Goal: Transaction & Acquisition: Book appointment/travel/reservation

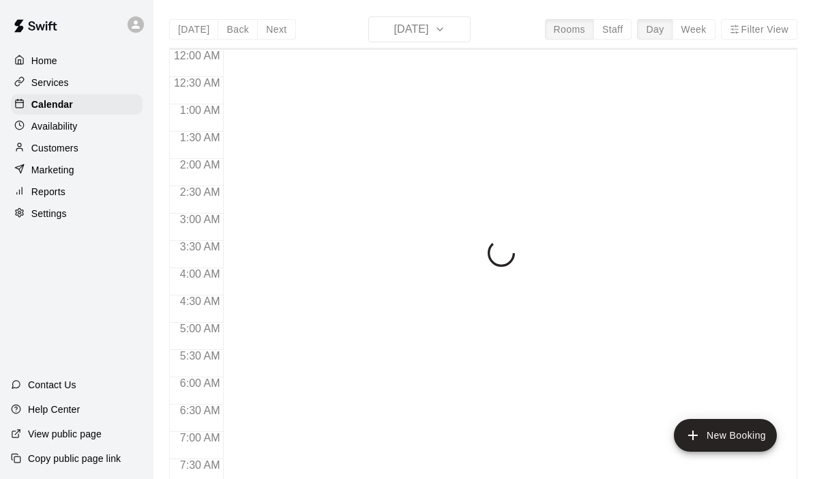
scroll to position [464, 0]
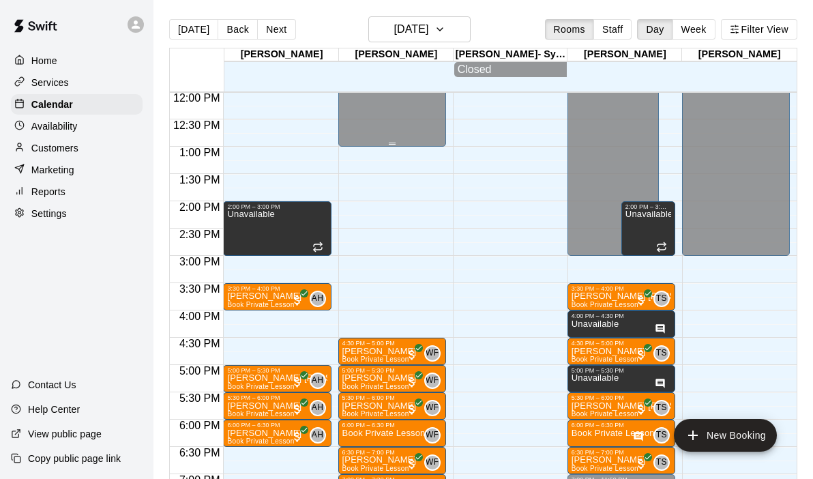
scroll to position [659, 0]
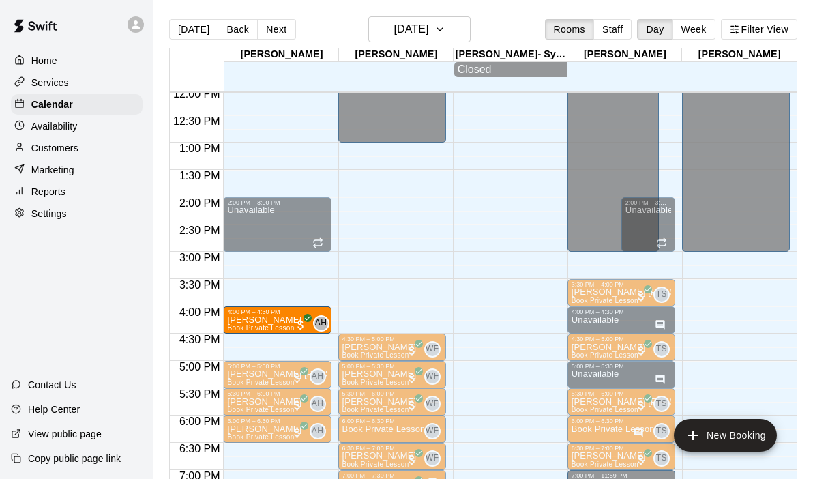
drag, startPoint x: 269, startPoint y: 287, endPoint x: 262, endPoint y: 316, distance: 30.1
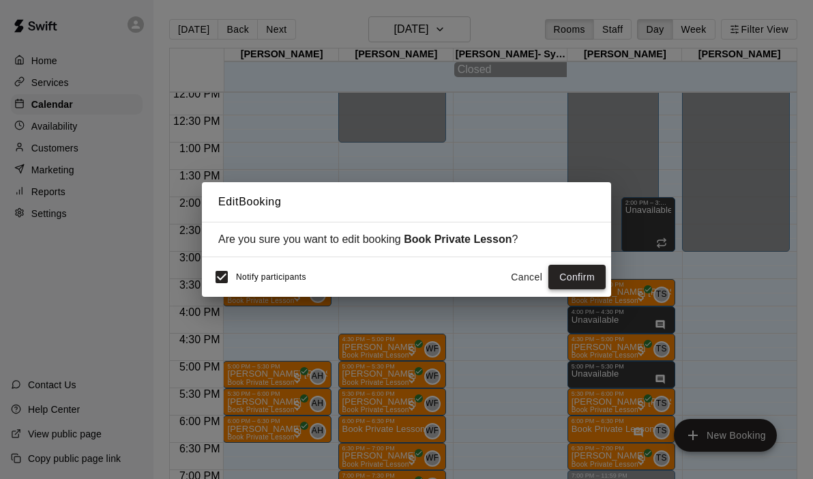
click at [569, 281] on button "Confirm" at bounding box center [576, 276] width 57 height 25
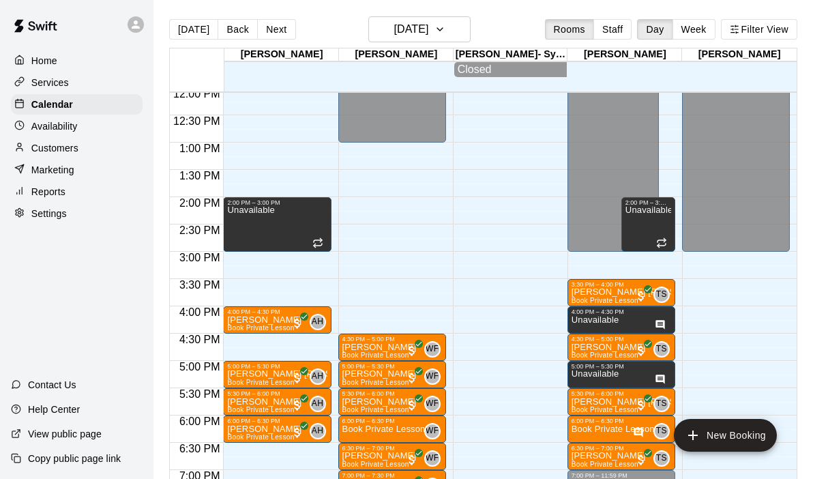
click at [266, 339] on div "12:00 AM – 9:00 AM Closed 2:00 PM – 3:00 PM Unavailable 4:00 PM – 4:30 PM [PERS…" at bounding box center [277, 88] width 108 height 1309
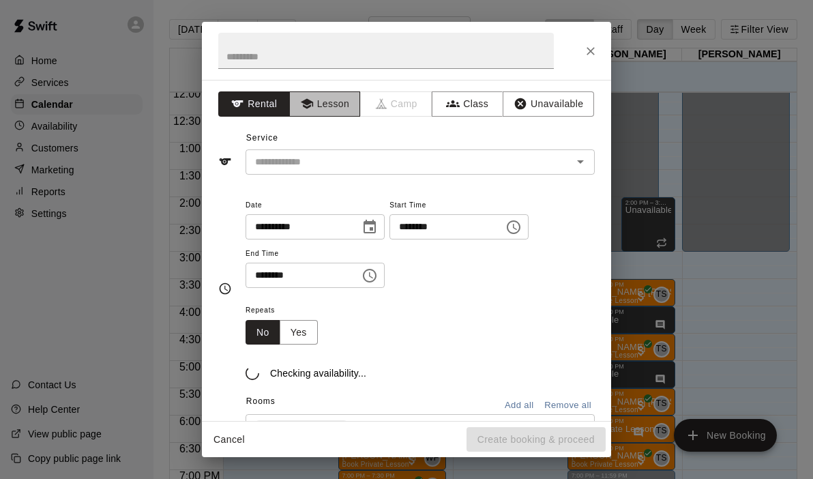
click at [315, 106] on button "Lesson" at bounding box center [325, 103] width 72 height 25
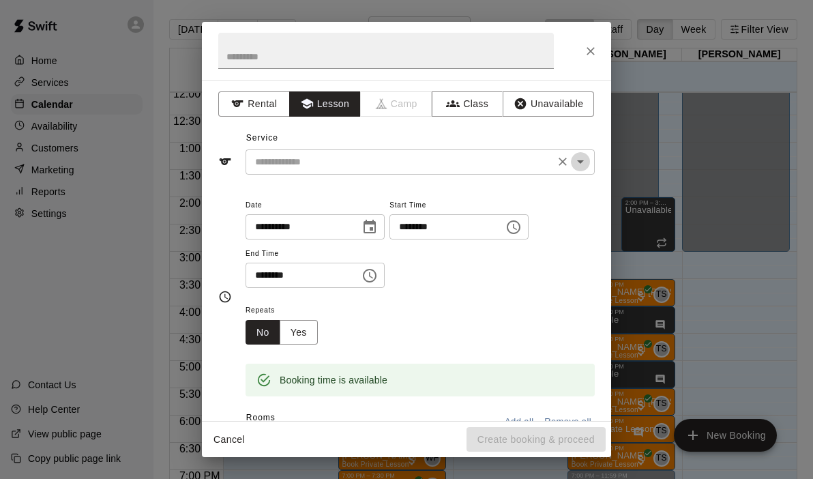
click at [579, 169] on icon "Open" at bounding box center [580, 161] width 16 height 16
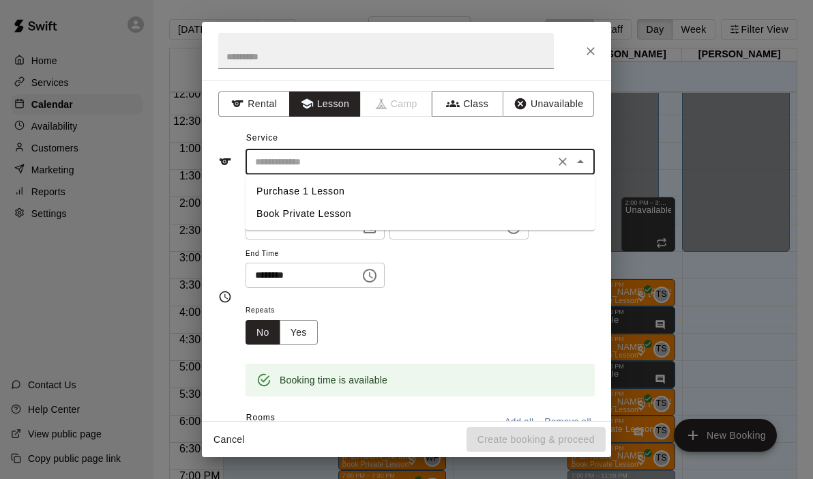
click at [376, 214] on li "Book Private Lesson" at bounding box center [419, 213] width 349 height 22
type input "**********"
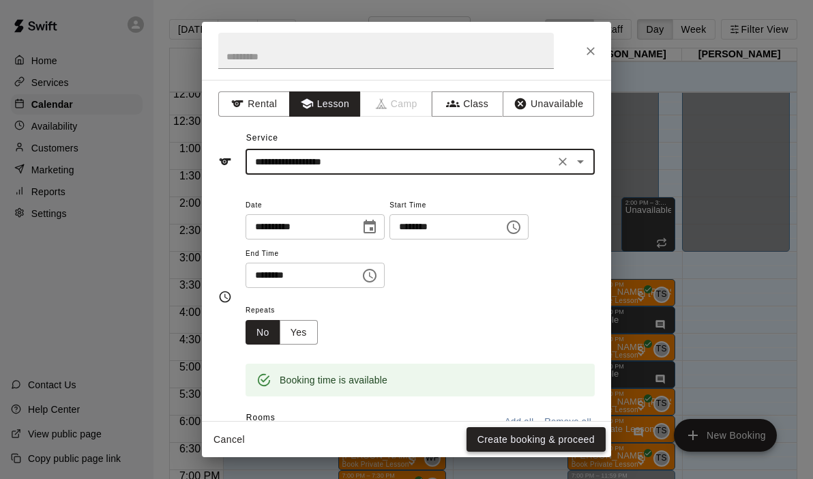
click at [510, 440] on button "Create booking & proceed" at bounding box center [535, 439] width 139 height 25
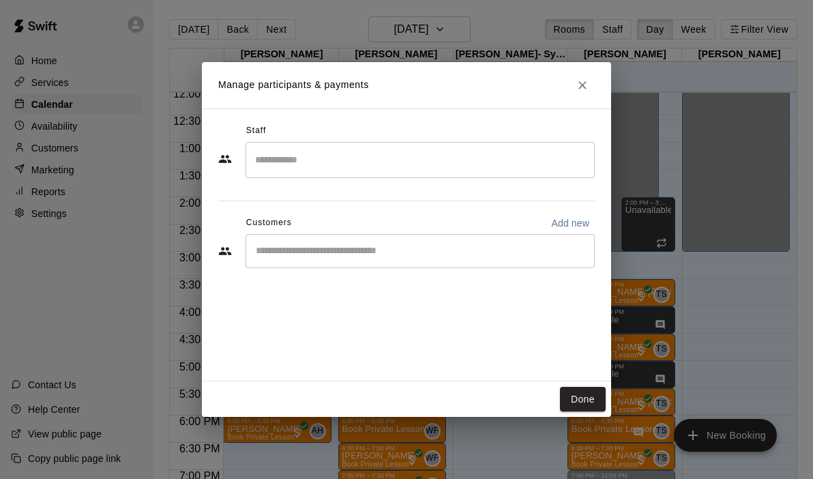
click at [326, 151] on input "Search staff" at bounding box center [420, 160] width 337 height 24
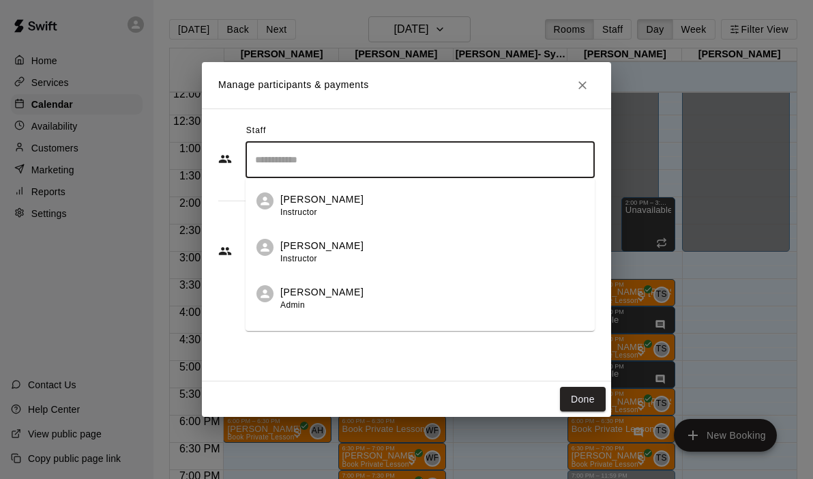
scroll to position [78, 0]
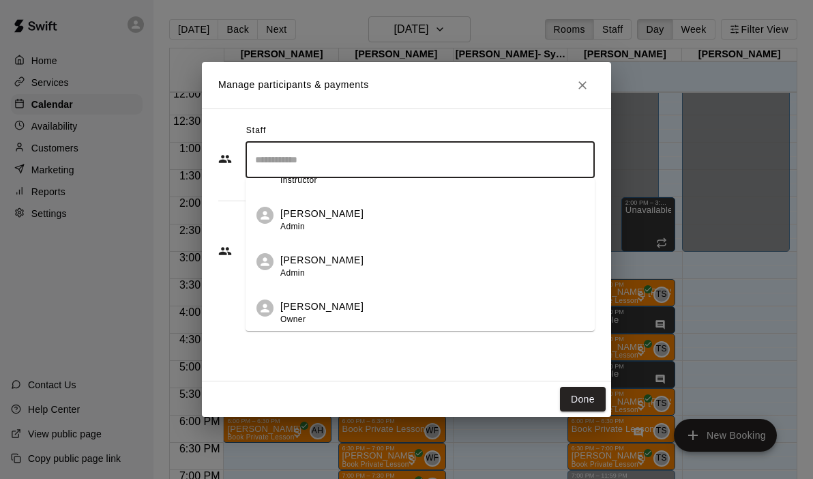
click at [324, 297] on li "Andrew Hill Owner" at bounding box center [419, 308] width 349 height 46
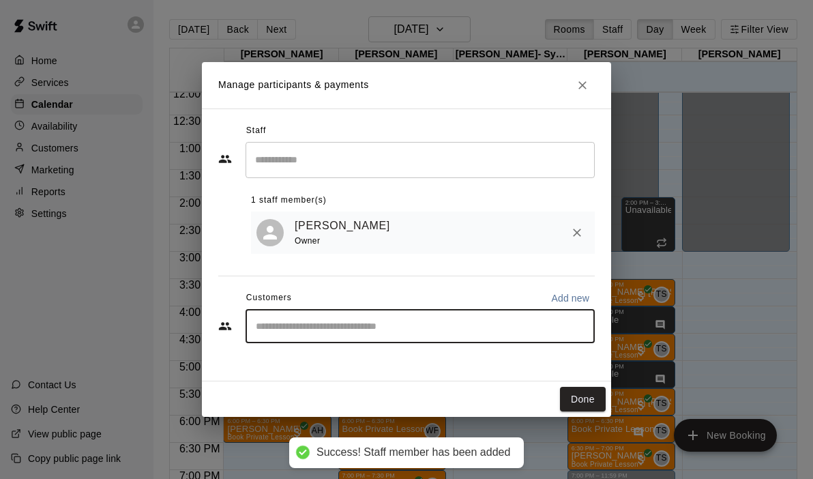
click at [304, 329] on input "Start typing to search customers..." at bounding box center [420, 326] width 337 height 14
type input "*****"
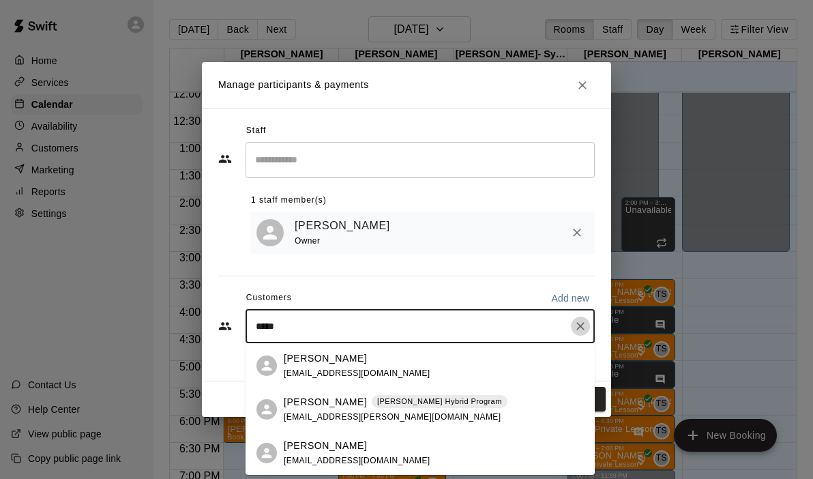
click at [577, 326] on icon "Clear" at bounding box center [580, 326] width 14 height 14
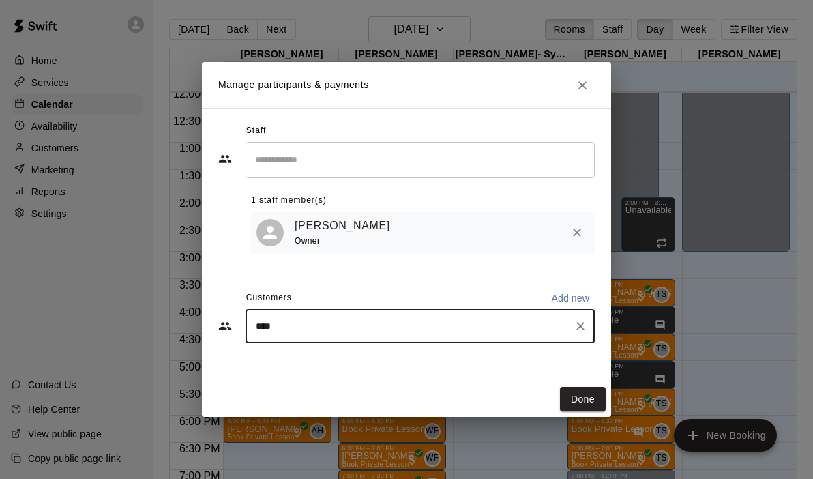
type input "*****"
click at [485, 362] on div "Aiden Craven aiden.craven2007@gmail.com" at bounding box center [434, 365] width 300 height 29
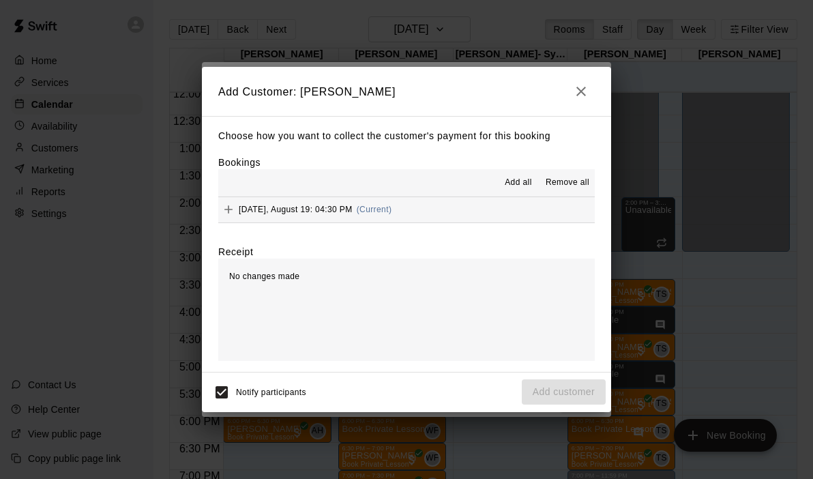
click at [457, 206] on button "Tuesday, August 19: 04:30 PM (Current)" at bounding box center [406, 209] width 376 height 25
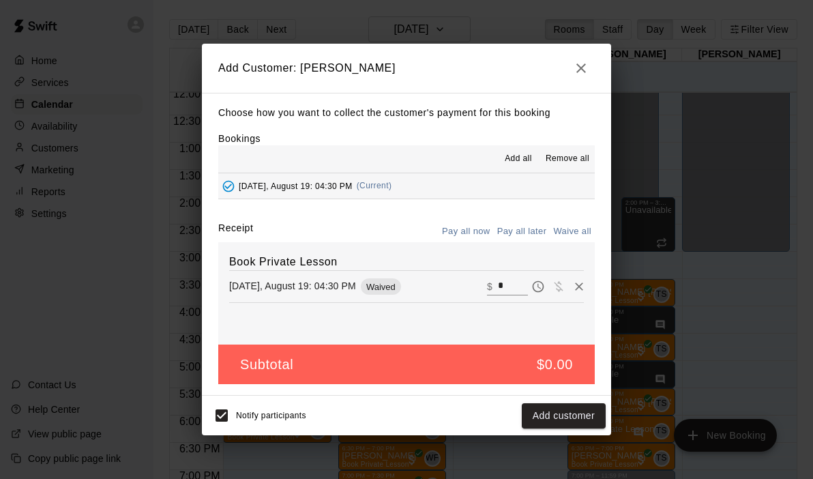
click at [513, 290] on input "*" at bounding box center [513, 286] width 30 height 18
click at [577, 427] on button "Checkout" at bounding box center [573, 415] width 64 height 25
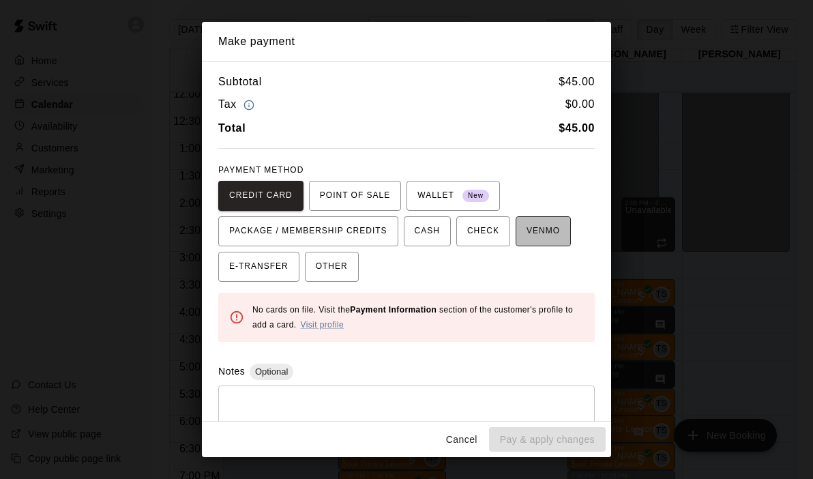
click at [535, 232] on span "VENMO" at bounding box center [542, 231] width 33 height 22
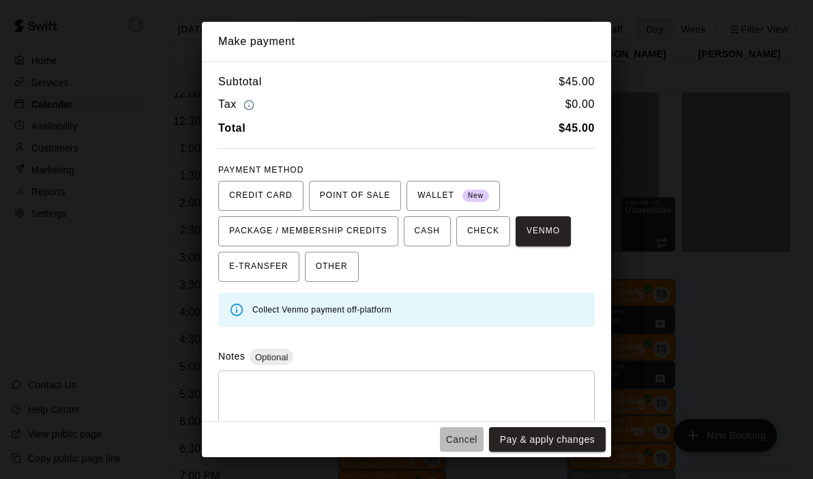
click at [455, 442] on button "Cancel" at bounding box center [462, 439] width 44 height 25
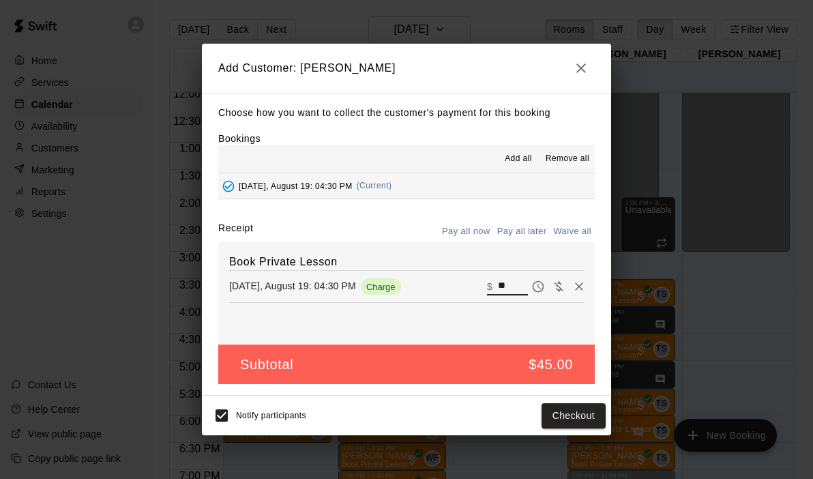
click at [511, 289] on input "**" at bounding box center [513, 286] width 30 height 18
type input "*"
type input "**"
click at [563, 412] on button "Checkout" at bounding box center [573, 415] width 64 height 25
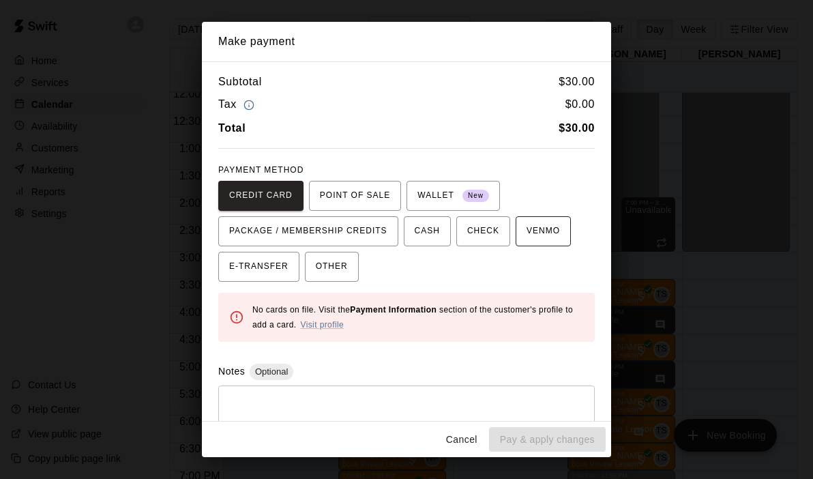
click at [544, 233] on span "VENMO" at bounding box center [542, 231] width 33 height 22
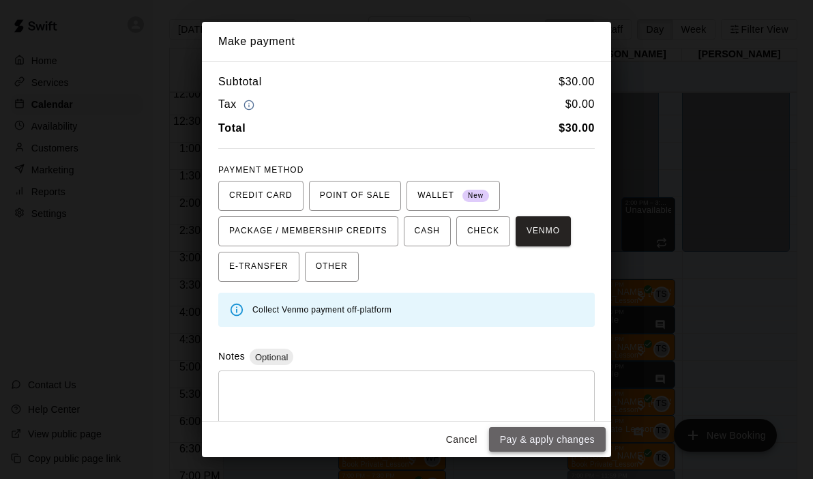
click at [515, 442] on button "Pay & apply changes" at bounding box center [547, 439] width 117 height 25
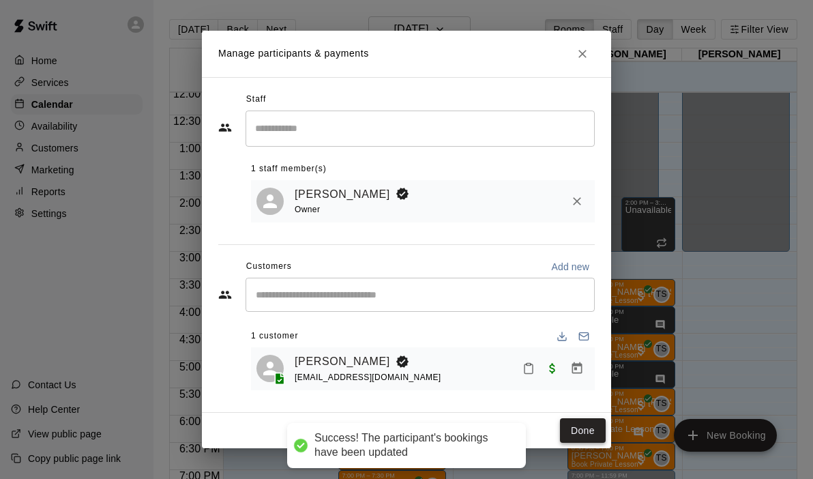
click at [593, 431] on button "Done" at bounding box center [583, 430] width 46 height 25
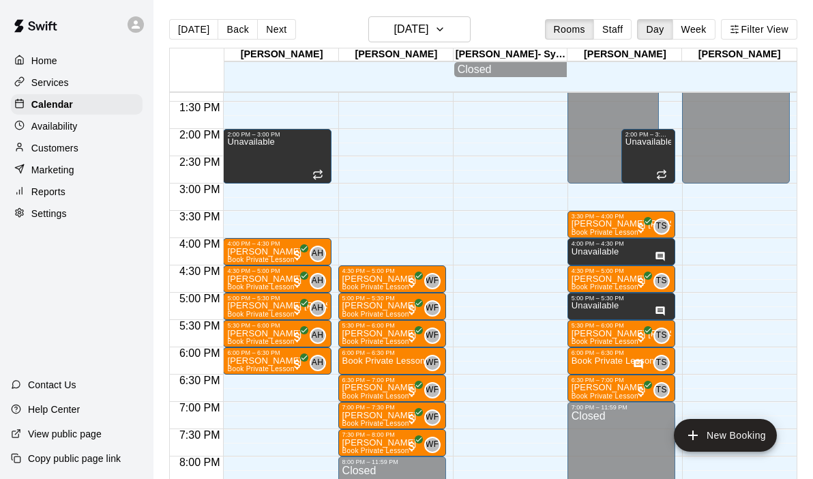
scroll to position [728, 0]
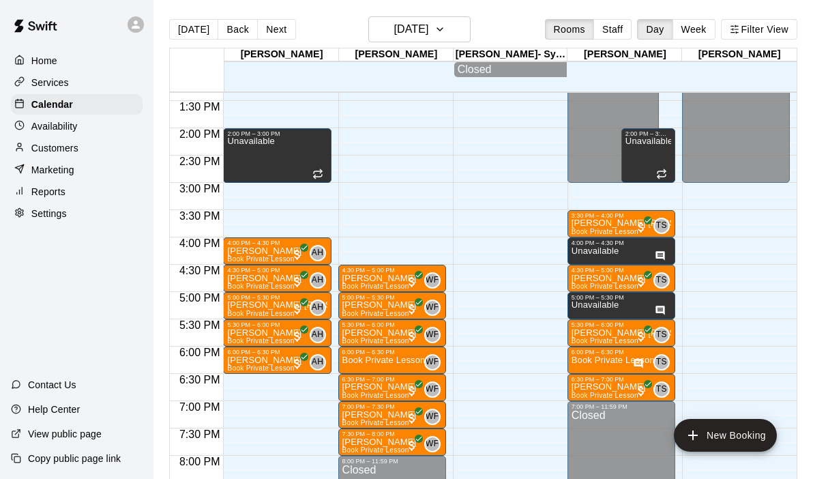
click at [256, 378] on div "12:00 AM – 9:00 AM Closed 2:00 PM – 3:00 PM Unavailable 4:00 PM – 4:30 PM Avery…" at bounding box center [277, 19] width 108 height 1309
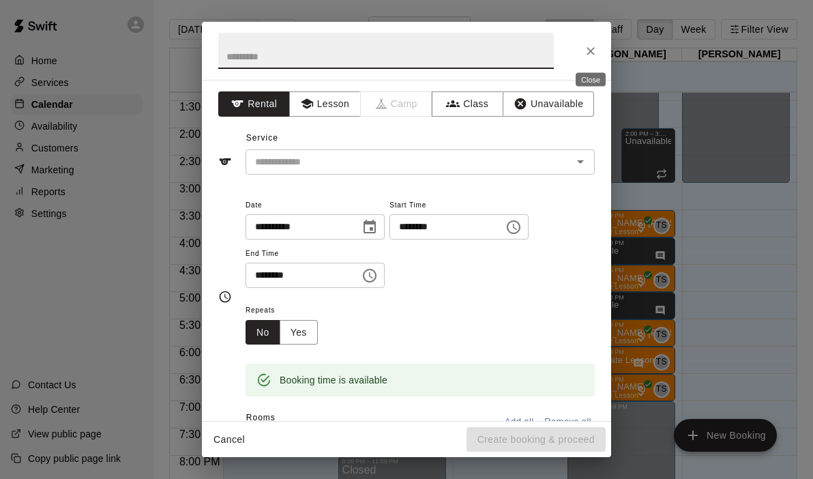
click at [592, 48] on icon "Close" at bounding box center [590, 51] width 8 height 8
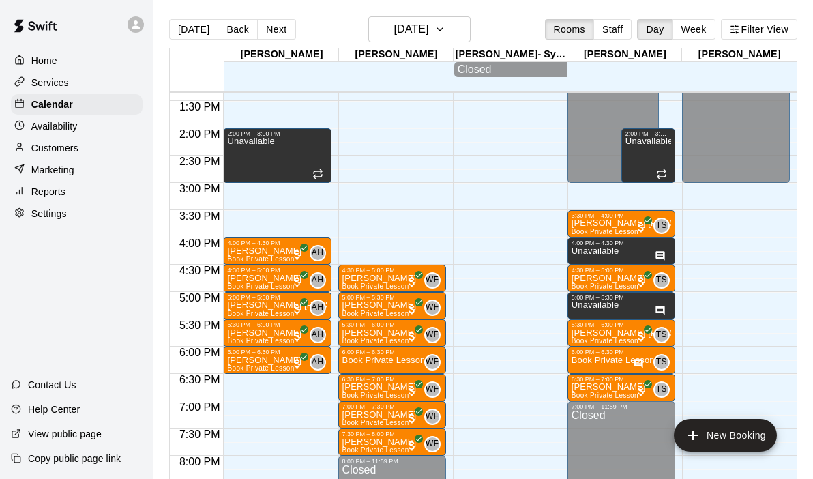
click at [253, 218] on div "12:00 AM – 9:00 AM Closed 2:00 PM – 3:00 PM Unavailable 4:00 PM – 4:30 PM Avery…" at bounding box center [277, 19] width 108 height 1309
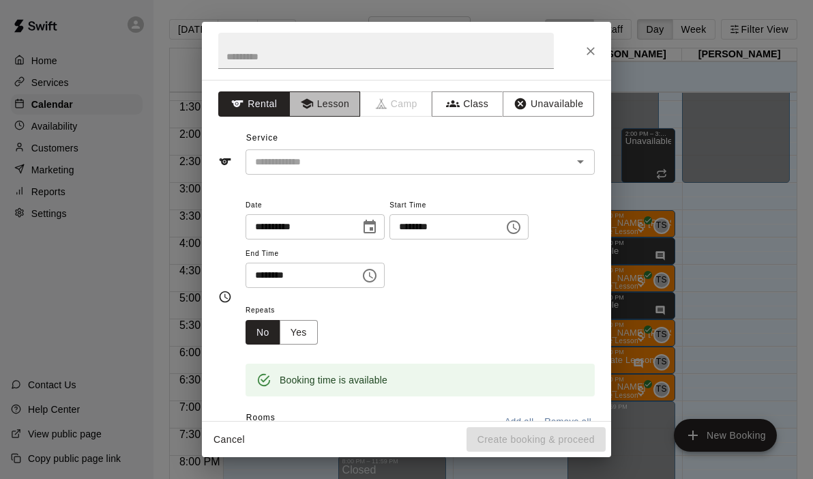
click at [335, 103] on button "Lesson" at bounding box center [325, 103] width 72 height 25
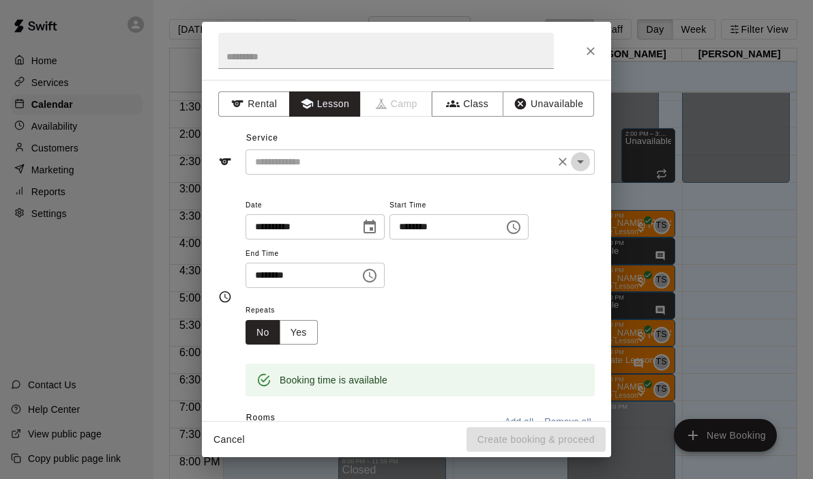
click at [580, 163] on icon "Open" at bounding box center [580, 161] width 7 height 3
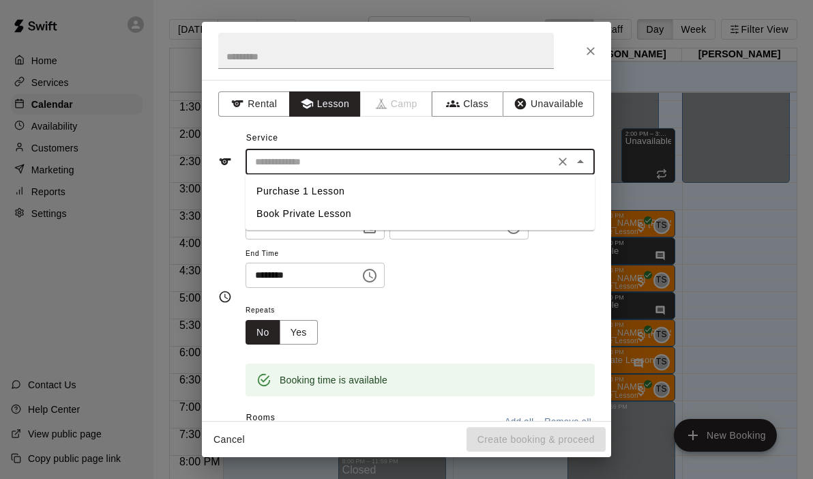
click at [314, 214] on li "Book Private Lesson" at bounding box center [419, 213] width 349 height 22
type input "**********"
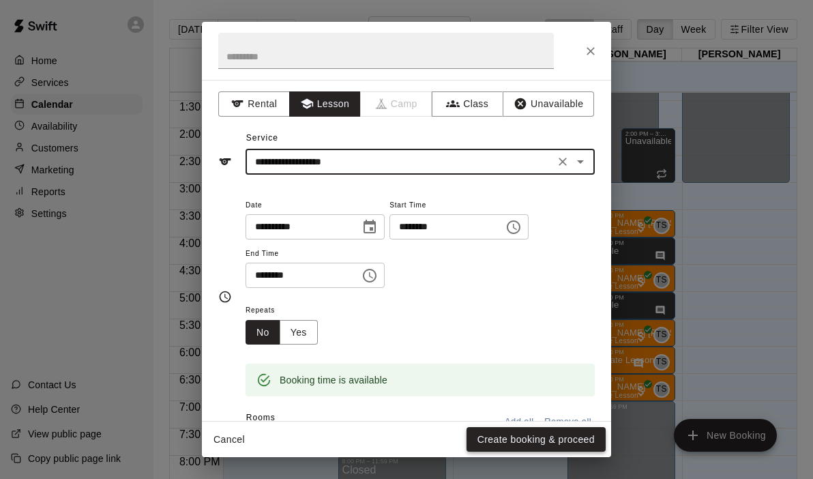
click at [540, 442] on button "Create booking & proceed" at bounding box center [535, 439] width 139 height 25
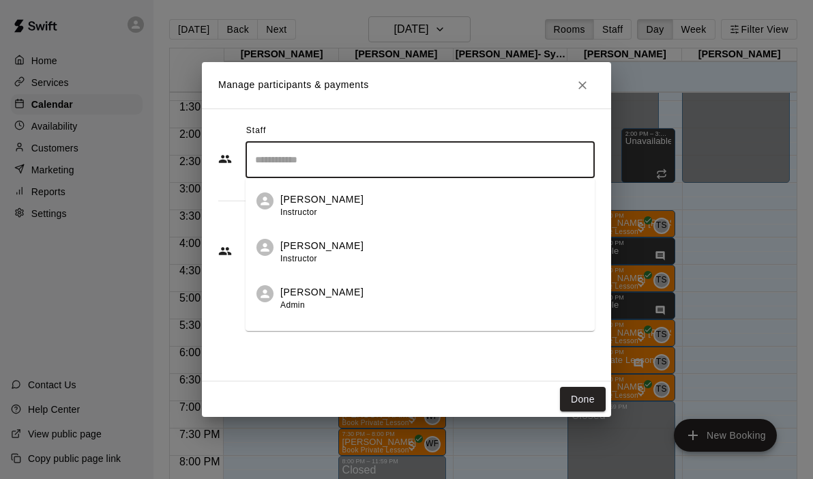
click at [337, 162] on input "Search staff" at bounding box center [420, 160] width 337 height 24
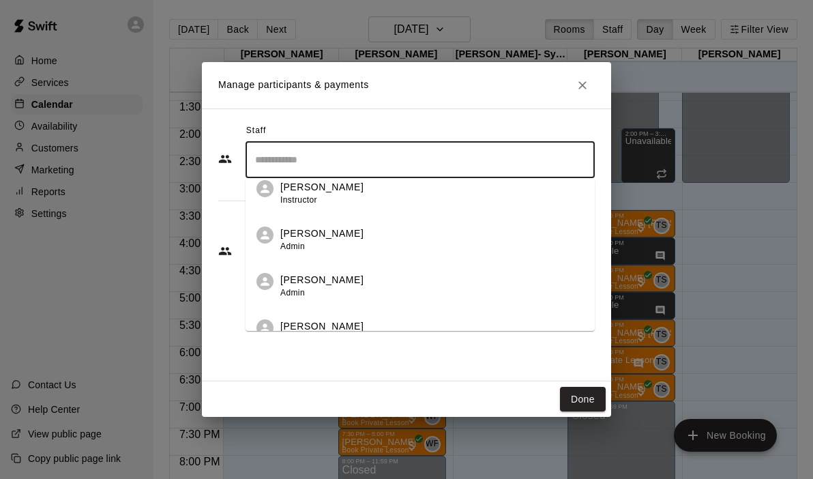
scroll to position [78, 0]
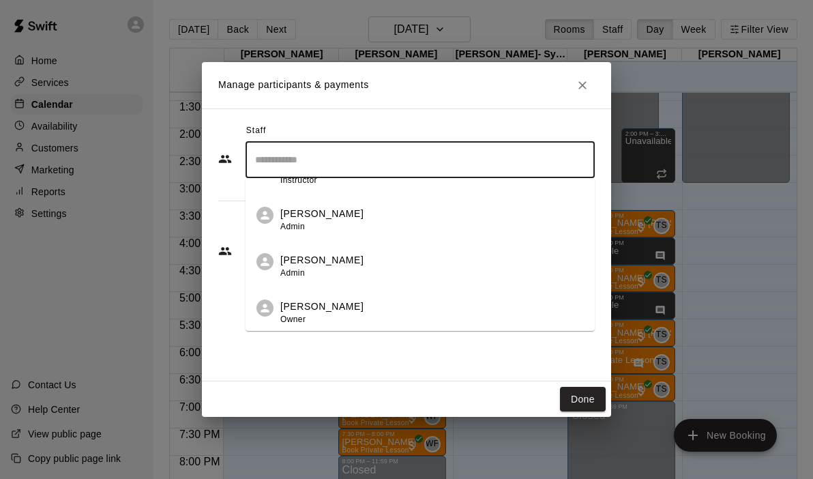
click at [318, 298] on li "Andrew Hill Owner" at bounding box center [419, 308] width 349 height 46
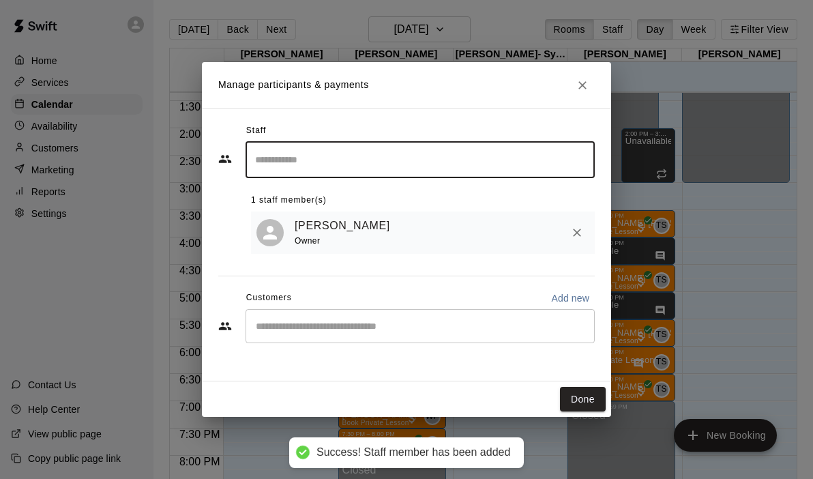
click at [292, 316] on div "​" at bounding box center [419, 326] width 349 height 34
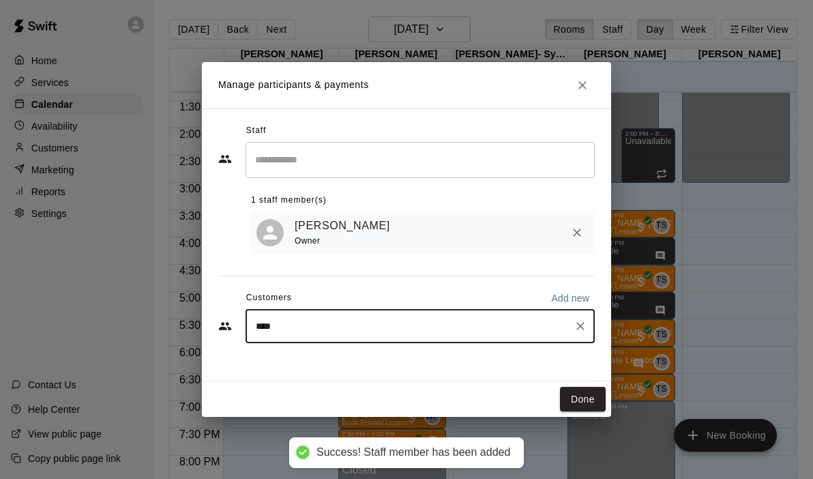
type input "*****"
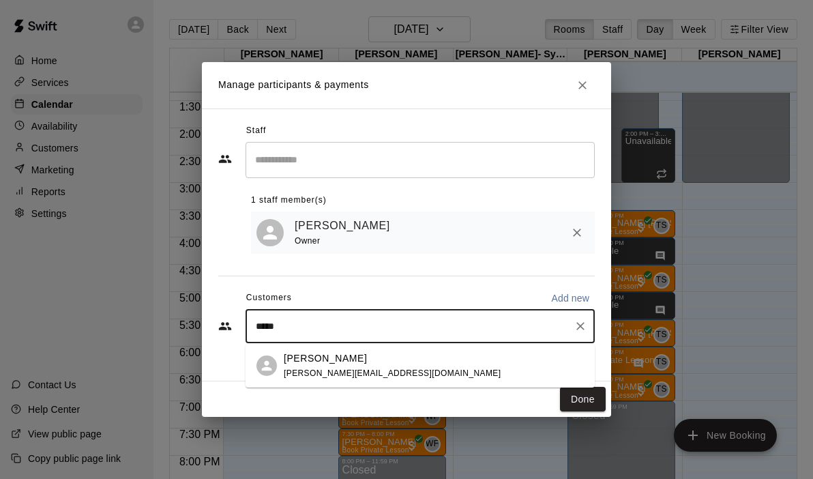
click at [302, 354] on p "Jarret Kauhn" at bounding box center [325, 358] width 83 height 14
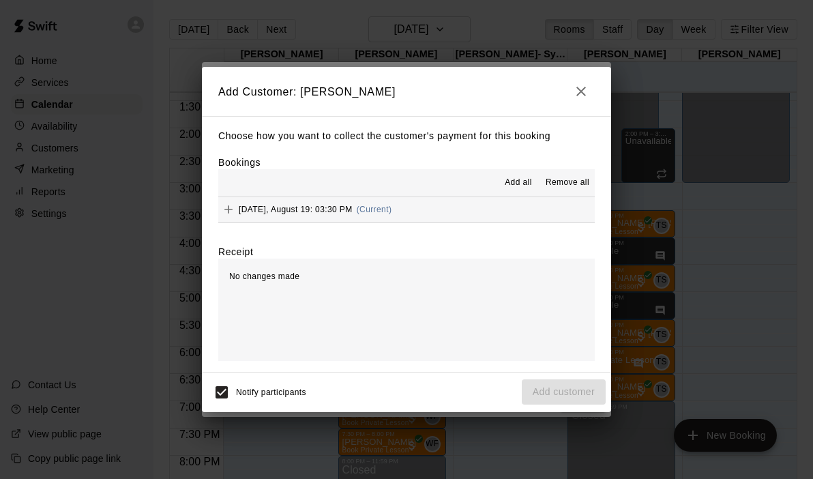
click at [458, 200] on button "Tuesday, August 19: 03:30 PM (Current)" at bounding box center [406, 209] width 376 height 25
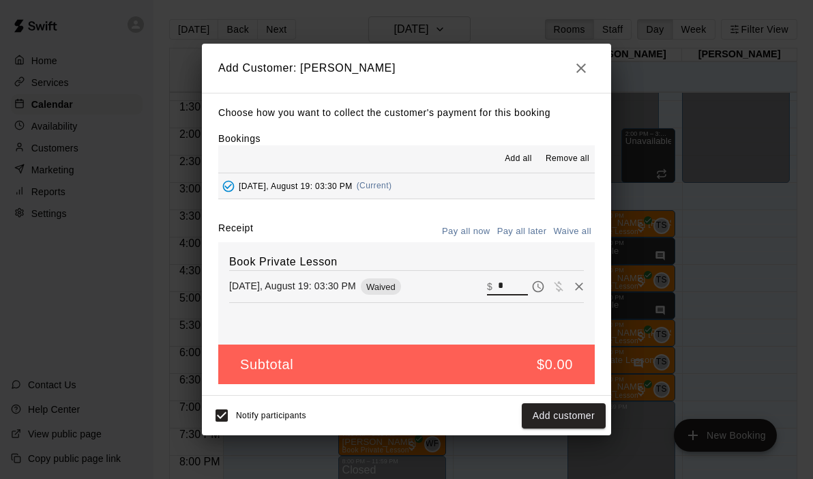
click at [511, 286] on input "*" at bounding box center [513, 286] width 30 height 18
type input "**"
click at [558, 414] on button "Checkout" at bounding box center [573, 415] width 64 height 25
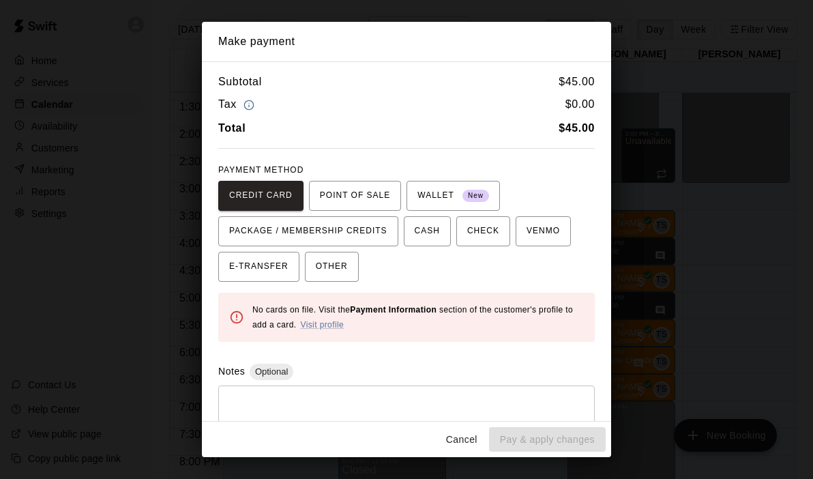
click at [550, 247] on div "CREDIT CARD POINT OF SALE WALLET New PACKAGE / MEMBERSHIP CREDITS CASH CHECK VE…" at bounding box center [406, 231] width 376 height 101
click at [541, 234] on span "VENMO" at bounding box center [542, 231] width 33 height 22
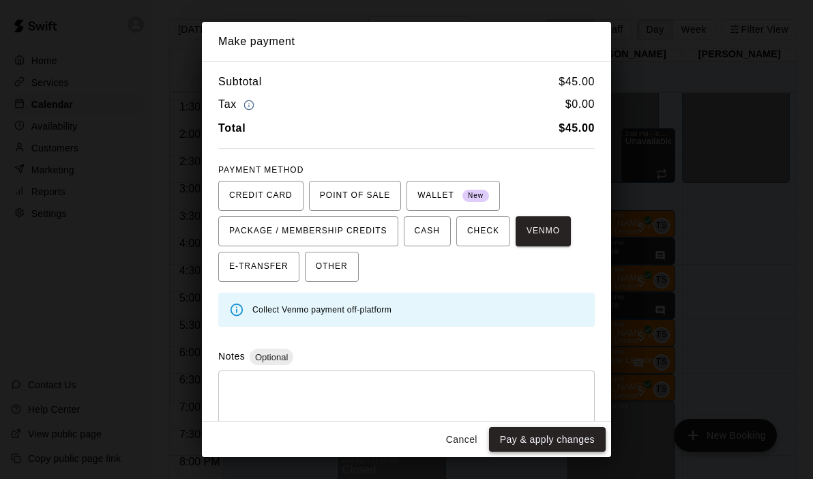
click at [529, 427] on button "Pay & apply changes" at bounding box center [547, 439] width 117 height 25
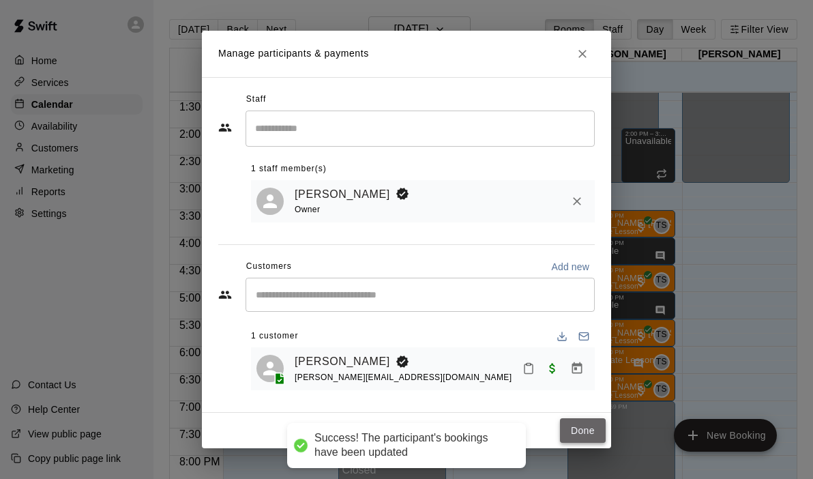
click at [581, 425] on button "Done" at bounding box center [583, 430] width 46 height 25
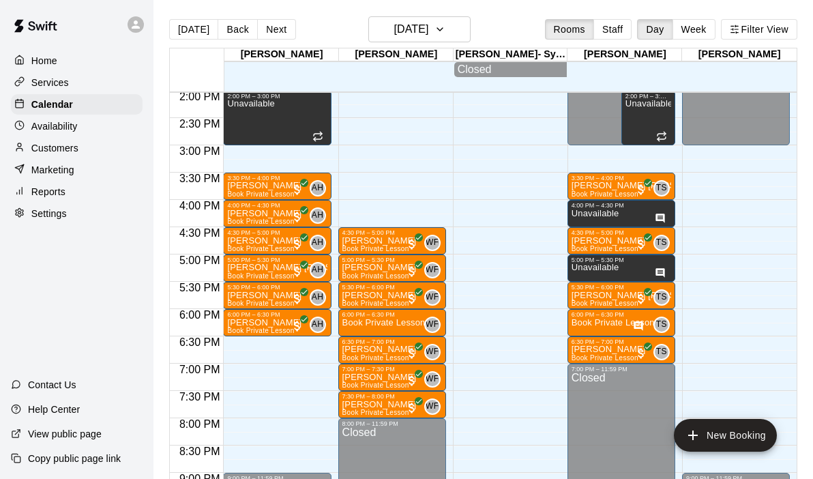
scroll to position [769, 0]
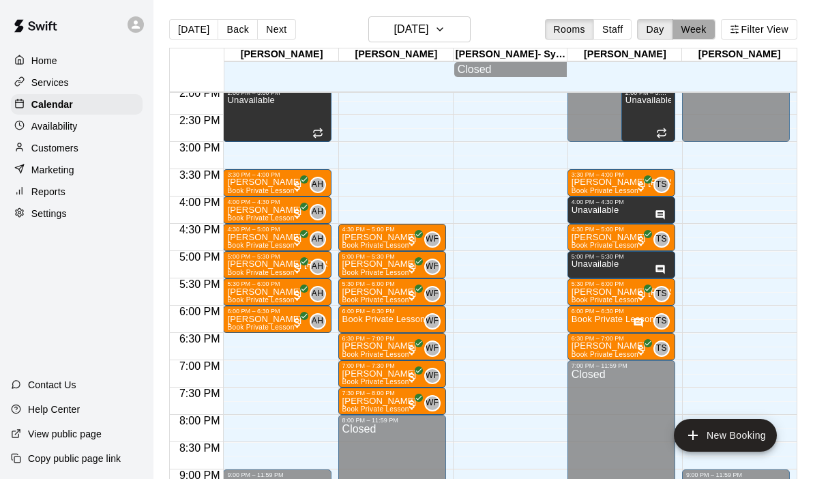
click at [689, 28] on button "Week" at bounding box center [693, 29] width 43 height 20
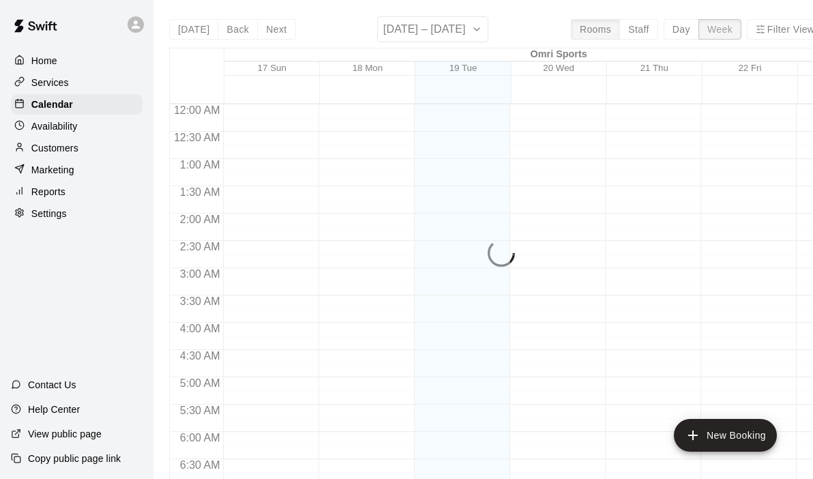
scroll to position [466, 0]
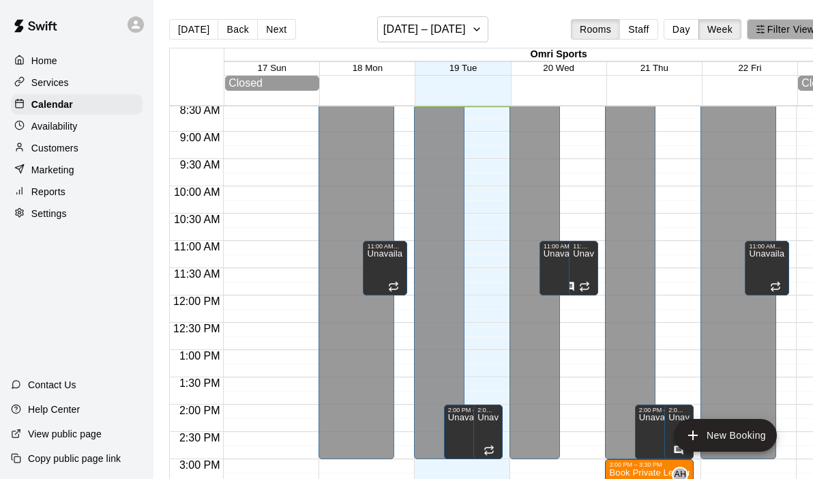
click at [784, 26] on button "Filter View" at bounding box center [784, 29] width 76 height 20
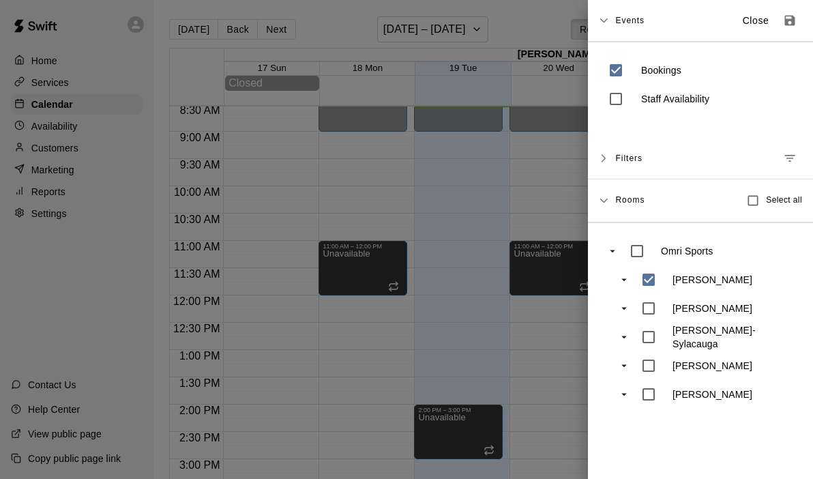
click at [527, 309] on div at bounding box center [406, 239] width 813 height 479
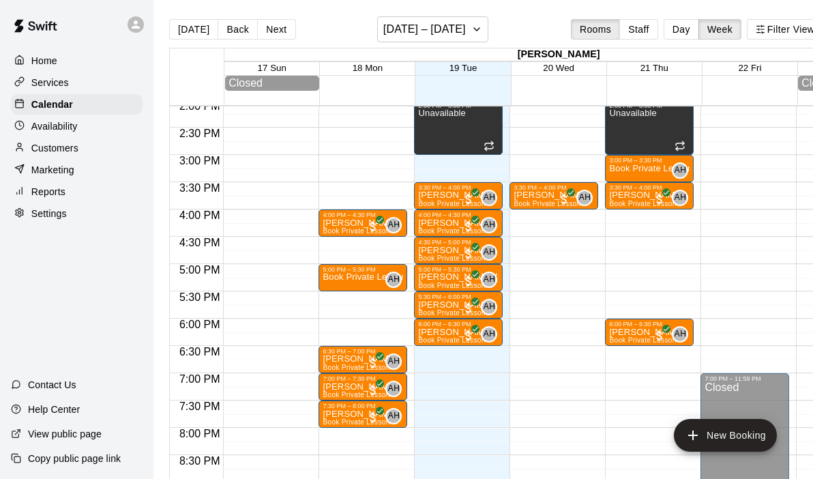
scroll to position [771, 0]
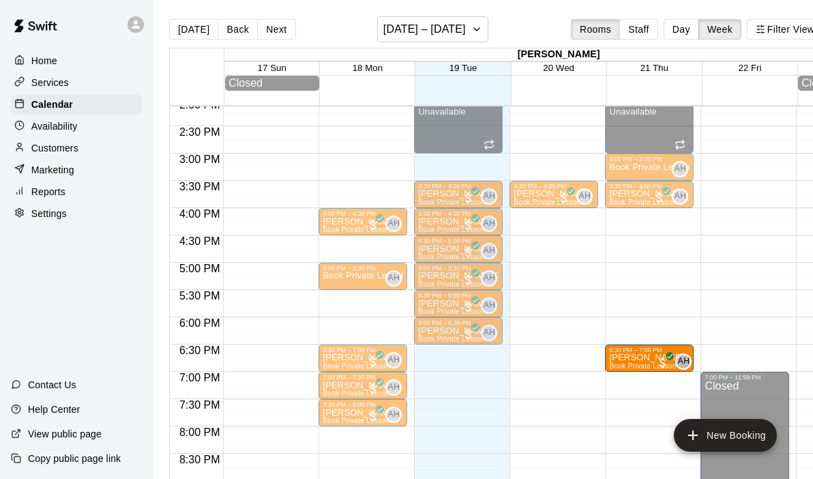
drag, startPoint x: 635, startPoint y: 333, endPoint x: 634, endPoint y: 363, distance: 30.0
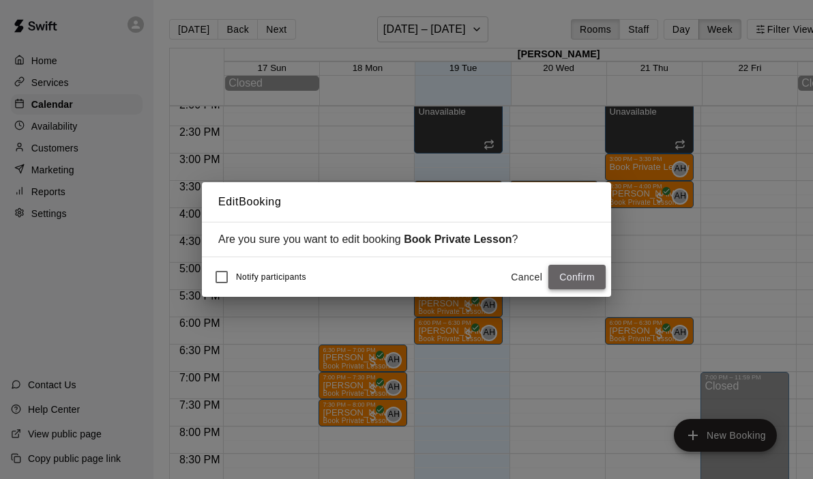
click at [569, 275] on button "Confirm" at bounding box center [576, 276] width 57 height 25
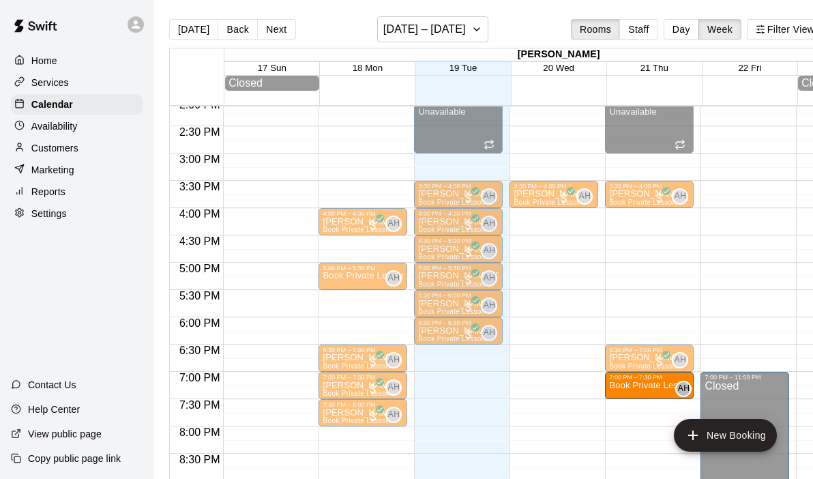
drag, startPoint x: 646, startPoint y: 168, endPoint x: 644, endPoint y: 392, distance: 224.3
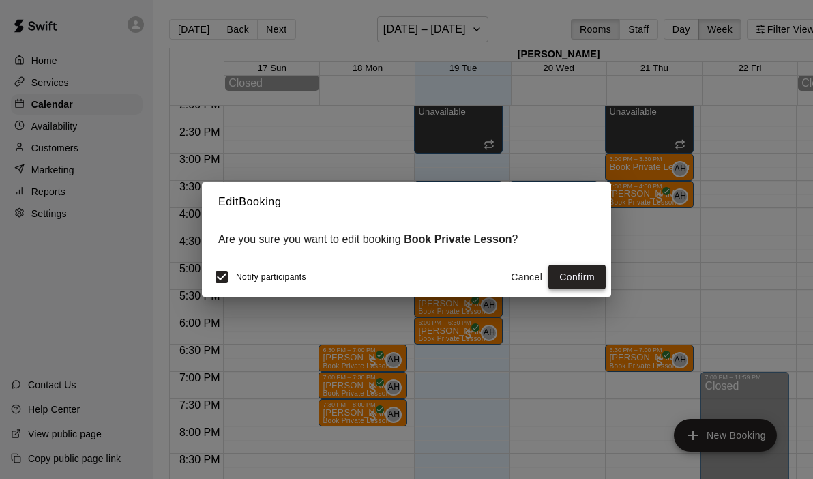
click at [582, 281] on button "Confirm" at bounding box center [576, 276] width 57 height 25
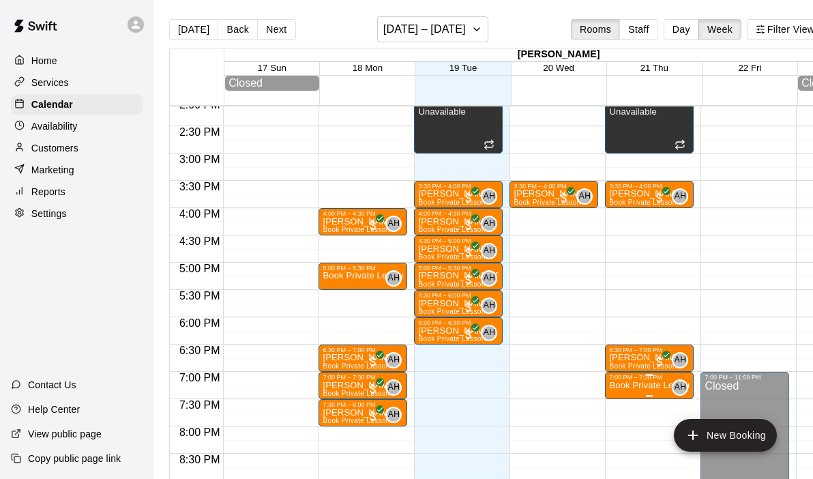
click at [662, 385] on p "Book Private Lesson" at bounding box center [649, 385] width 80 height 0
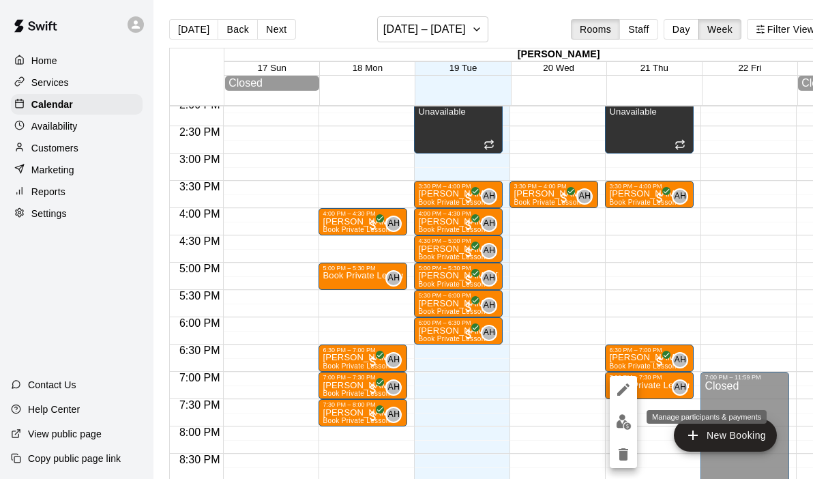
click at [625, 421] on img "edit" at bounding box center [624, 422] width 16 height 16
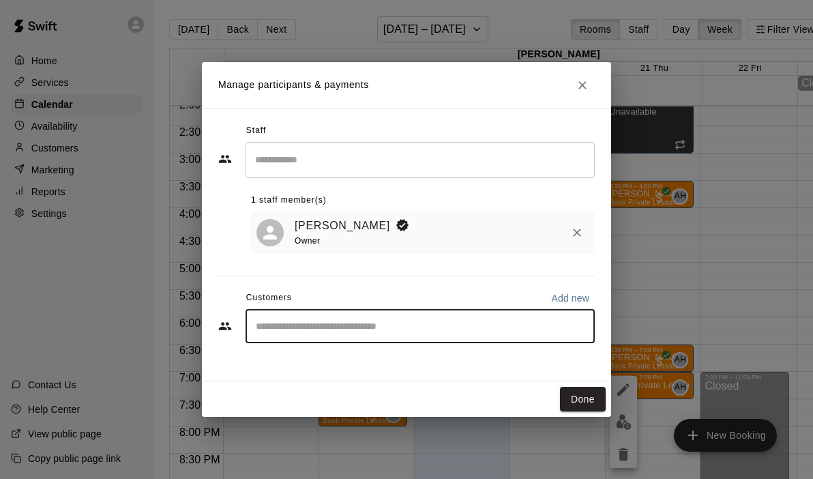
click at [368, 329] on input "Start typing to search customers..." at bounding box center [420, 326] width 337 height 14
type input "********"
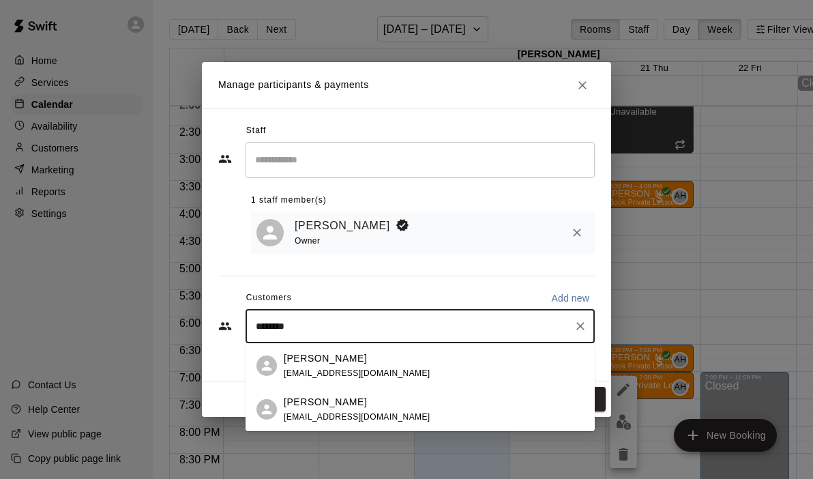
click at [337, 418] on span "dmalone324@gmail.com" at bounding box center [357, 417] width 147 height 10
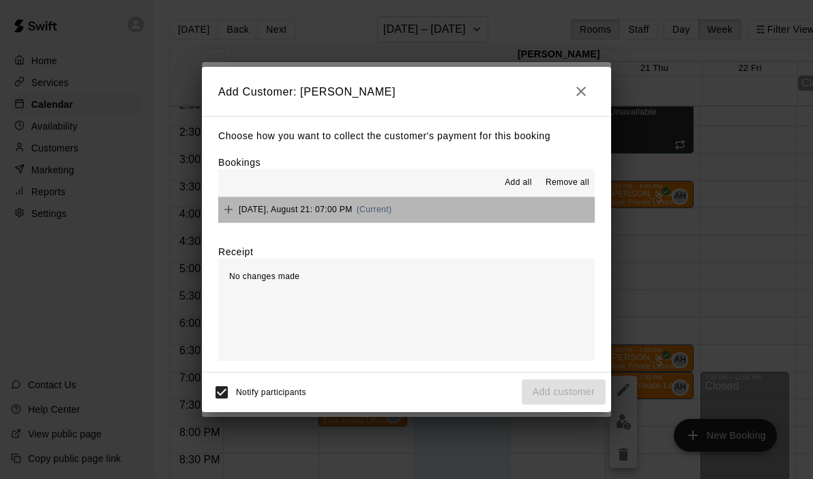
click at [459, 211] on button "Thursday, August 21: 07:00 PM (Current)" at bounding box center [406, 209] width 376 height 25
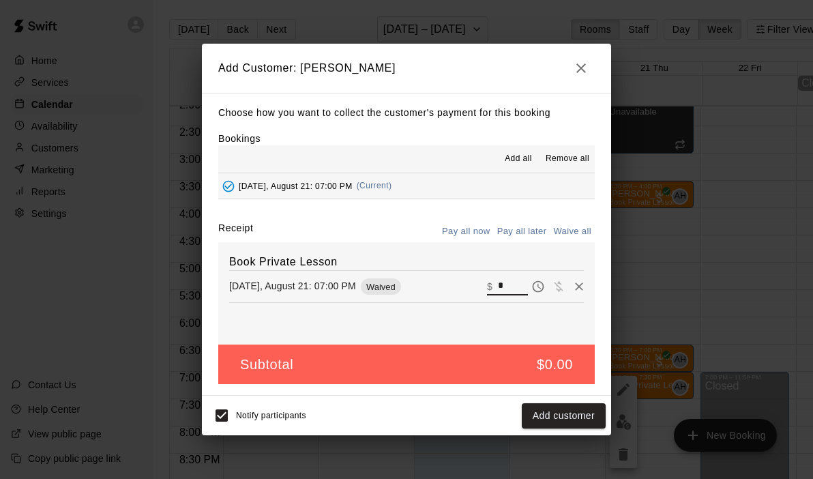
click at [515, 288] on input "*" at bounding box center [513, 286] width 30 height 18
type input "**"
click at [577, 412] on button "Checkout" at bounding box center [573, 415] width 64 height 25
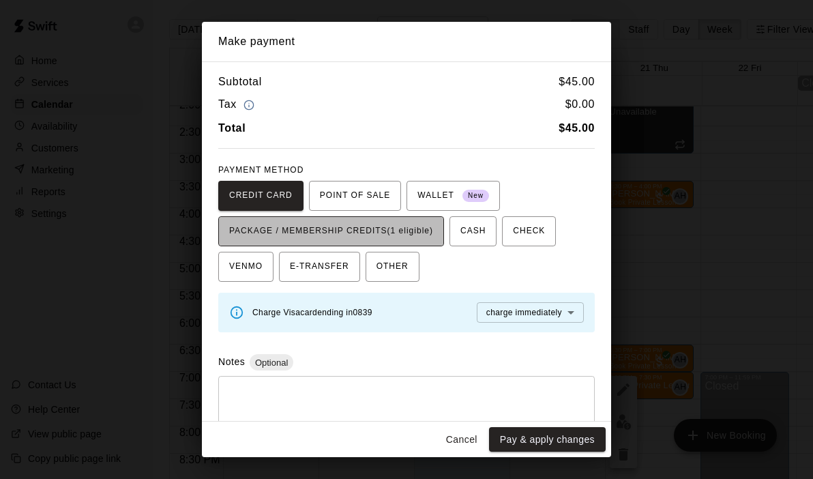
click at [414, 230] on span "PACKAGE / MEMBERSHIP CREDITS (1 eligible)" at bounding box center [331, 231] width 204 height 22
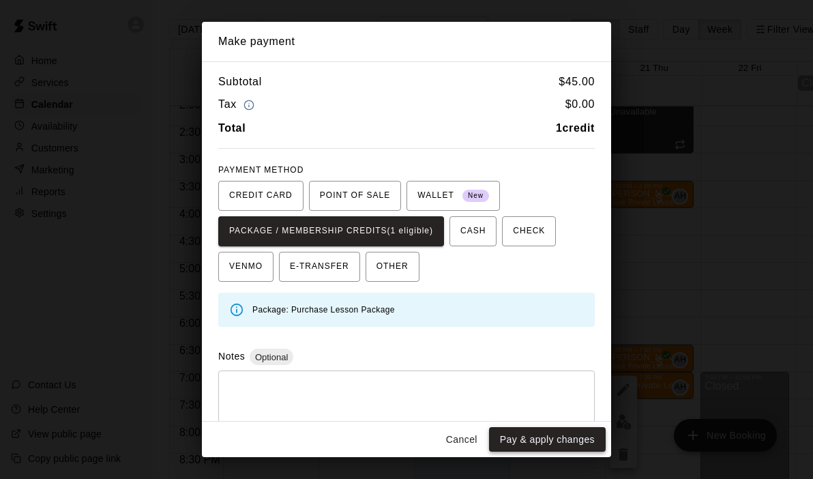
click at [541, 438] on button "Pay & apply changes" at bounding box center [547, 439] width 117 height 25
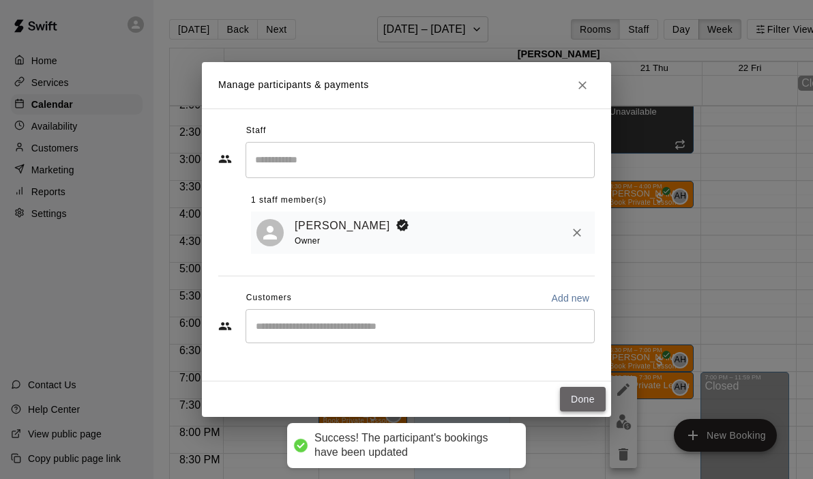
click at [574, 398] on button "Done" at bounding box center [583, 399] width 46 height 25
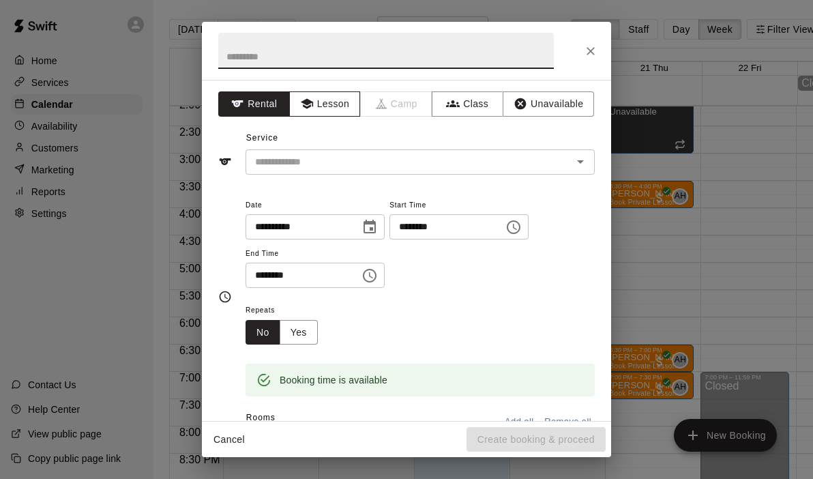
click at [328, 112] on button "Lesson" at bounding box center [325, 103] width 72 height 25
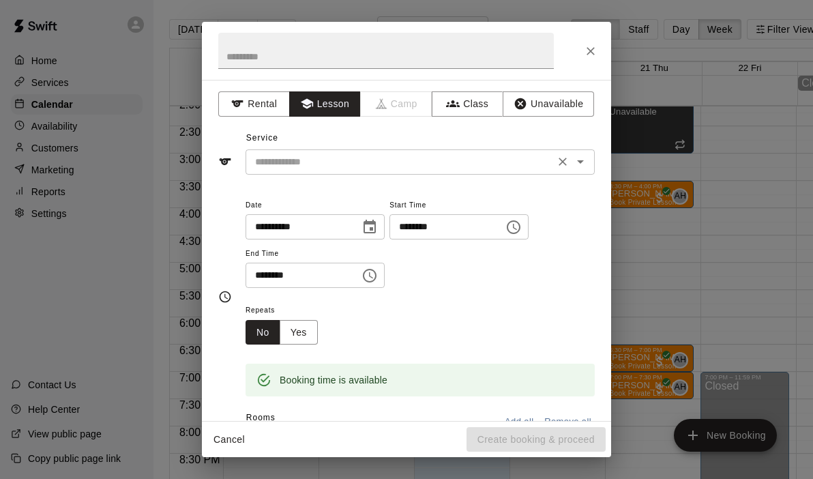
click at [591, 164] on div "​" at bounding box center [419, 161] width 349 height 25
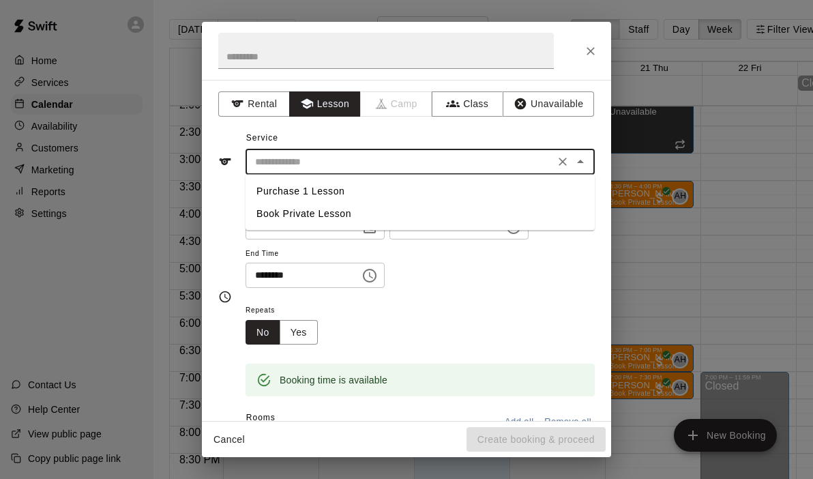
click at [393, 217] on li "Book Private Lesson" at bounding box center [419, 213] width 349 height 22
type input "**********"
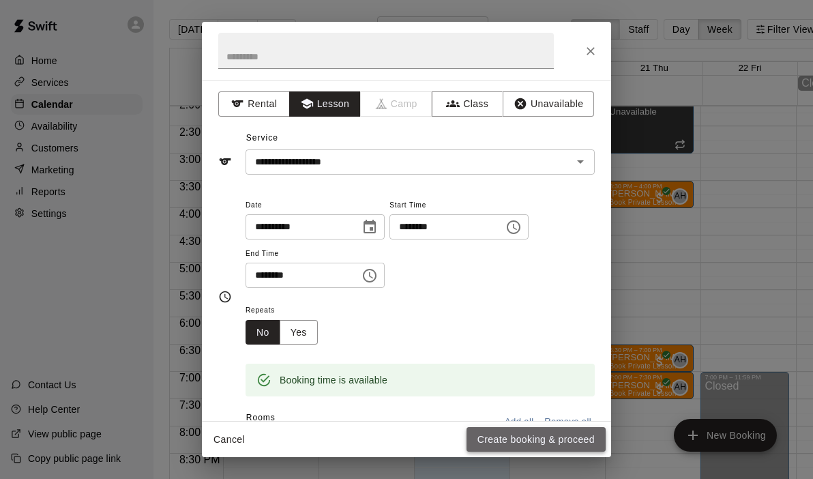
click at [540, 441] on button "Create booking & proceed" at bounding box center [535, 439] width 139 height 25
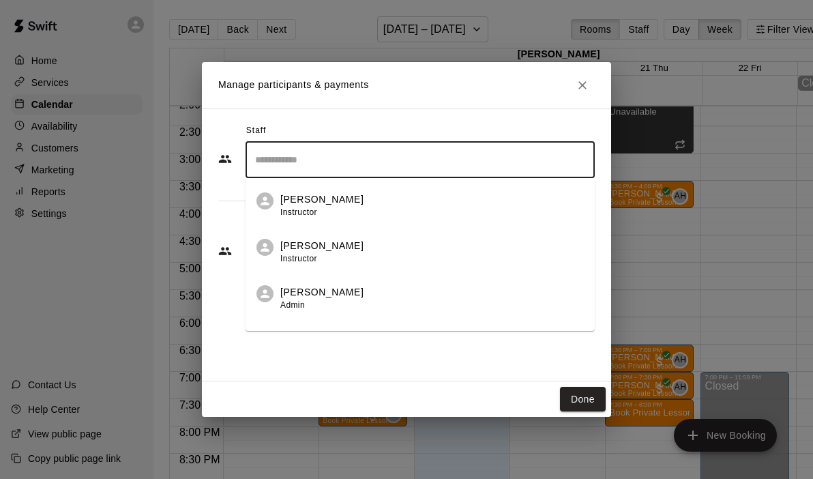
click at [381, 165] on input "Search staff" at bounding box center [420, 160] width 337 height 24
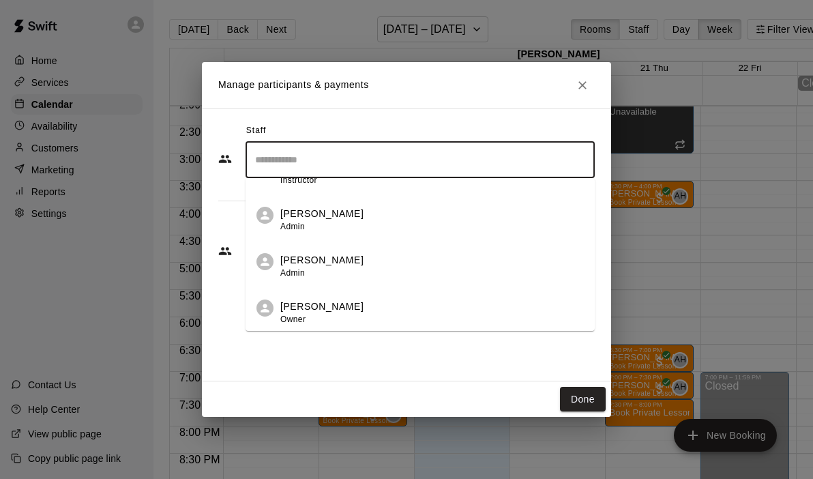
click at [314, 313] on p "[PERSON_NAME]" at bounding box center [321, 306] width 83 height 14
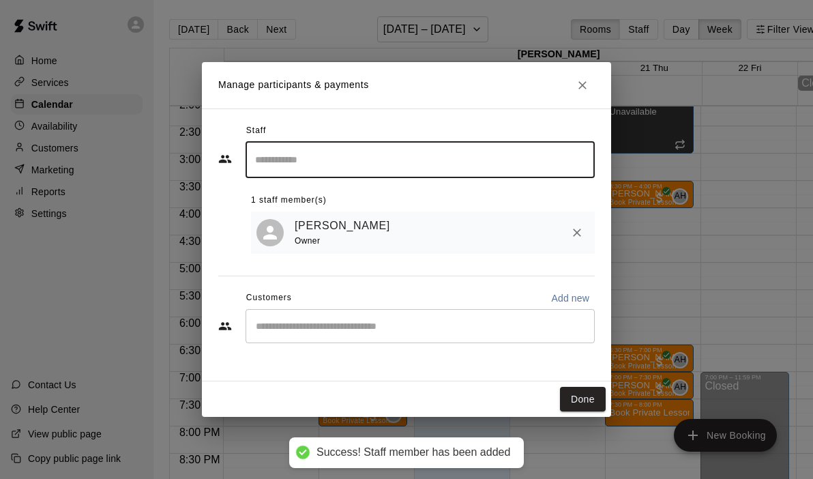
click at [295, 327] on input "Start typing to search customers..." at bounding box center [420, 326] width 337 height 14
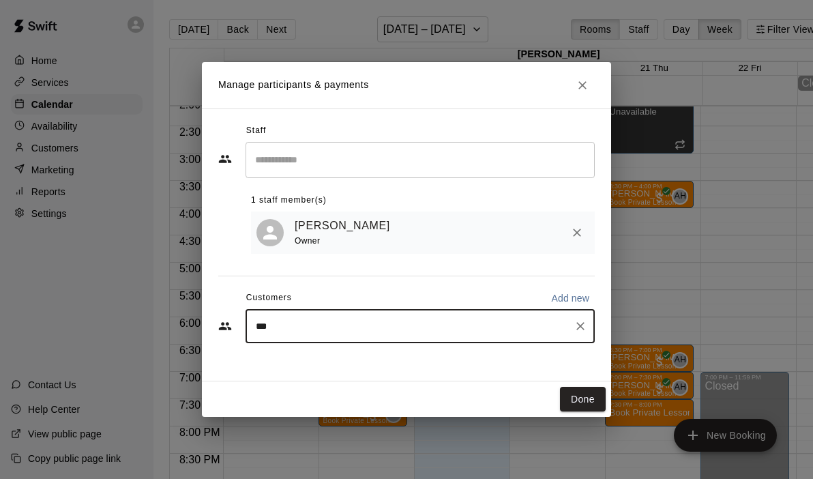
type input "****"
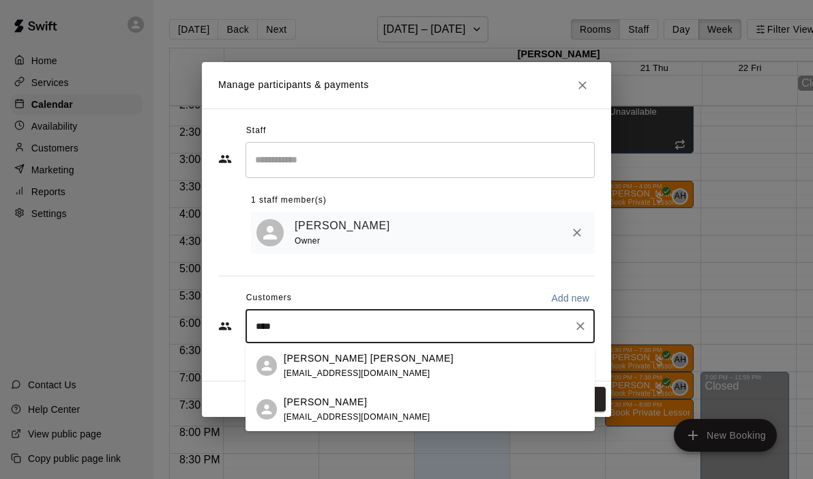
click at [300, 406] on p "Rhys Jones" at bounding box center [325, 402] width 83 height 14
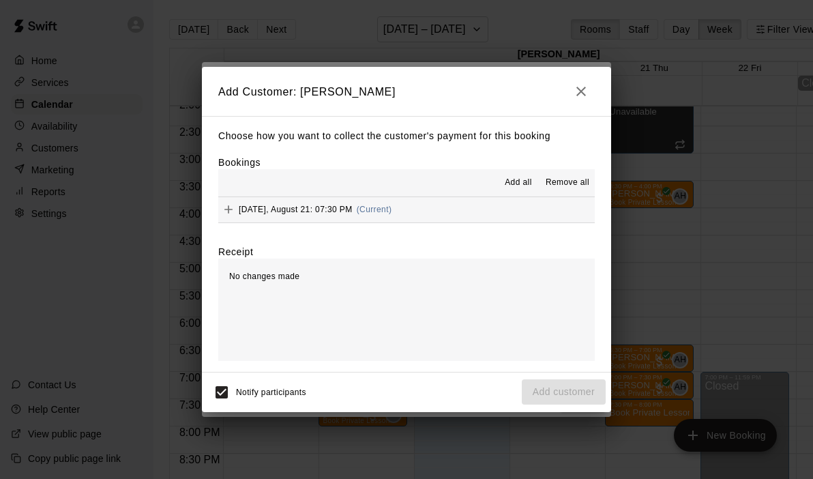
click at [403, 205] on button "Thursday, August 21: 07:30 PM (Current)" at bounding box center [406, 209] width 376 height 25
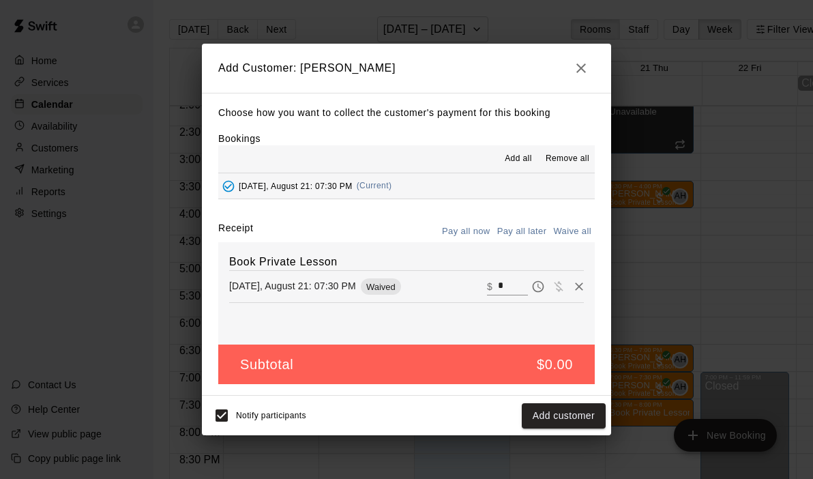
click at [507, 294] on input "*" at bounding box center [513, 286] width 30 height 18
type input "**"
click at [571, 410] on button "Checkout" at bounding box center [573, 415] width 64 height 25
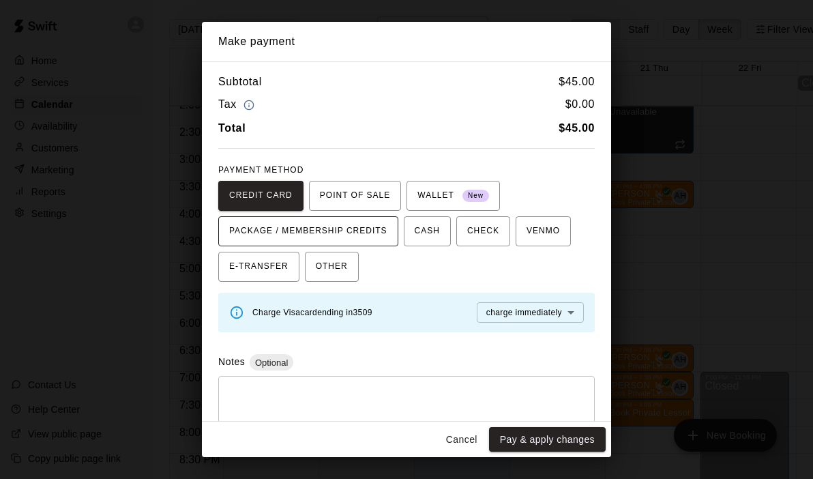
click at [377, 224] on span "PACKAGE / MEMBERSHIP CREDITS" at bounding box center [308, 231] width 158 height 22
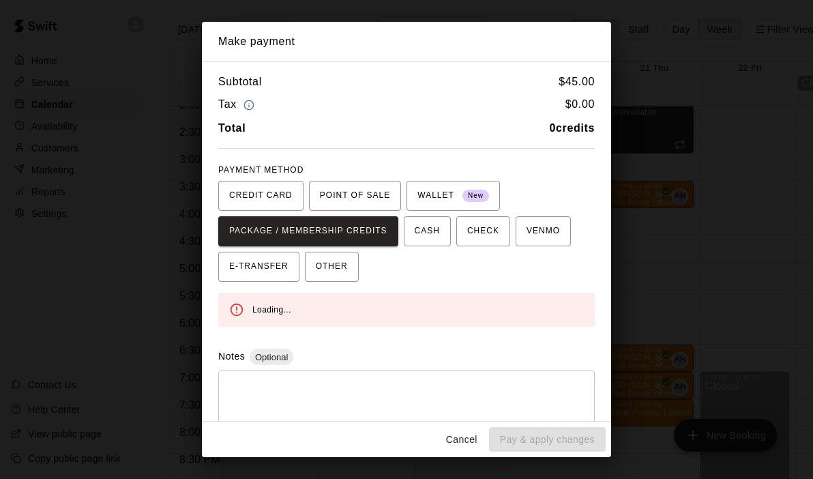
click at [462, 437] on button "Cancel" at bounding box center [462, 439] width 44 height 25
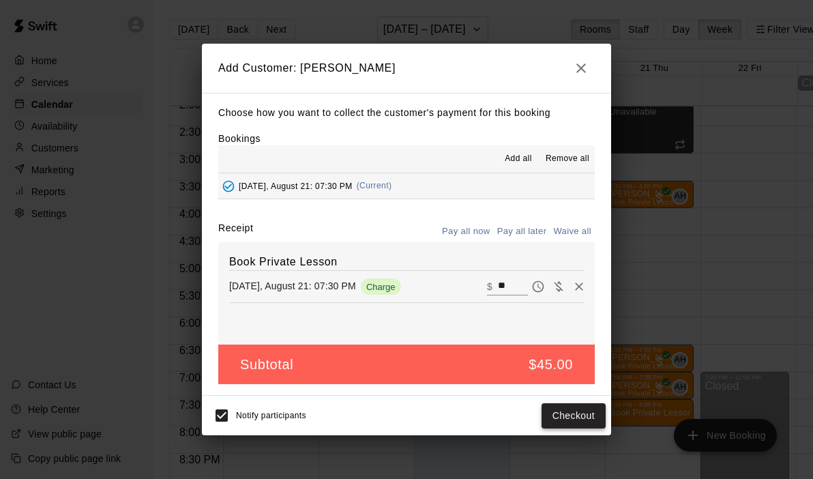
click at [574, 419] on button "Checkout" at bounding box center [573, 415] width 64 height 25
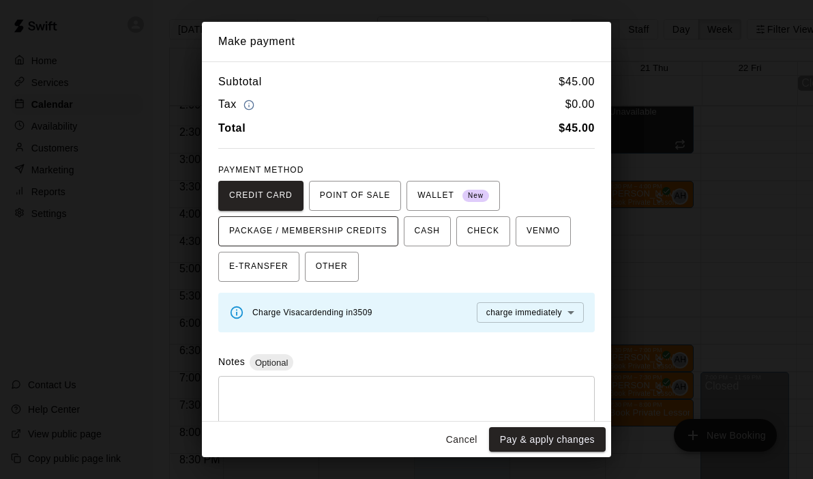
click at [361, 232] on span "PACKAGE / MEMBERSHIP CREDITS" at bounding box center [308, 231] width 158 height 22
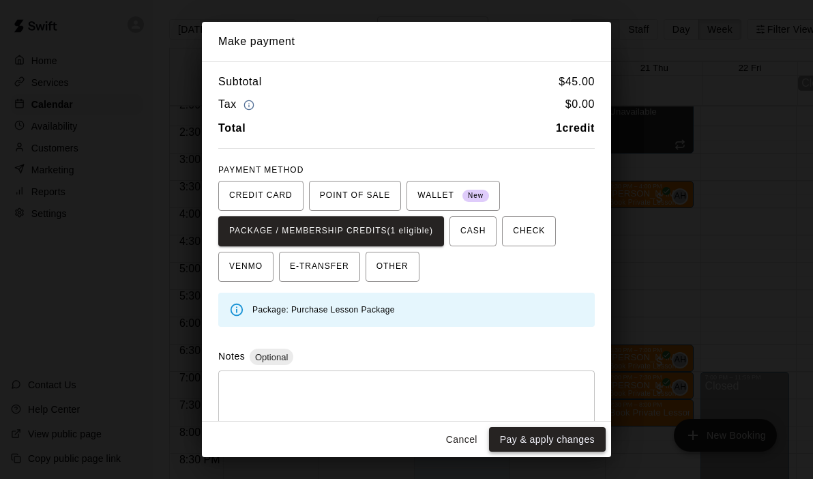
click at [543, 434] on button "Pay & apply changes" at bounding box center [547, 439] width 117 height 25
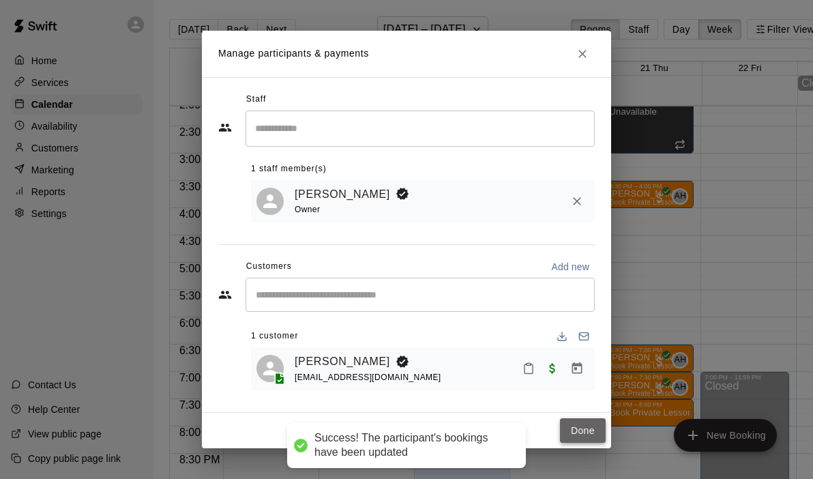
click at [586, 427] on button "Done" at bounding box center [583, 430] width 46 height 25
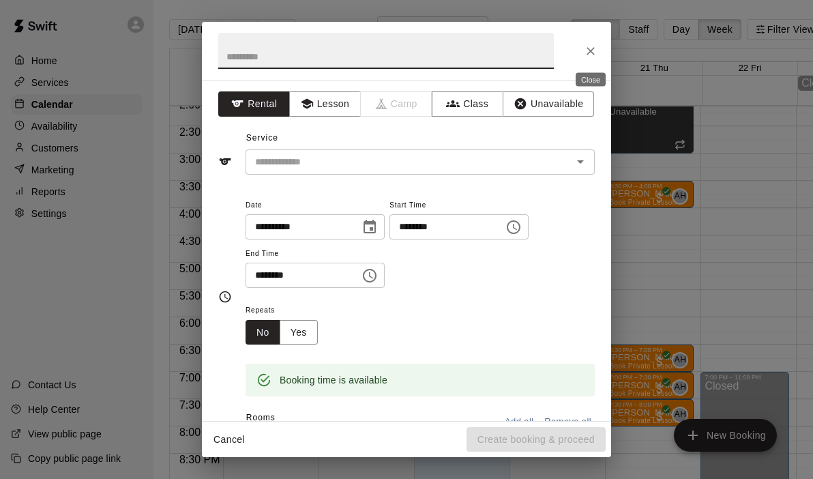
click at [597, 55] on button "Close" at bounding box center [590, 51] width 25 height 25
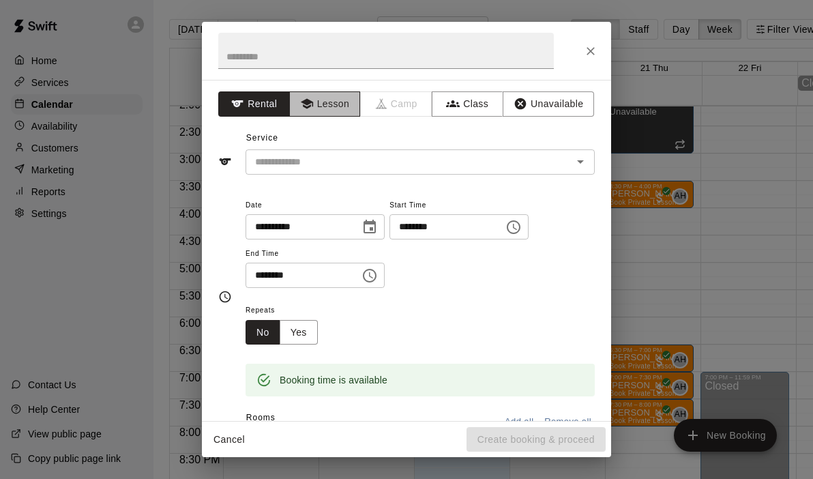
click at [322, 105] on button "Lesson" at bounding box center [325, 103] width 72 height 25
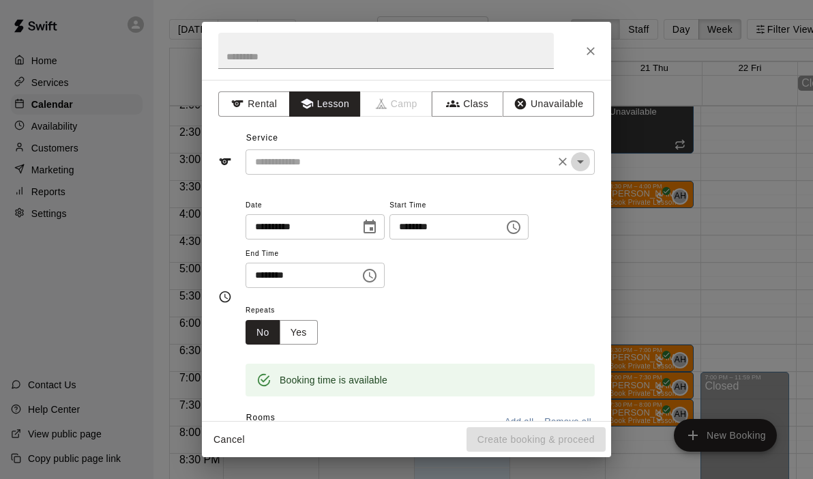
click at [582, 166] on icon "Open" at bounding box center [580, 161] width 16 height 16
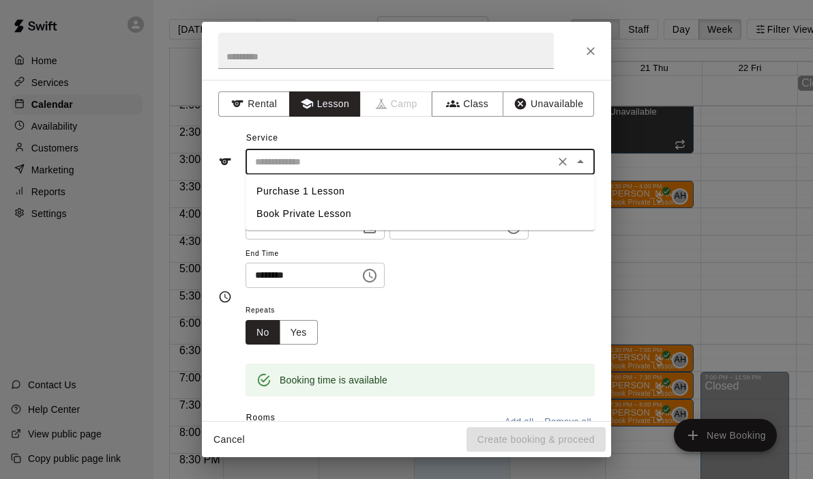
click at [532, 217] on li "Book Private Lesson" at bounding box center [419, 213] width 349 height 22
type input "**********"
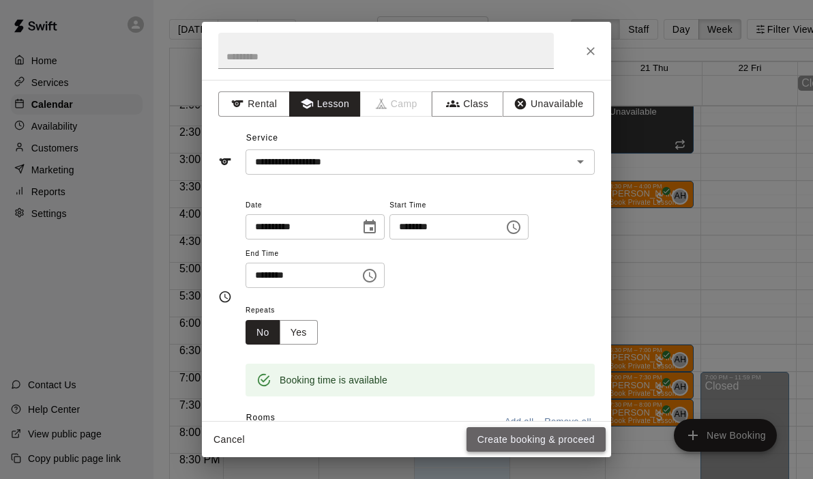
click at [544, 440] on button "Create booking & proceed" at bounding box center [535, 439] width 139 height 25
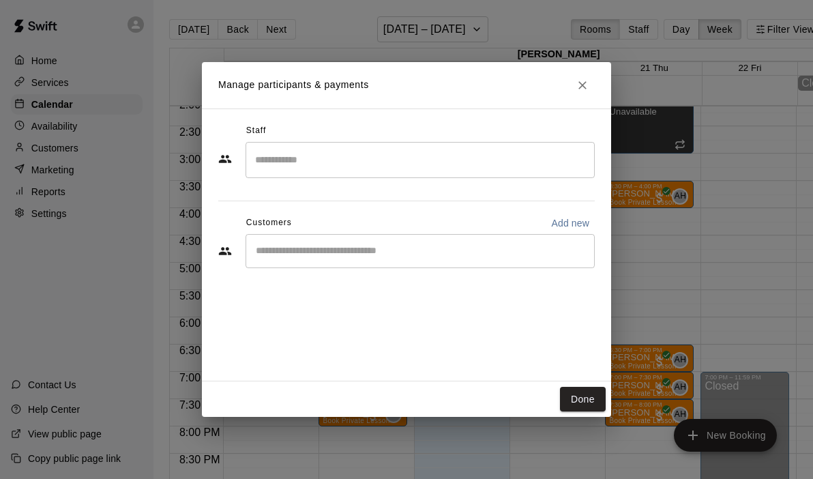
click at [283, 168] on input "Search staff" at bounding box center [420, 160] width 337 height 24
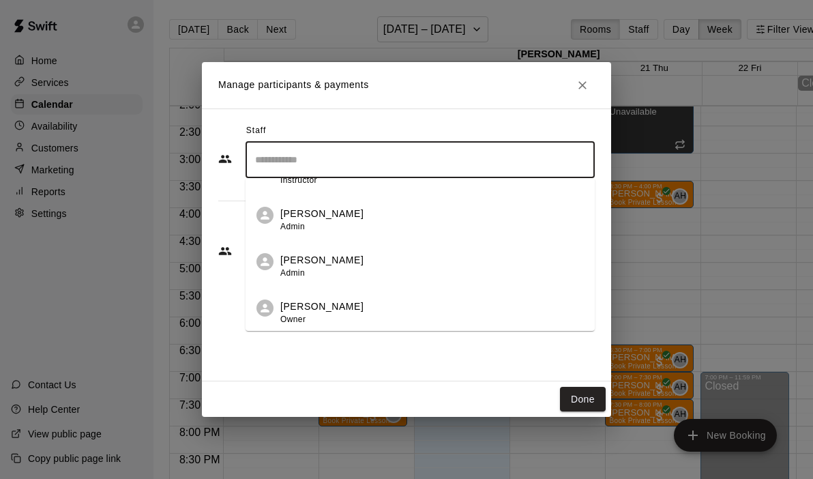
click at [316, 323] on div "Andrew Hill Owner" at bounding box center [321, 312] width 83 height 27
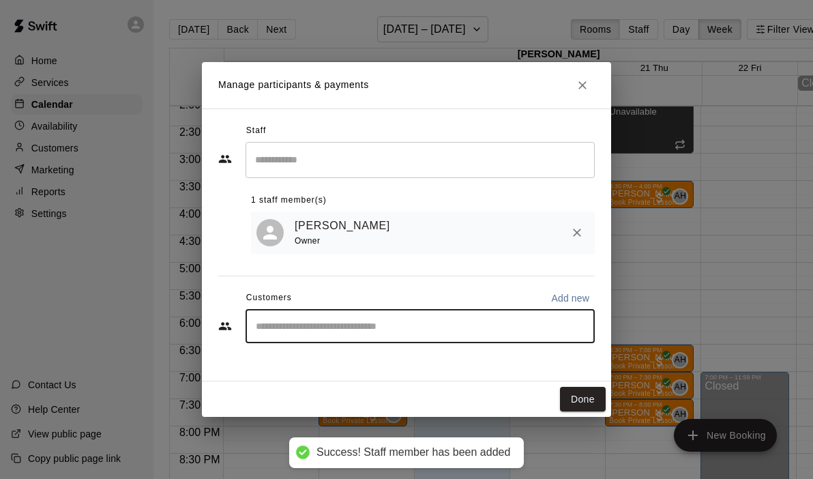
click at [292, 328] on input "Start typing to search customers..." at bounding box center [420, 326] width 337 height 14
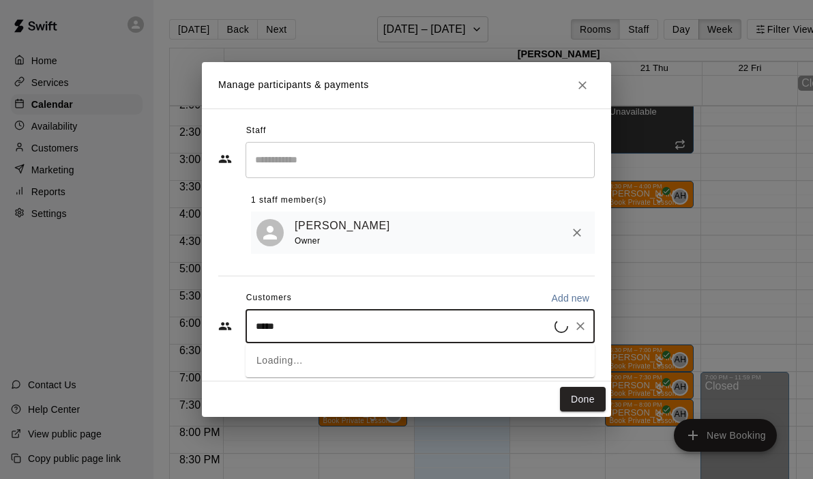
type input "******"
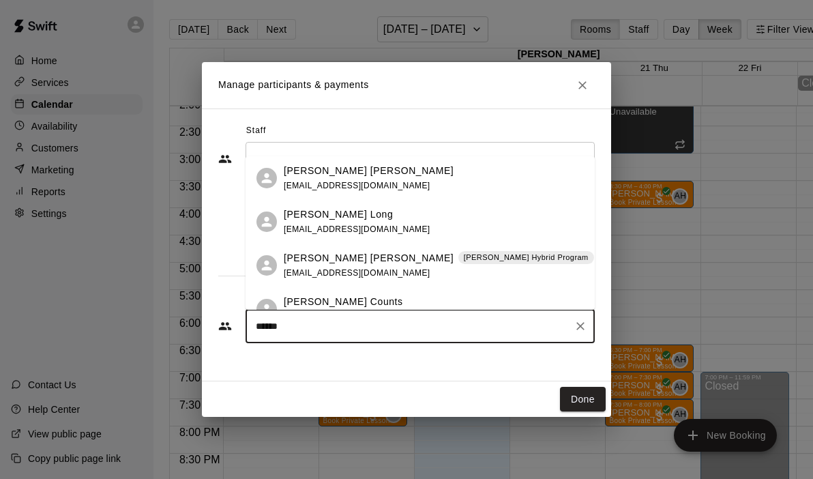
click at [318, 260] on p "Cooper Craycraft" at bounding box center [369, 258] width 170 height 14
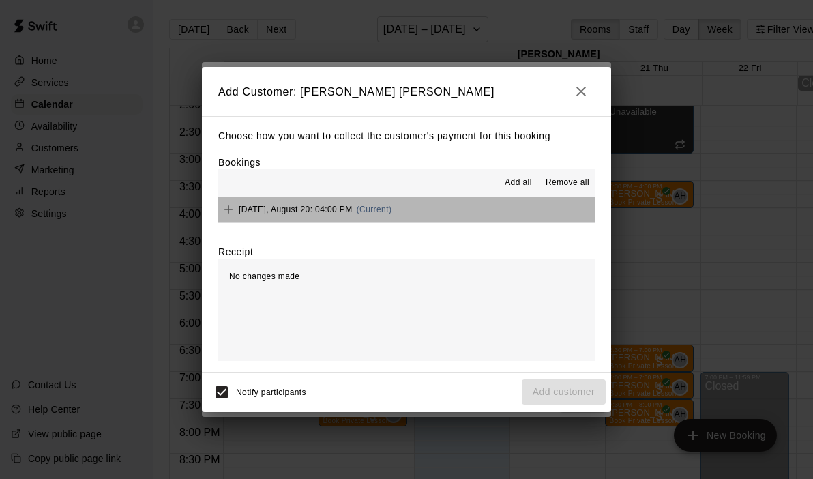
click at [481, 212] on button "Wednesday, August 20: 04:00 PM (Current)" at bounding box center [406, 209] width 376 height 25
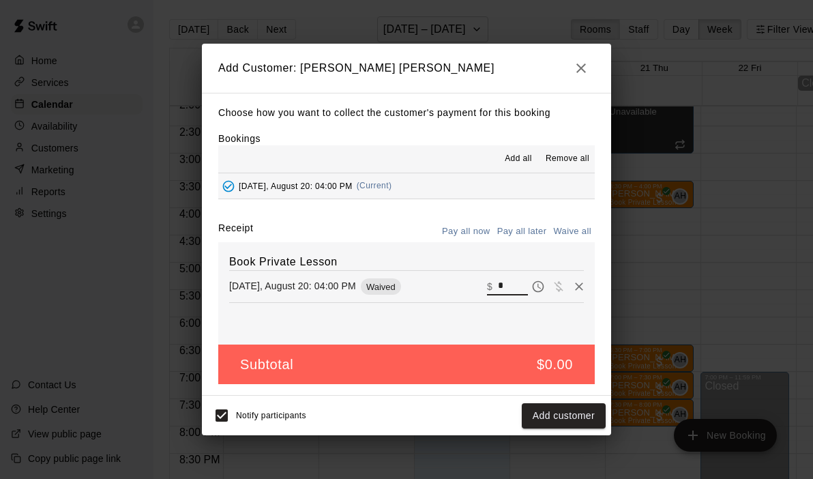
click at [511, 286] on input "*" at bounding box center [513, 286] width 30 height 18
type input "***"
click at [566, 419] on button "Checkout" at bounding box center [573, 415] width 64 height 25
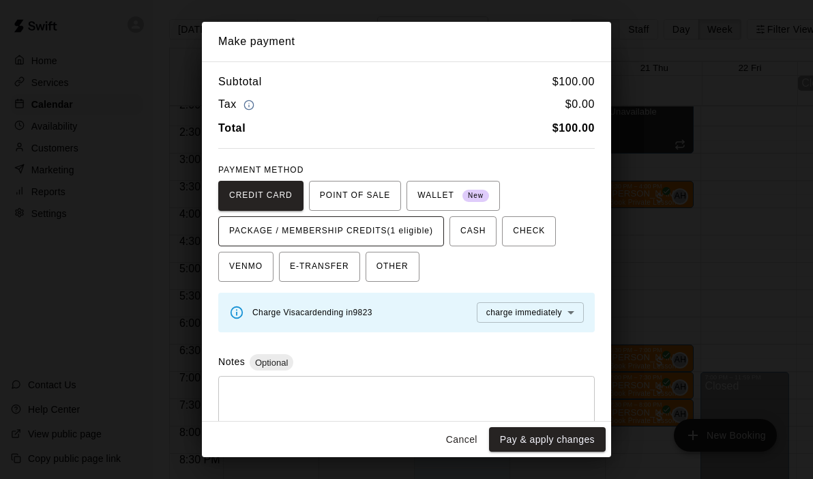
click at [419, 232] on span "PACKAGE / MEMBERSHIP CREDITS (1 eligible)" at bounding box center [331, 231] width 204 height 22
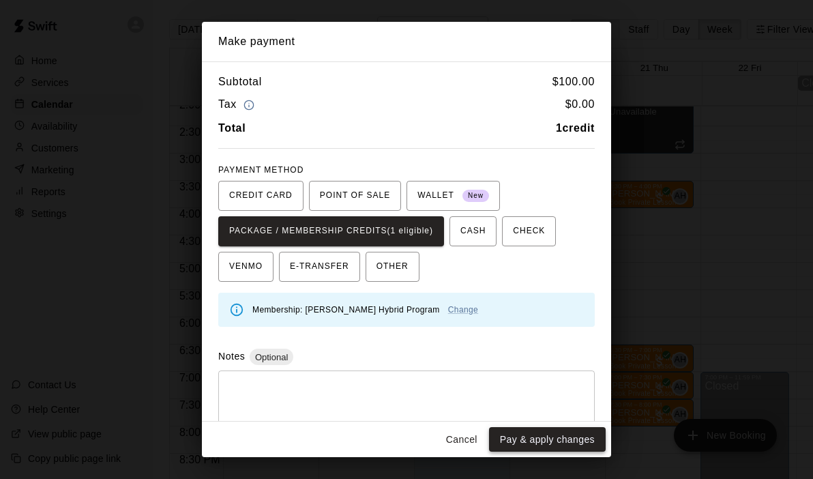
click at [539, 440] on button "Pay & apply changes" at bounding box center [547, 439] width 117 height 25
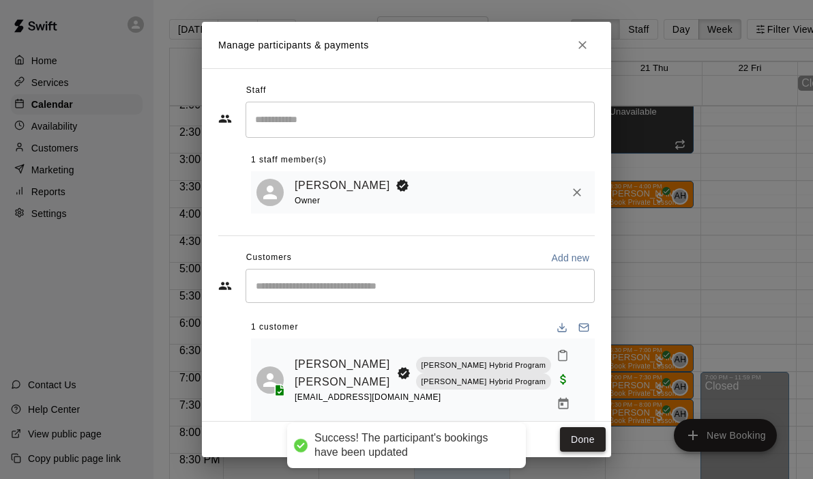
click at [572, 444] on button "Done" at bounding box center [583, 439] width 46 height 25
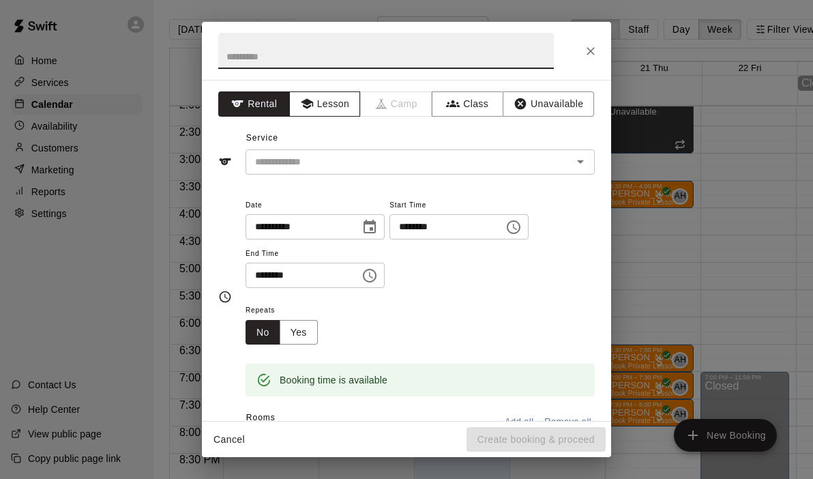
click at [339, 109] on button "Lesson" at bounding box center [325, 103] width 72 height 25
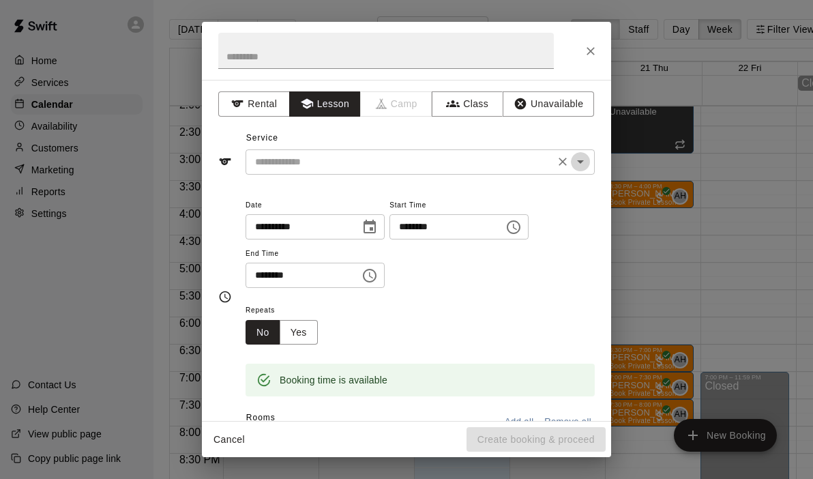
click at [583, 162] on icon "Open" at bounding box center [580, 161] width 16 height 16
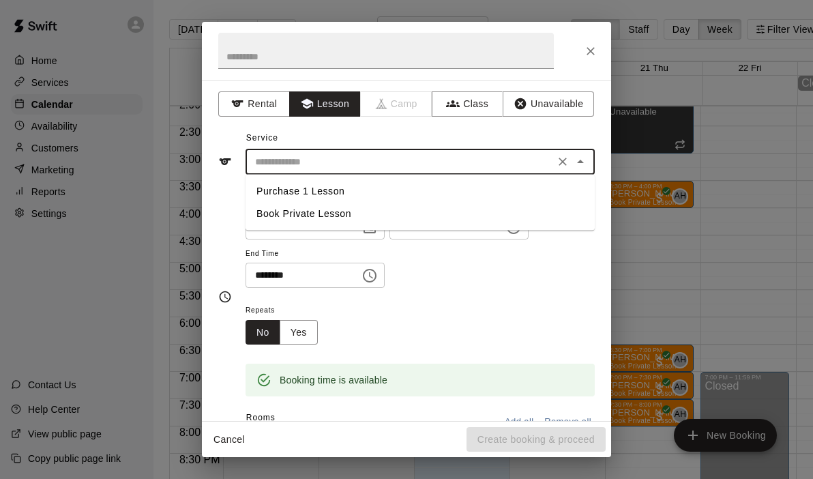
click at [322, 214] on li "Book Private Lesson" at bounding box center [419, 213] width 349 height 22
type input "**********"
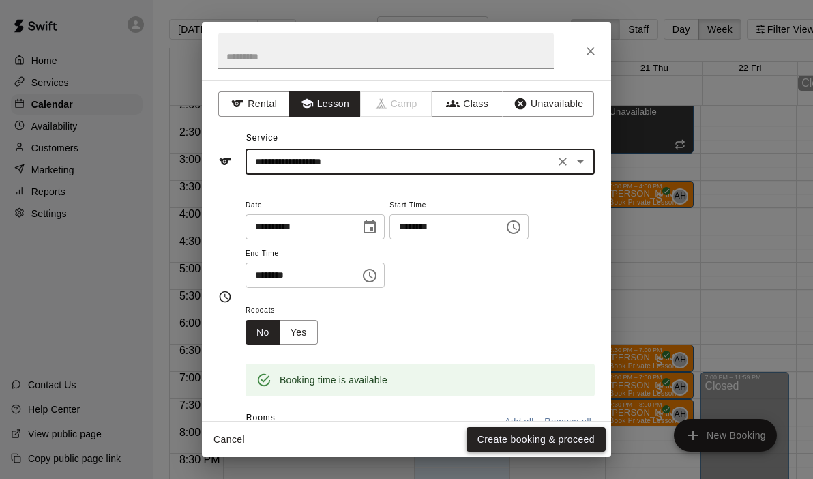
click at [513, 435] on button "Create booking & proceed" at bounding box center [535, 439] width 139 height 25
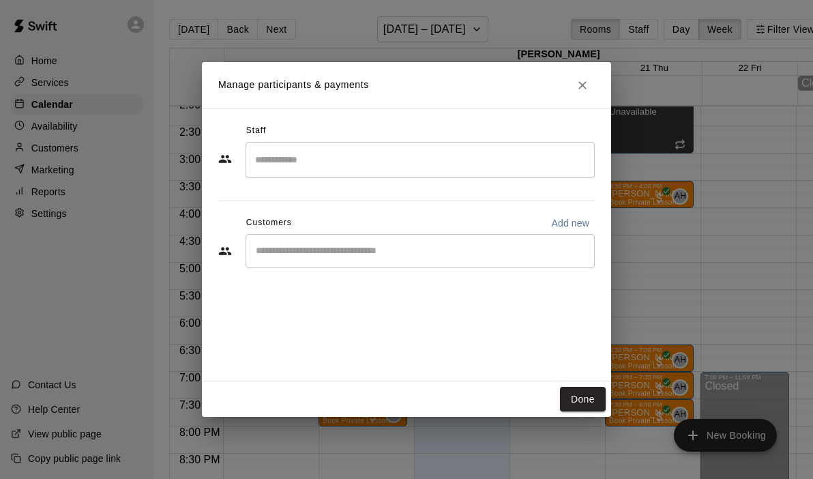
click at [431, 164] on input "Search staff" at bounding box center [420, 160] width 337 height 24
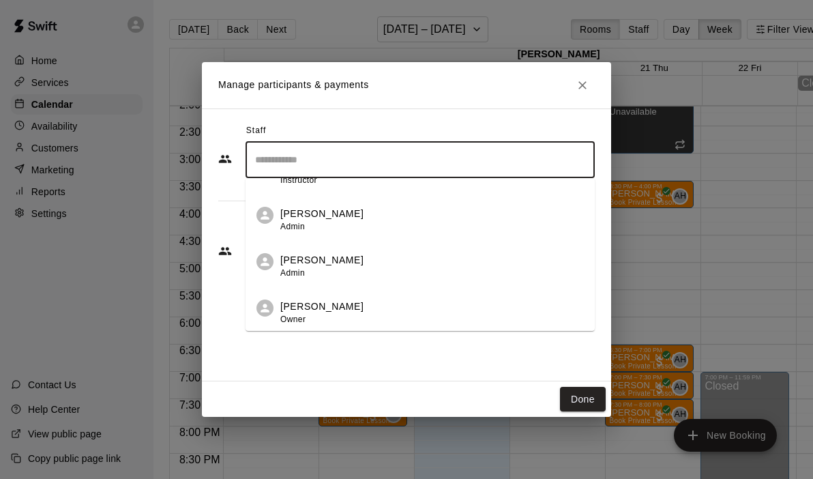
click at [345, 298] on li "Andrew Hill Owner" at bounding box center [419, 308] width 349 height 46
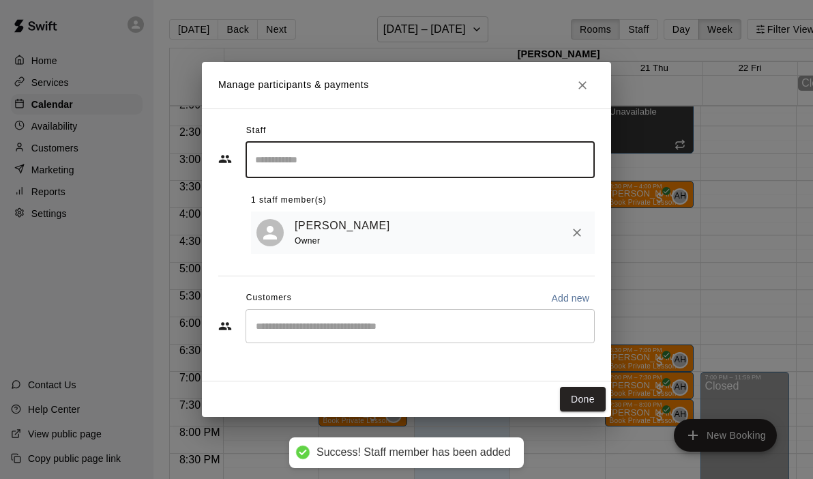
click at [400, 328] on input "Start typing to search customers..." at bounding box center [420, 326] width 337 height 14
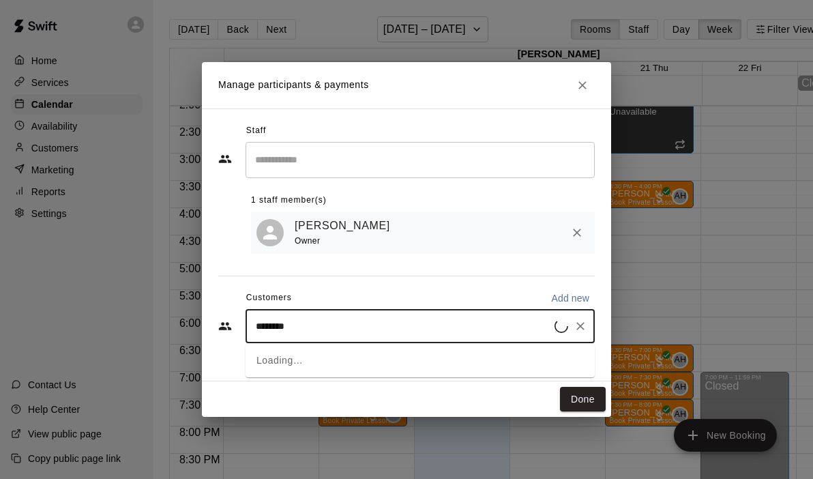
type input "*********"
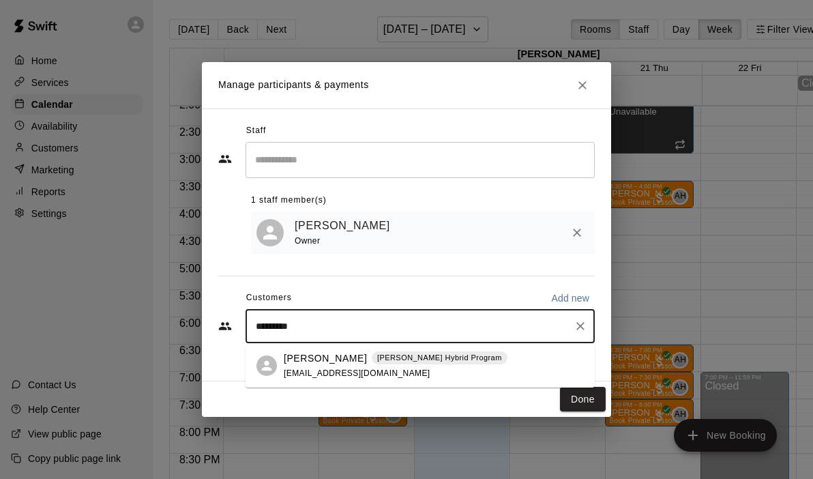
click at [436, 369] on div "Dalton Barker Andrew Hill's Hybrid Program mherbert1162@gmail.com" at bounding box center [396, 365] width 224 height 29
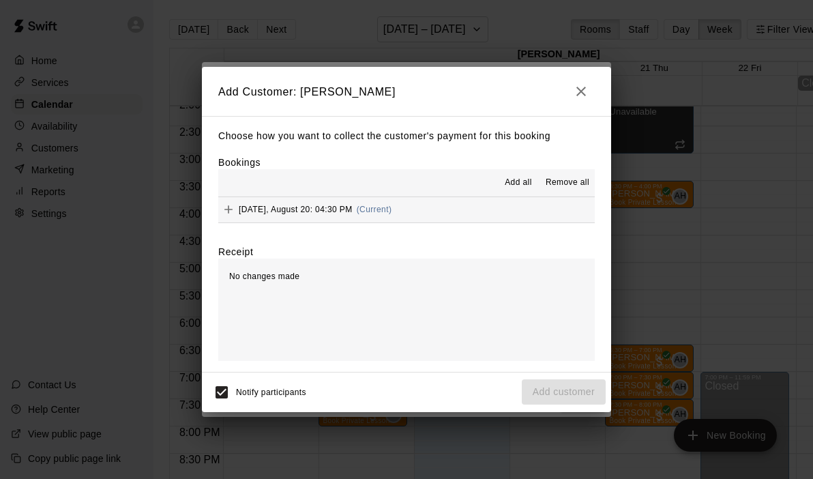
click at [468, 207] on button "Wednesday, August 20: 04:30 PM (Current)" at bounding box center [406, 209] width 376 height 25
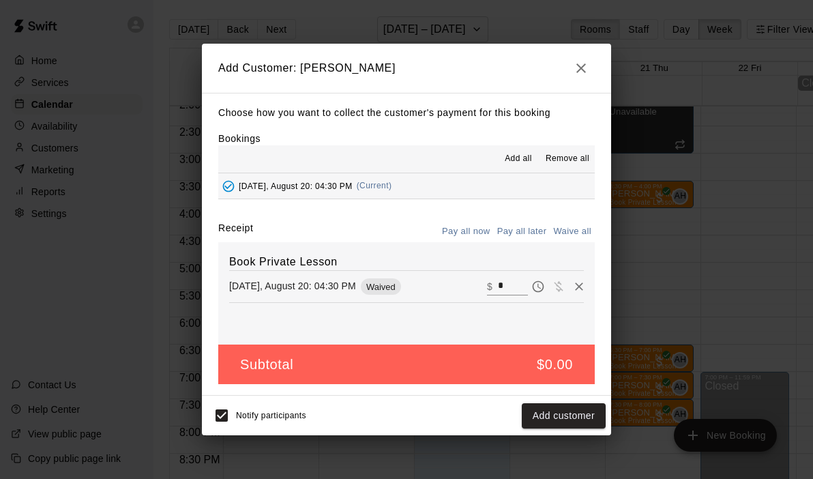
click at [509, 286] on input "*" at bounding box center [513, 286] width 30 height 18
type input "***"
click at [566, 417] on button "Checkout" at bounding box center [573, 415] width 64 height 25
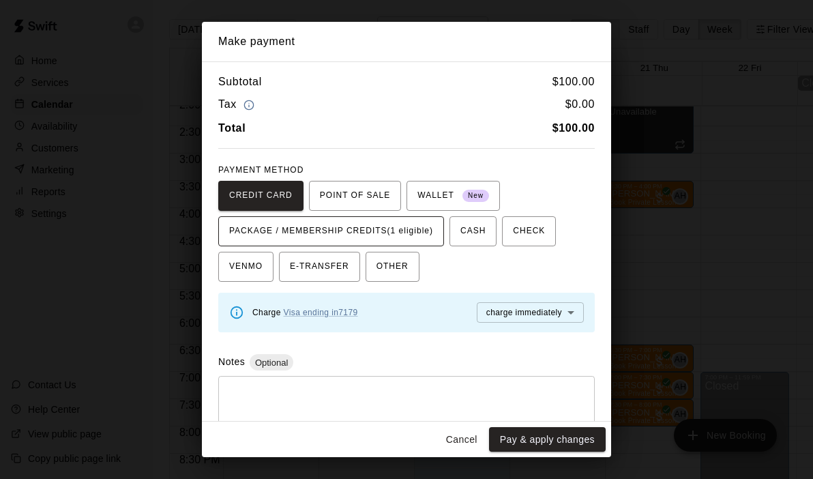
click at [416, 238] on span "PACKAGE / MEMBERSHIP CREDITS (1 eligible)" at bounding box center [331, 231] width 204 height 22
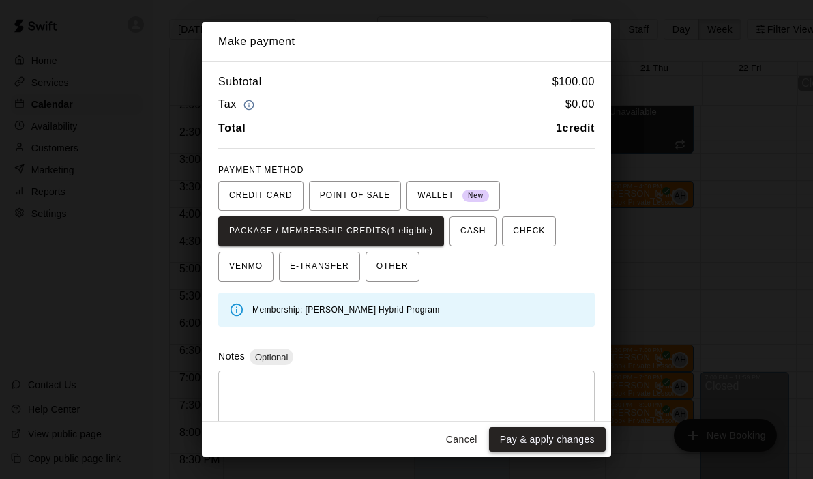
click at [557, 440] on button "Pay & apply changes" at bounding box center [547, 439] width 117 height 25
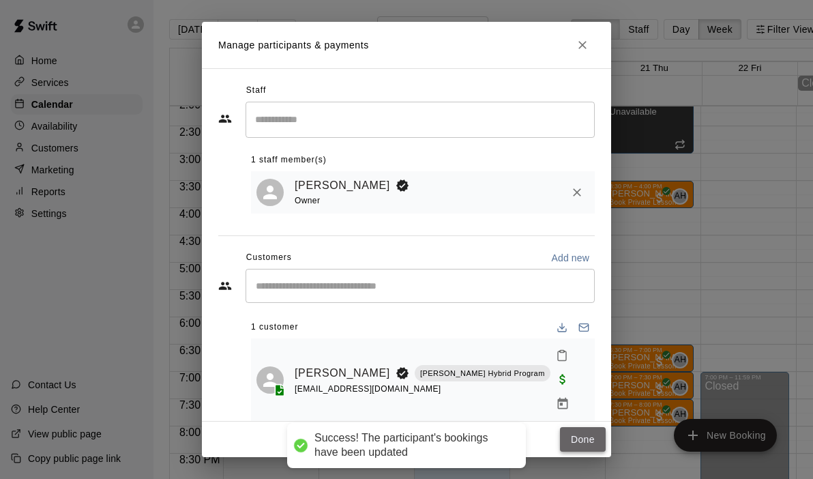
click at [576, 438] on button "Done" at bounding box center [583, 439] width 46 height 25
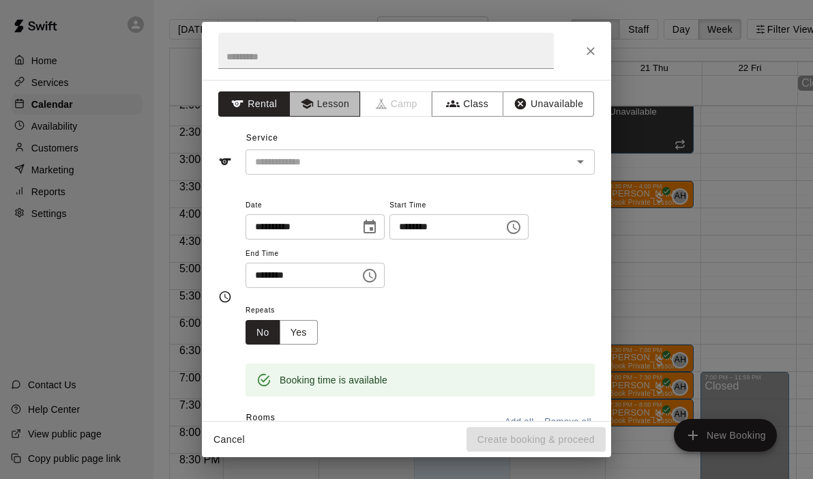
click at [343, 104] on button "Lesson" at bounding box center [325, 103] width 72 height 25
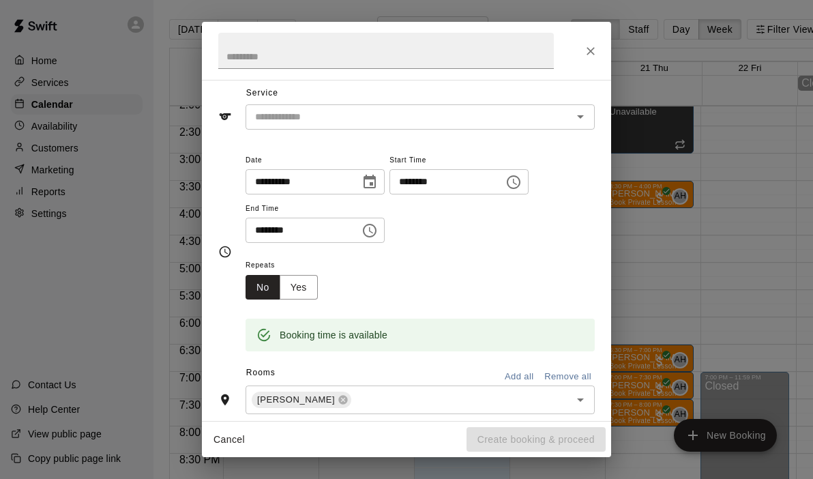
scroll to position [58, 0]
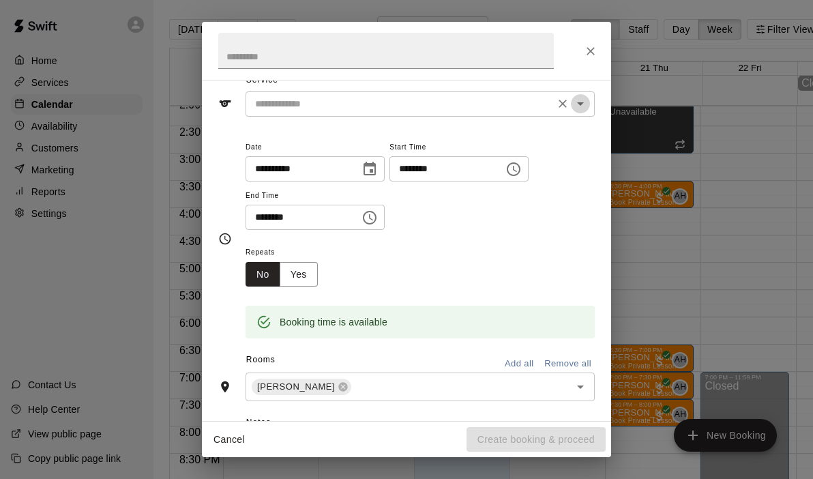
click at [584, 103] on icon "Open" at bounding box center [580, 103] width 16 height 16
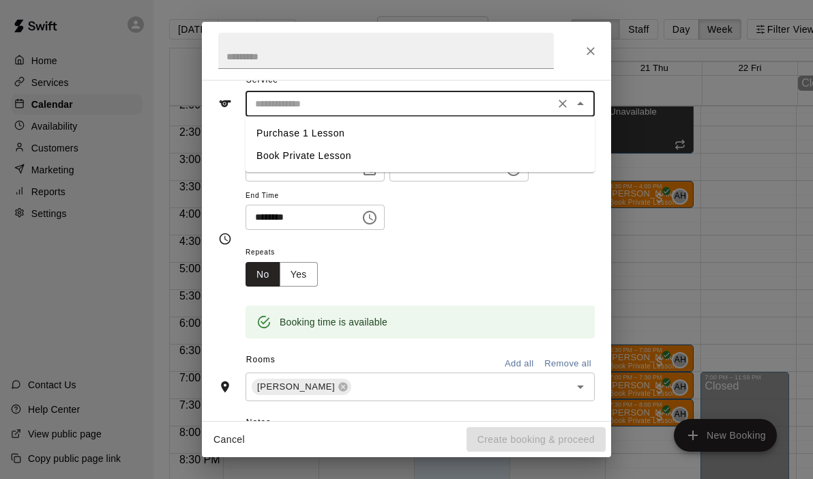
click at [406, 160] on li "Book Private Lesson" at bounding box center [419, 156] width 349 height 22
type input "**********"
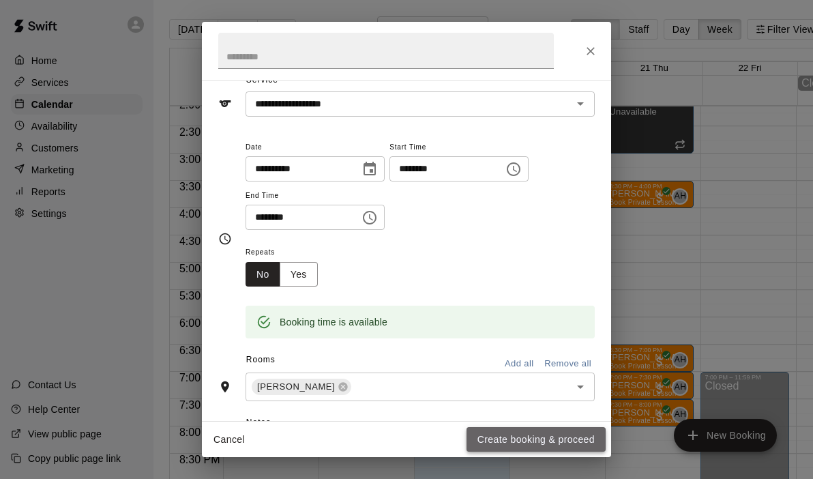
click at [504, 446] on button "Create booking & proceed" at bounding box center [535, 439] width 139 height 25
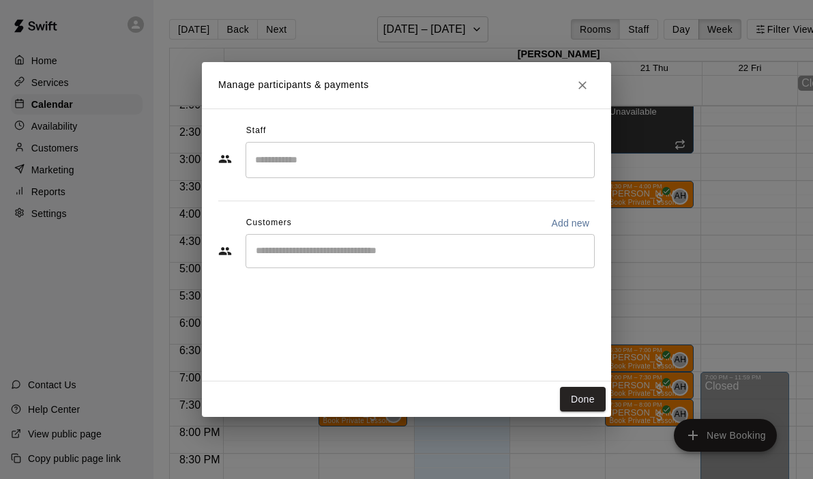
click at [337, 157] on input "Search staff" at bounding box center [420, 160] width 337 height 24
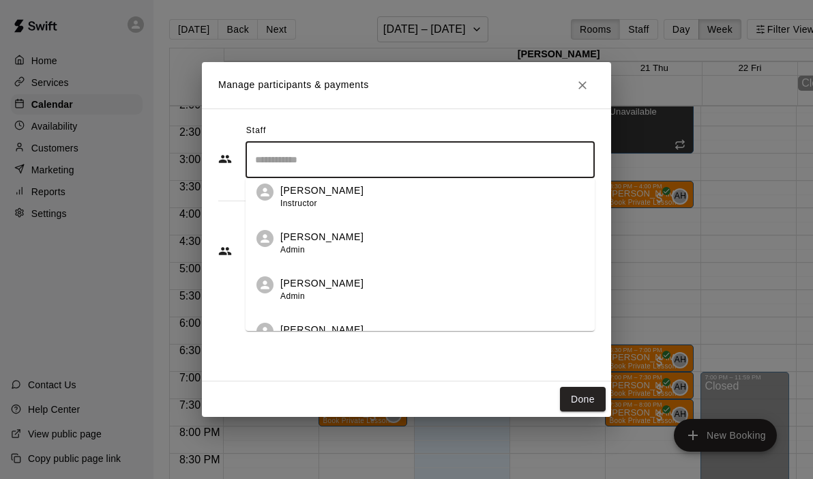
scroll to position [78, 0]
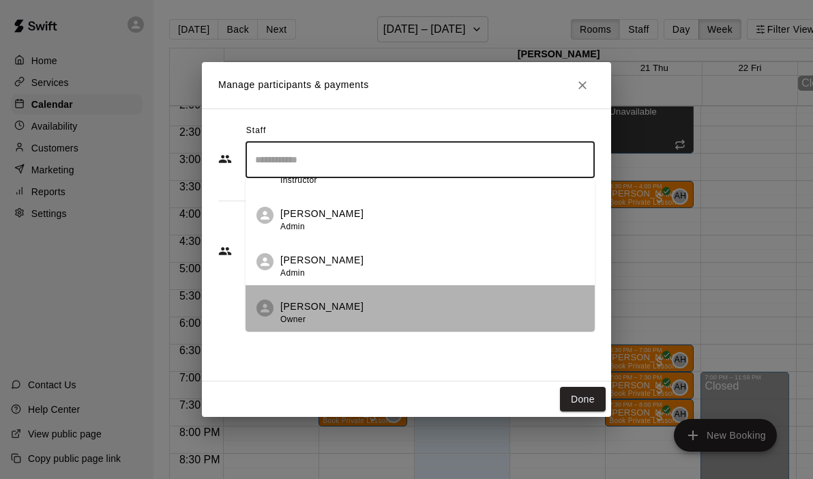
click at [314, 307] on p "[PERSON_NAME]" at bounding box center [321, 306] width 83 height 14
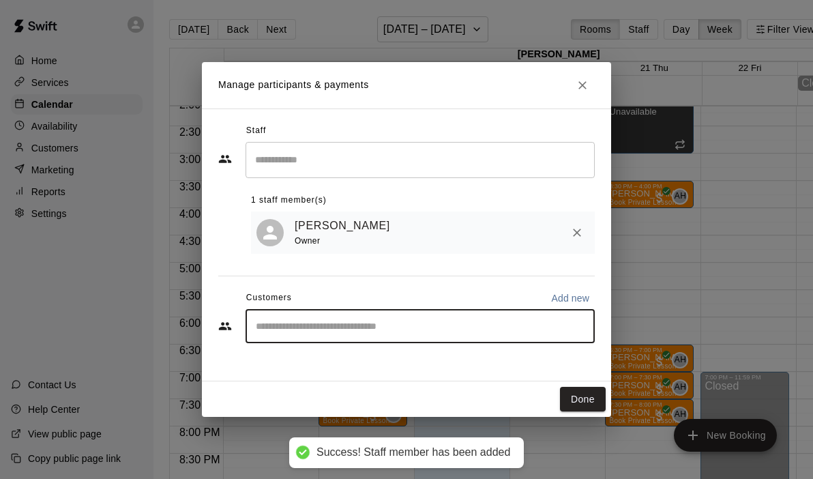
click at [311, 324] on input "Start typing to search customers..." at bounding box center [420, 326] width 337 height 14
type input "******"
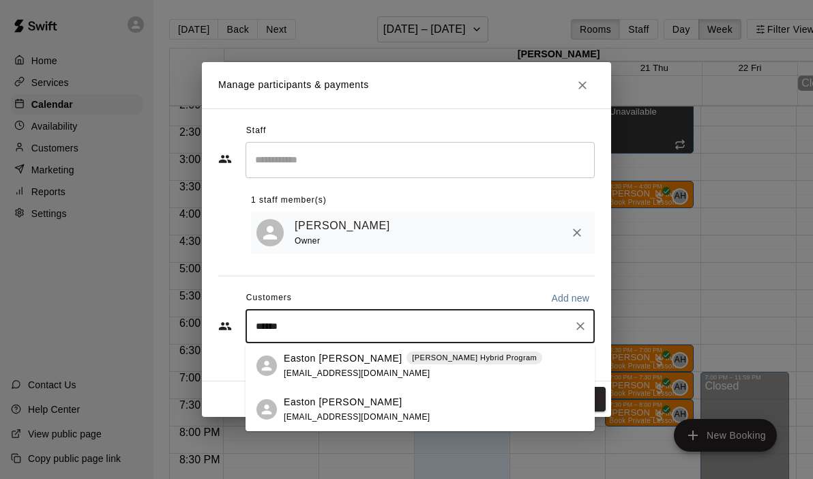
click at [320, 363] on p "Easton Kleyn" at bounding box center [343, 358] width 119 height 14
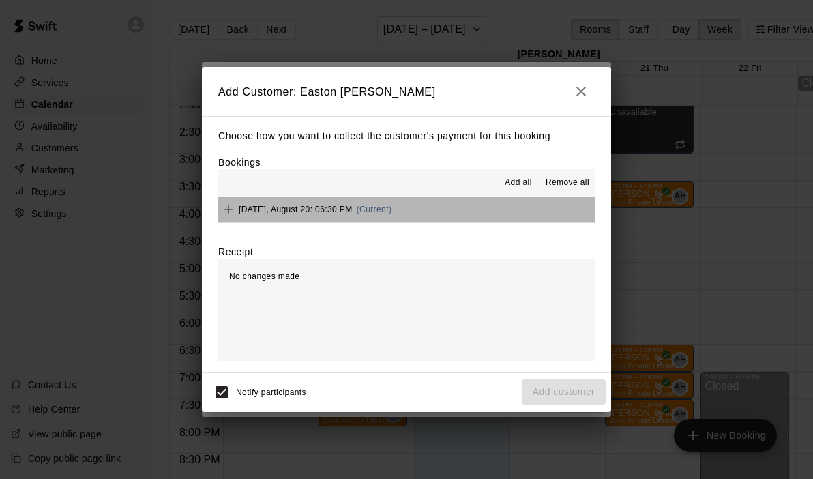
click at [509, 210] on button "Wednesday, August 20: 06:30 PM (Current)" at bounding box center [406, 209] width 376 height 25
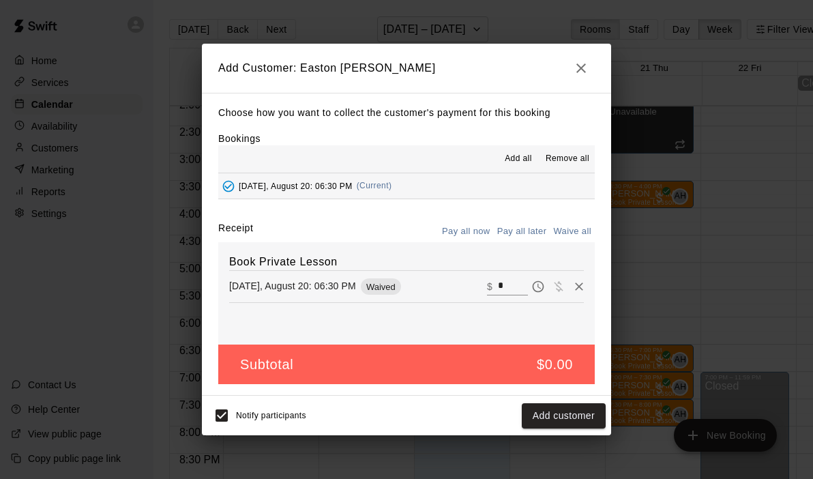
click at [511, 284] on input "*" at bounding box center [513, 286] width 30 height 18
type input "***"
click at [552, 412] on button "Checkout" at bounding box center [573, 415] width 64 height 25
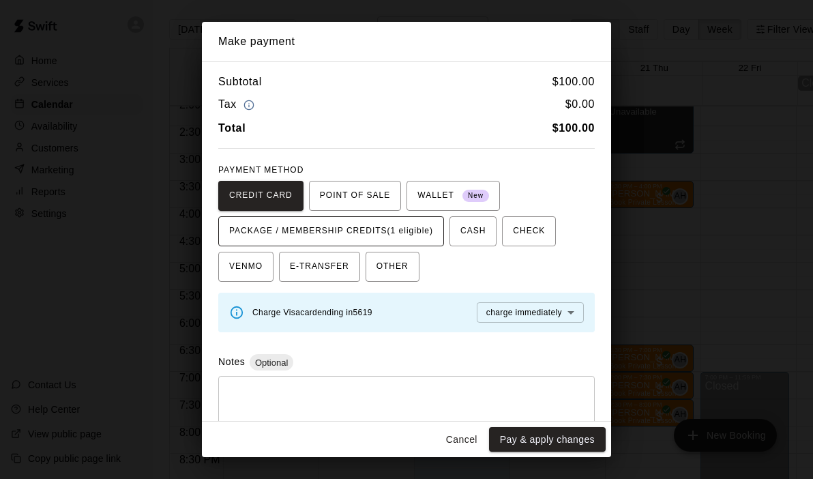
click at [395, 228] on span "PACKAGE / MEMBERSHIP CREDITS (1 eligible)" at bounding box center [331, 231] width 204 height 22
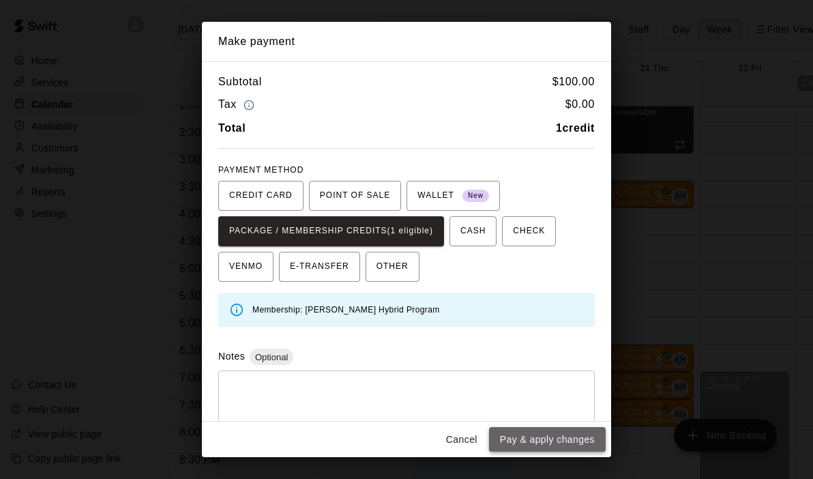
click at [513, 436] on button "Pay & apply changes" at bounding box center [547, 439] width 117 height 25
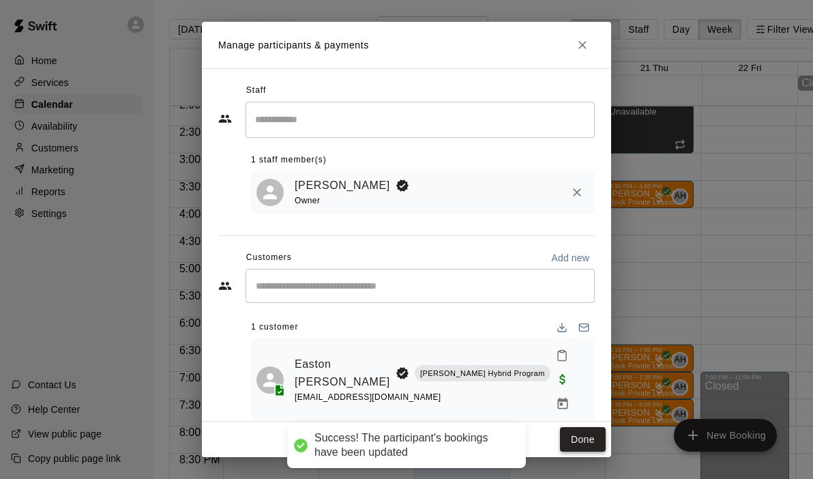
click at [575, 427] on button "Done" at bounding box center [583, 439] width 46 height 25
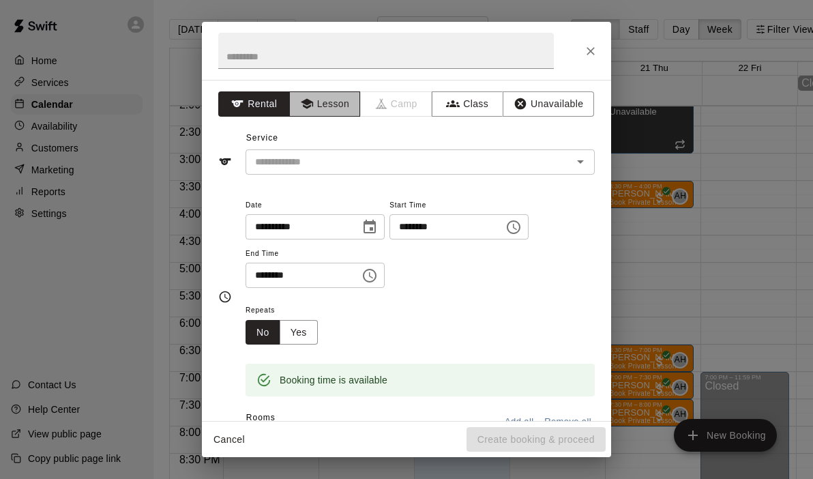
click at [339, 109] on button "Lesson" at bounding box center [325, 103] width 72 height 25
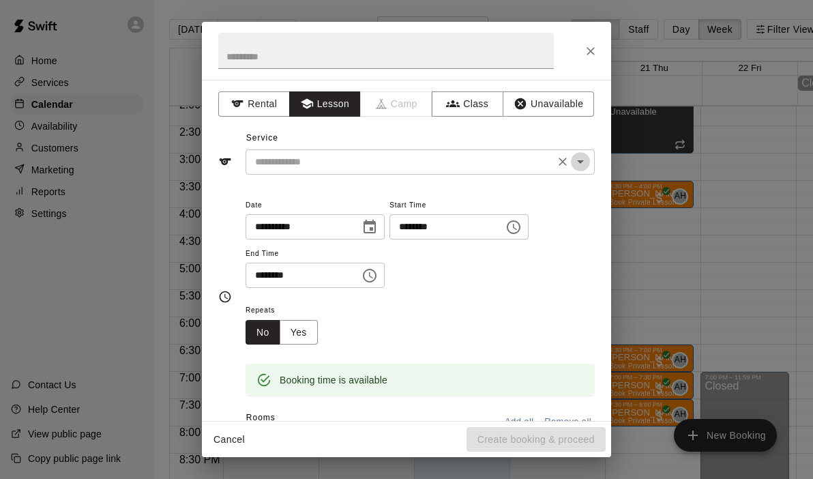
click at [576, 164] on icon "Open" at bounding box center [580, 161] width 16 height 16
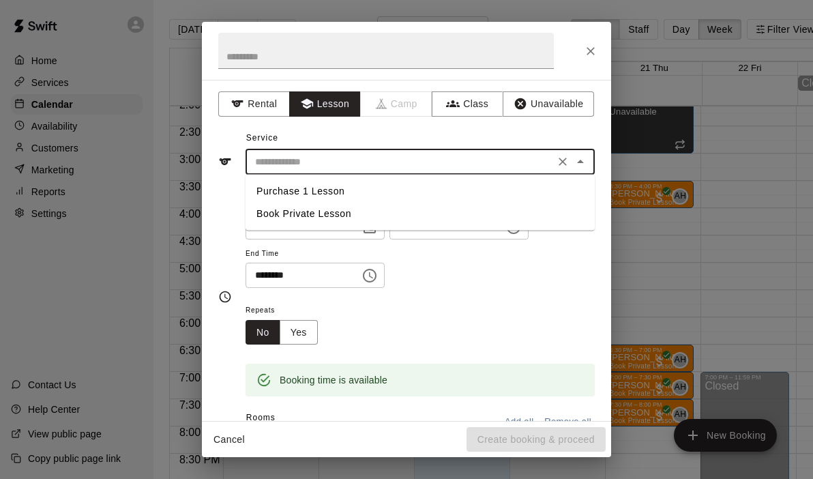
click at [277, 217] on li "Book Private Lesson" at bounding box center [419, 213] width 349 height 22
type input "**********"
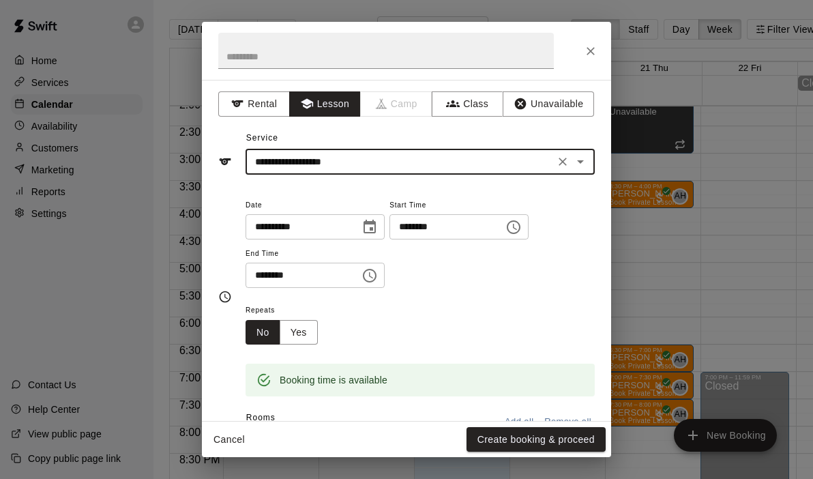
click at [590, 48] on icon "Close" at bounding box center [591, 51] width 14 height 14
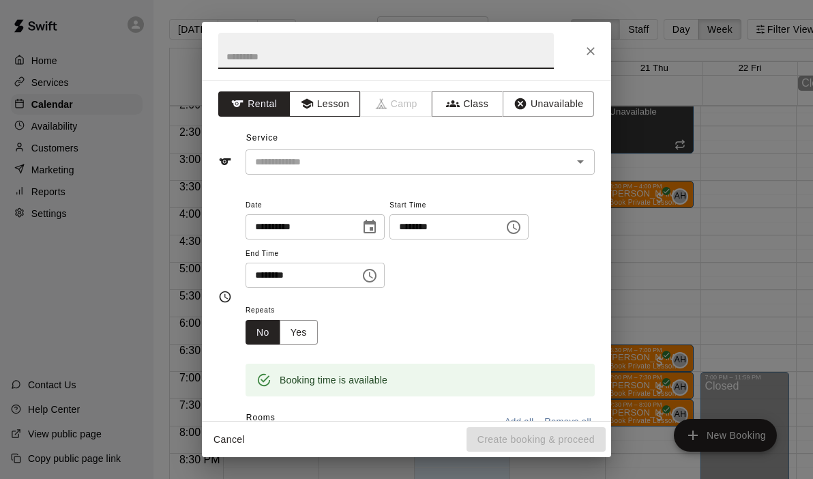
click at [335, 104] on button "Lesson" at bounding box center [325, 103] width 72 height 25
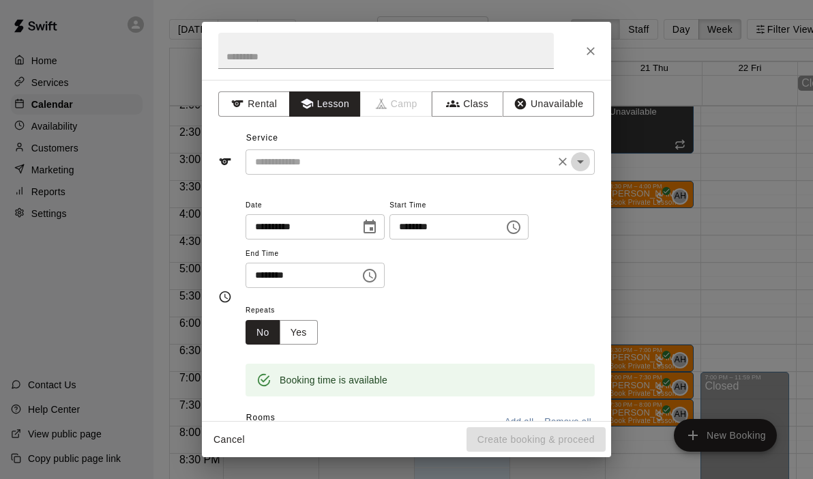
click at [578, 169] on icon "Open" at bounding box center [580, 161] width 16 height 16
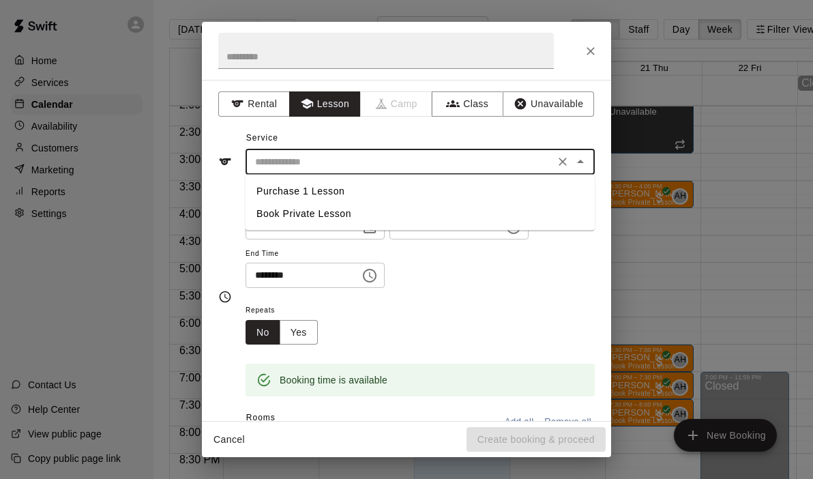
click at [329, 212] on li "Book Private Lesson" at bounding box center [419, 213] width 349 height 22
type input "**********"
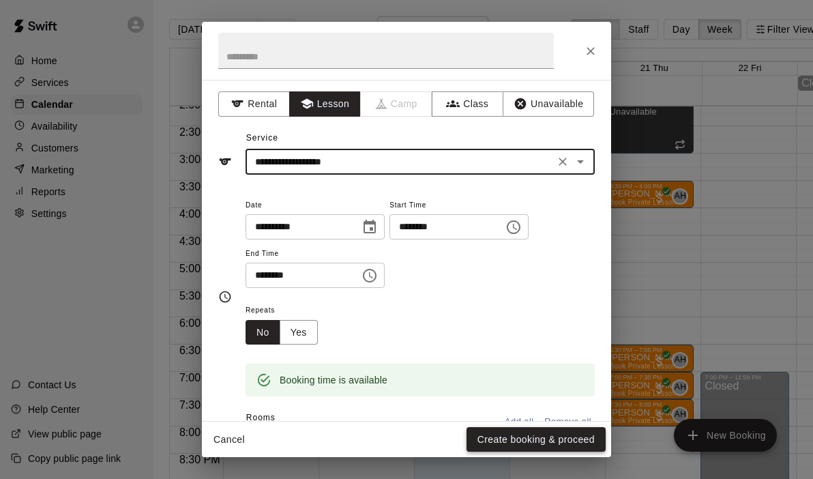
click at [494, 442] on button "Create booking & proceed" at bounding box center [535, 439] width 139 height 25
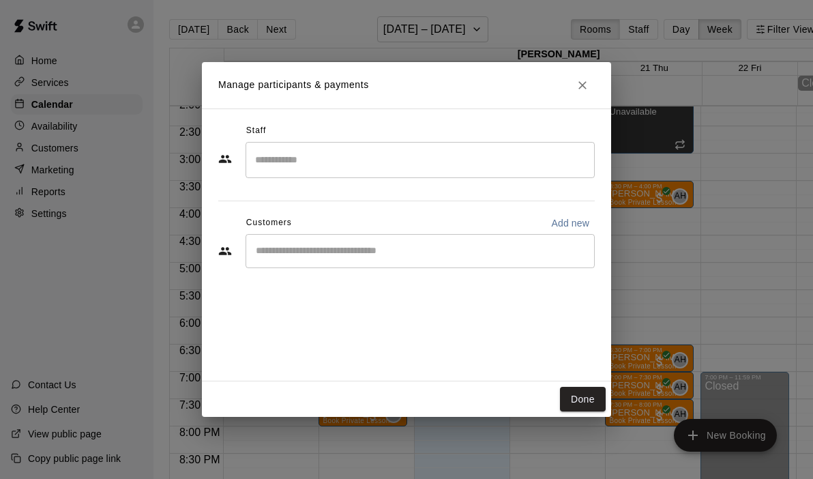
click at [295, 166] on input "Search staff" at bounding box center [420, 160] width 337 height 24
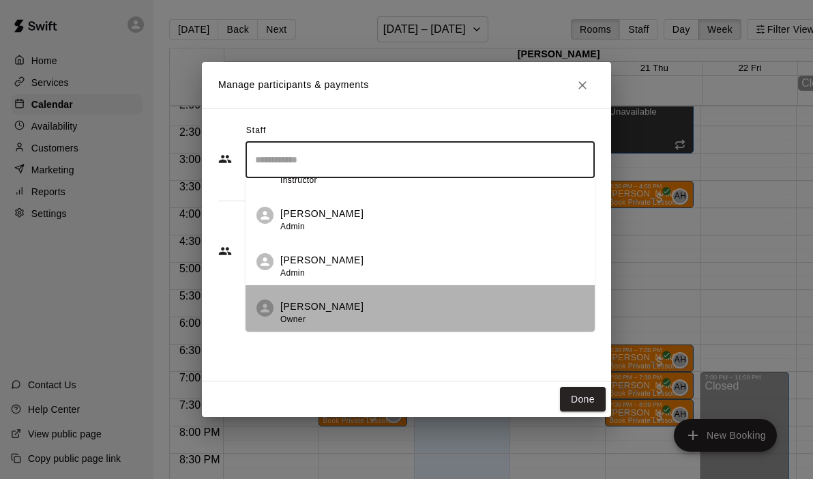
click at [312, 307] on p "[PERSON_NAME]" at bounding box center [321, 306] width 83 height 14
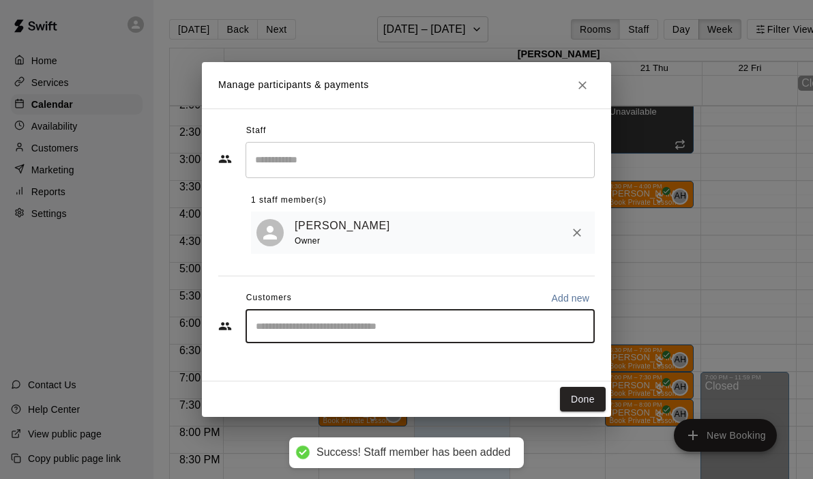
click at [286, 323] on input "Start typing to search customers..." at bounding box center [420, 326] width 337 height 14
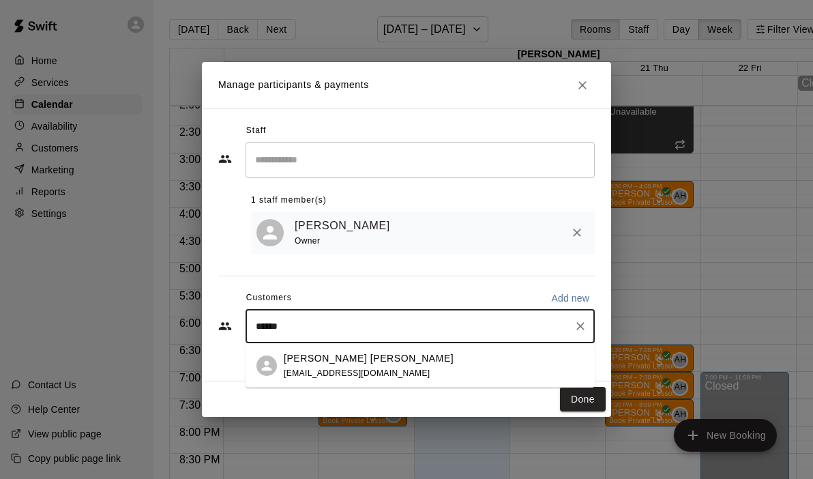
type input "*******"
click at [369, 363] on div "McGwire Turner" at bounding box center [369, 358] width 170 height 14
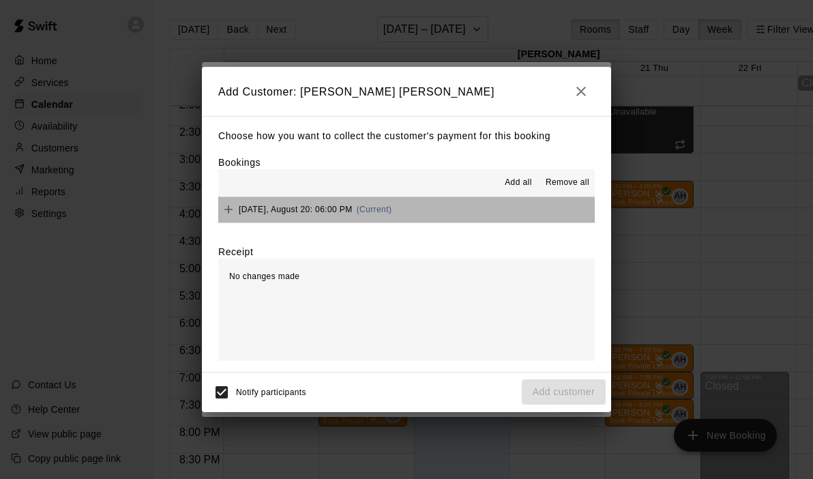
click at [469, 211] on button "Wednesday, August 20: 06:00 PM (Current)" at bounding box center [406, 209] width 376 height 25
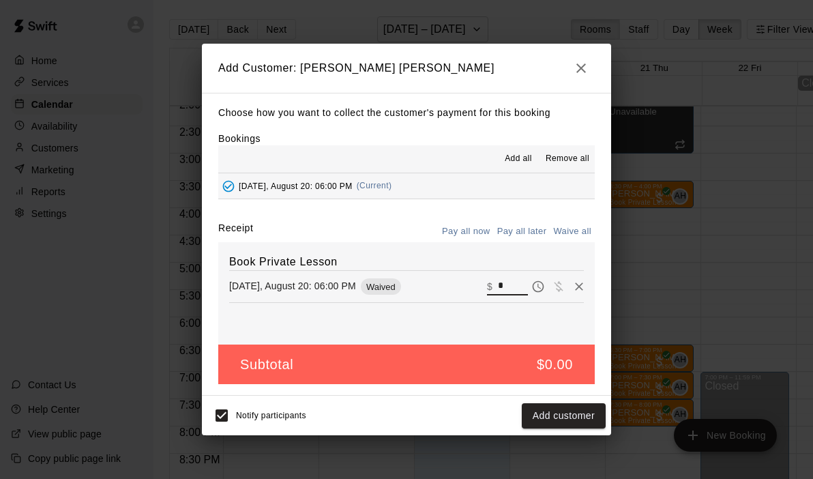
click at [503, 293] on input "*" at bounding box center [513, 286] width 30 height 18
type input "**"
click at [574, 418] on button "Checkout" at bounding box center [573, 415] width 64 height 25
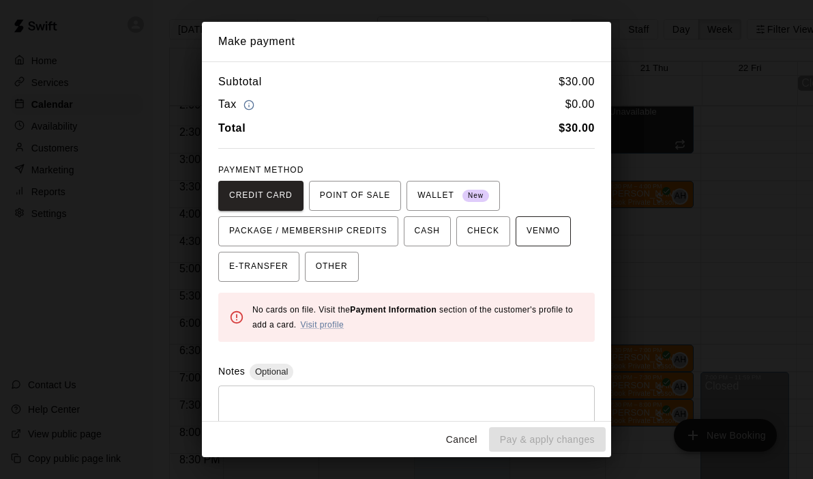
click at [527, 230] on span "VENMO" at bounding box center [542, 231] width 33 height 22
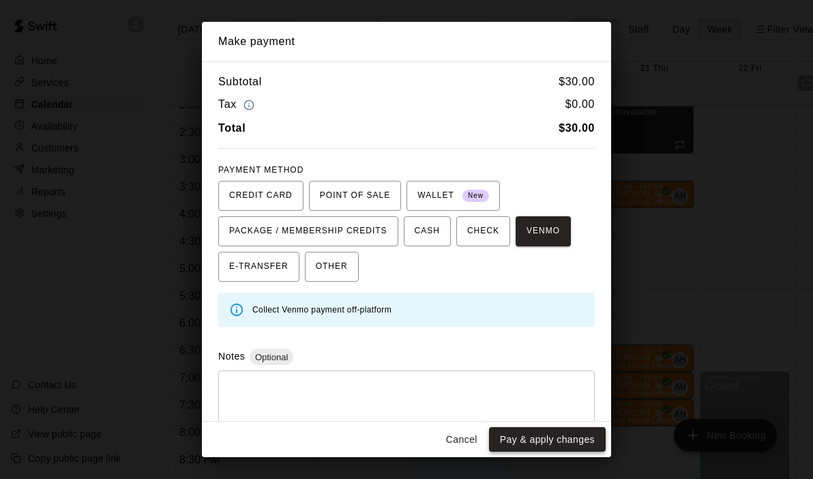
click at [544, 440] on button "Pay & apply changes" at bounding box center [547, 439] width 117 height 25
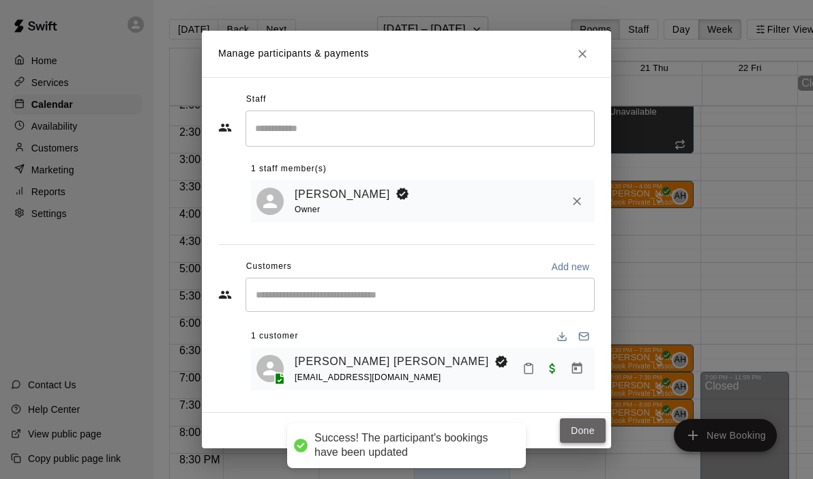
click at [583, 434] on button "Done" at bounding box center [583, 430] width 46 height 25
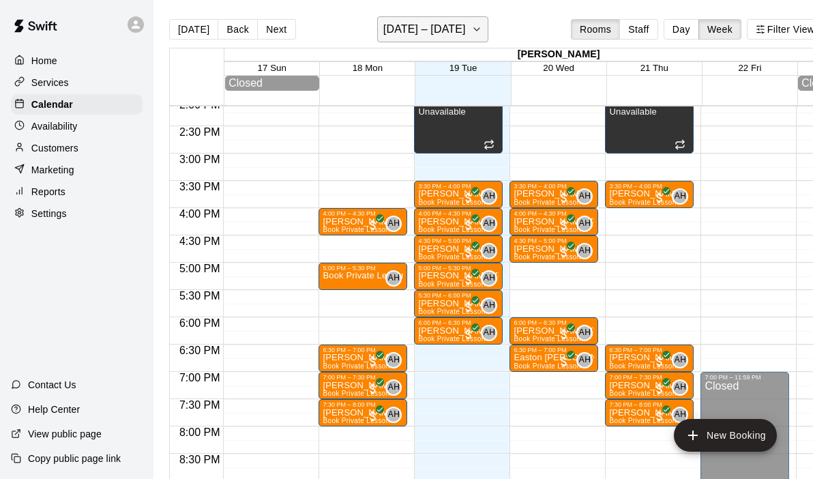
click at [471, 31] on icon "button" at bounding box center [476, 29] width 11 height 16
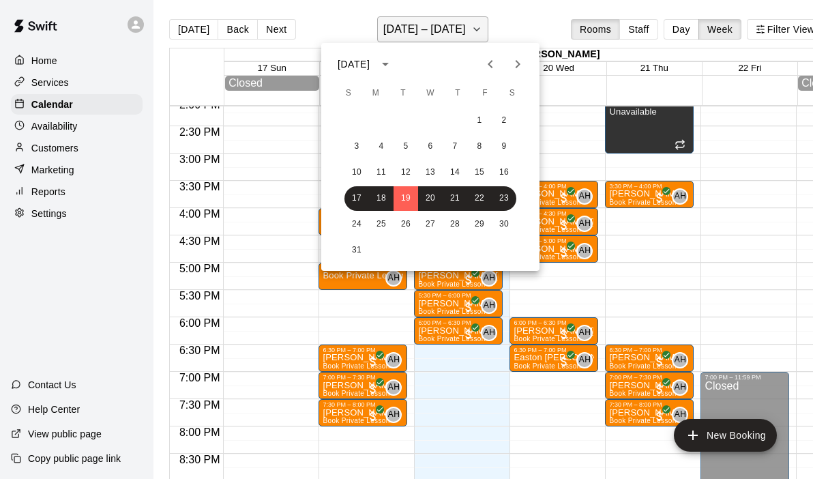
click at [471, 31] on div at bounding box center [406, 239] width 813 height 479
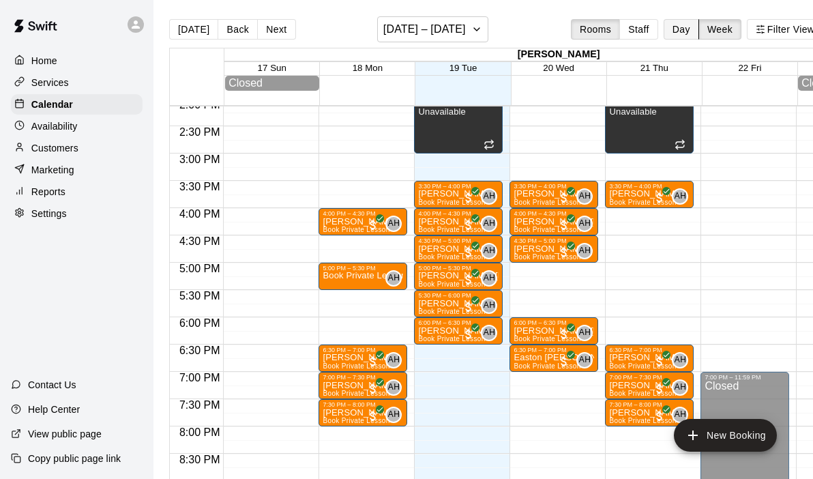
click at [673, 30] on button "Day" at bounding box center [680, 29] width 35 height 20
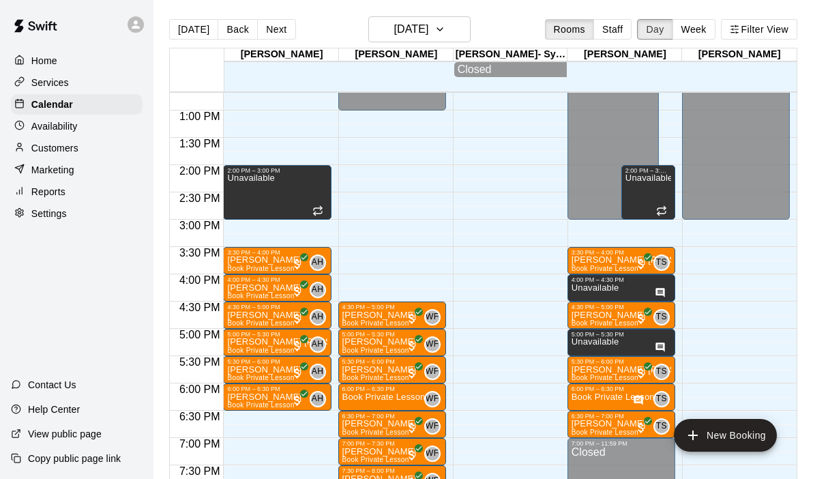
scroll to position [697, 0]
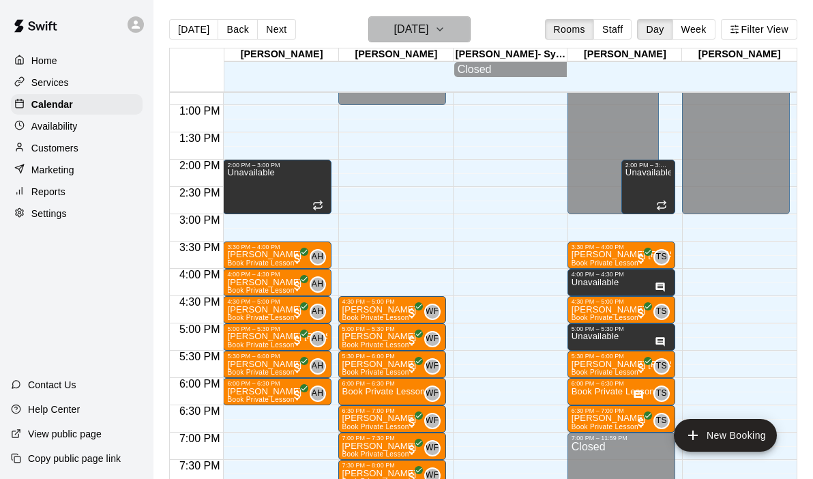
click at [445, 27] on icon "button" at bounding box center [439, 29] width 11 height 16
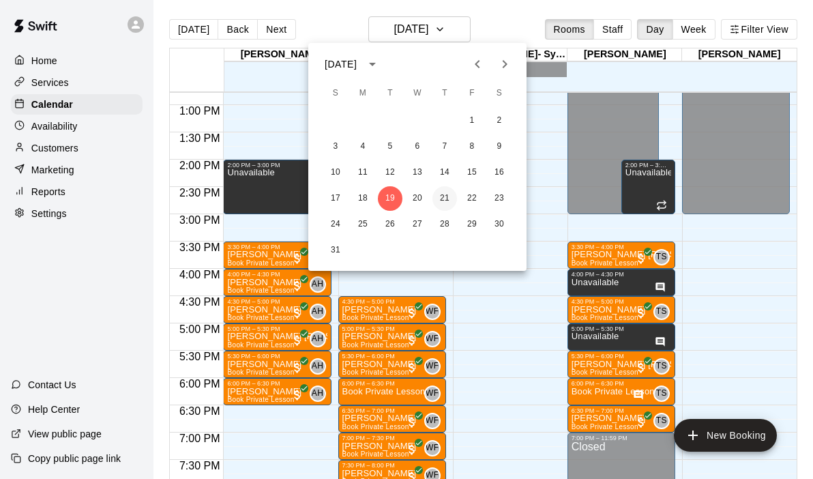
click at [445, 199] on button "21" at bounding box center [444, 198] width 25 height 25
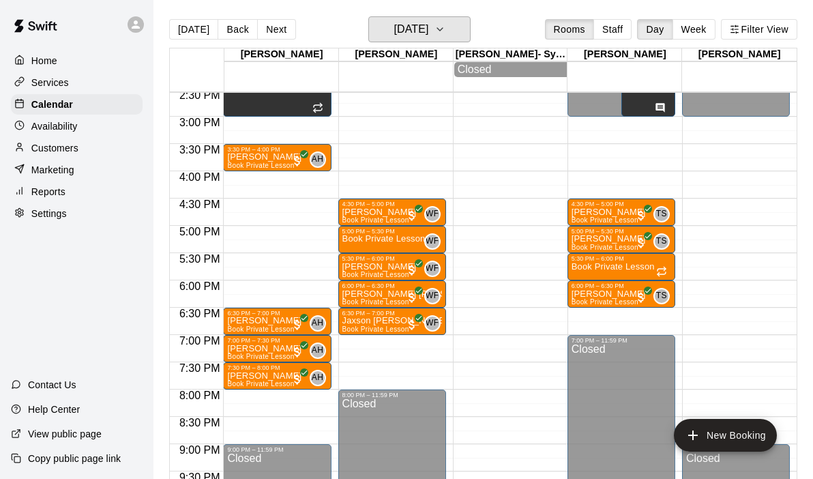
scroll to position [797, 0]
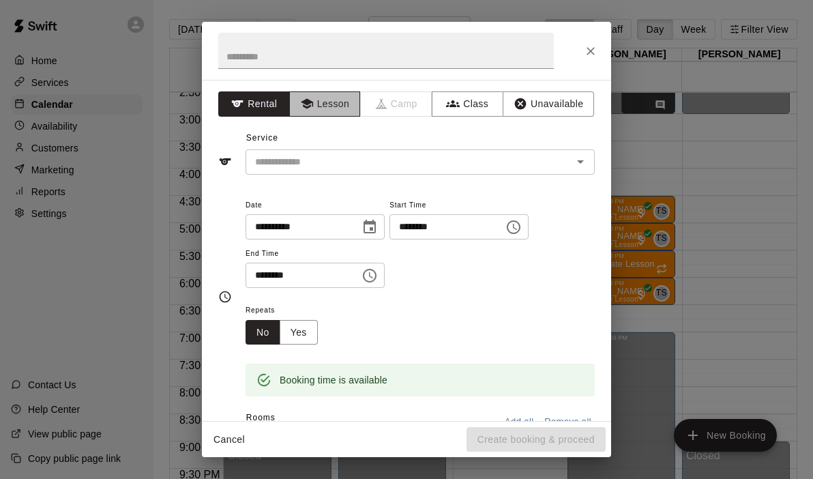
click at [322, 114] on button "Lesson" at bounding box center [325, 103] width 72 height 25
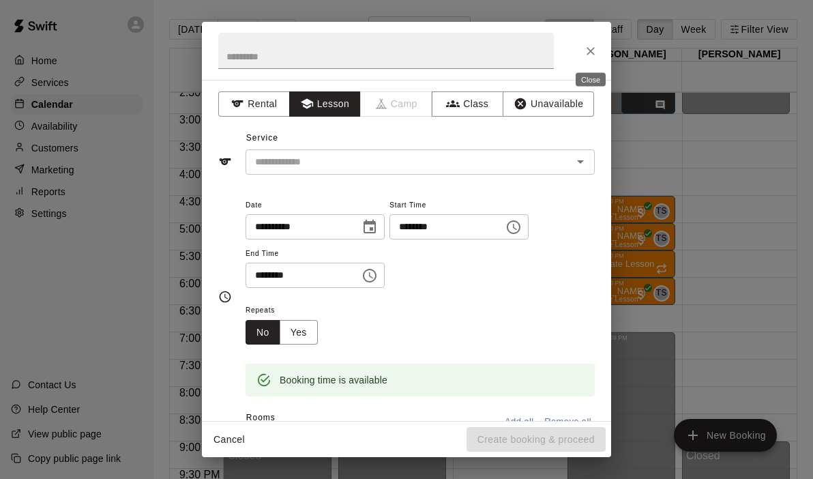
click at [590, 47] on icon "Close" at bounding box center [591, 51] width 14 height 14
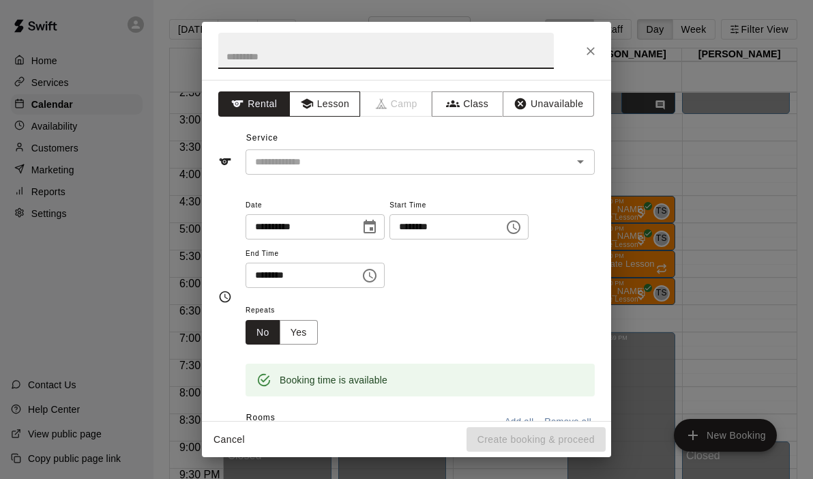
click at [338, 99] on button "Lesson" at bounding box center [325, 103] width 72 height 25
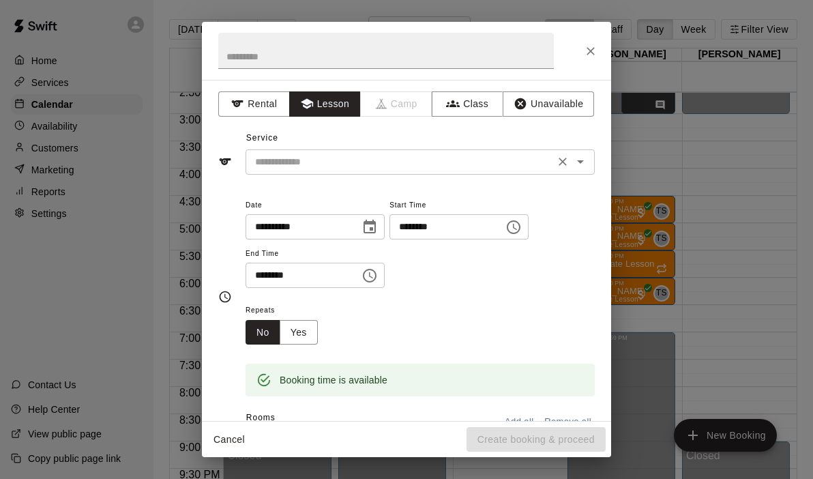
click at [590, 160] on div "​" at bounding box center [419, 161] width 349 height 25
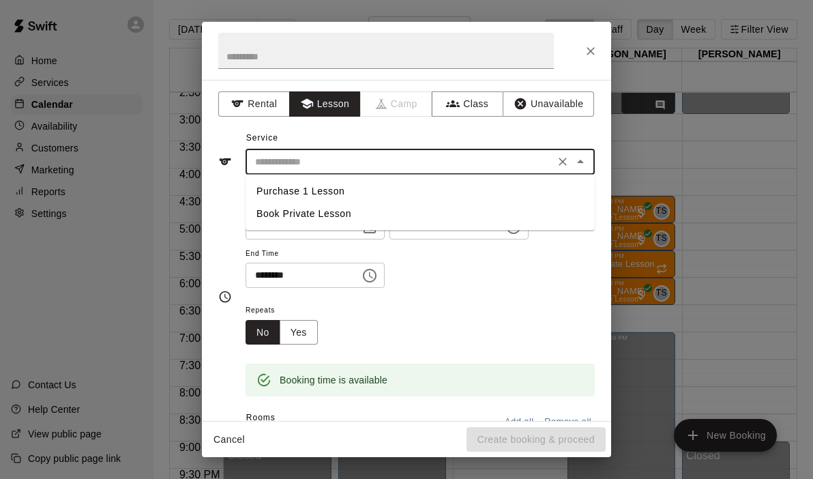
click at [335, 208] on li "Book Private Lesson" at bounding box center [419, 213] width 349 height 22
type input "**********"
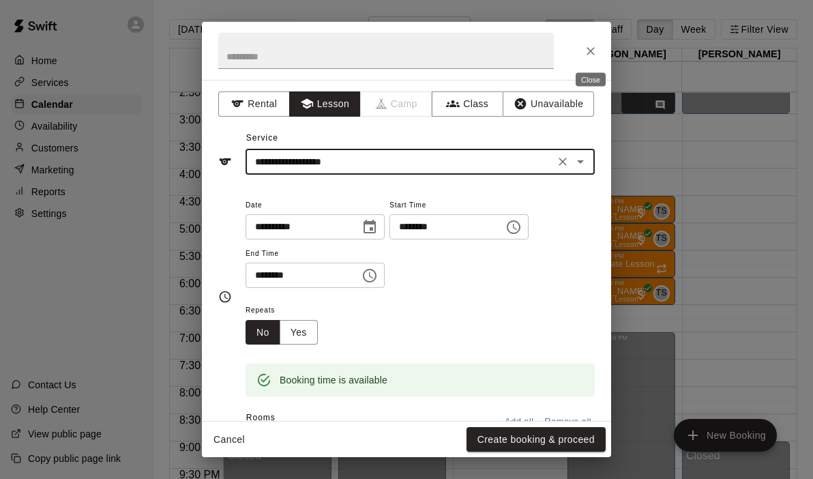
click at [586, 56] on icon "Close" at bounding box center [591, 51] width 14 height 14
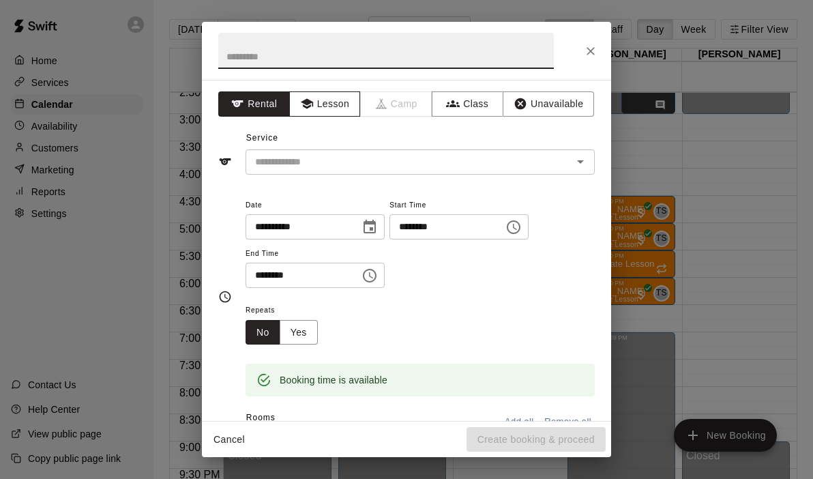
click at [319, 109] on button "Lesson" at bounding box center [325, 103] width 72 height 25
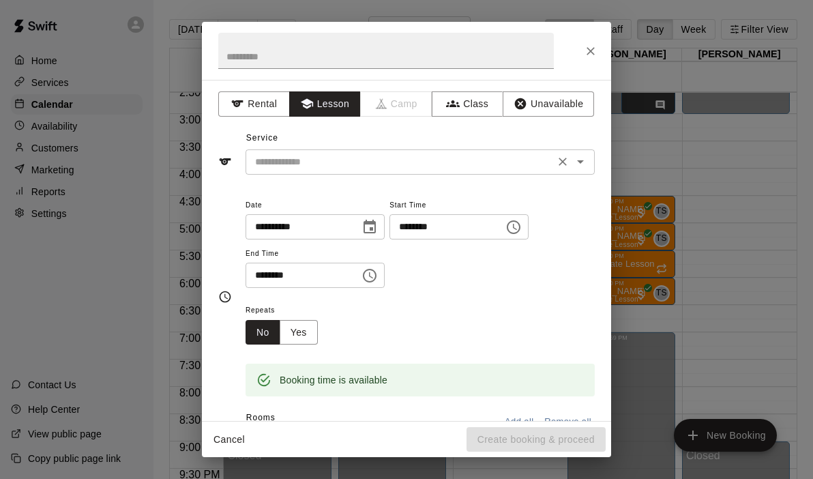
click at [583, 162] on icon "Open" at bounding box center [580, 161] width 16 height 16
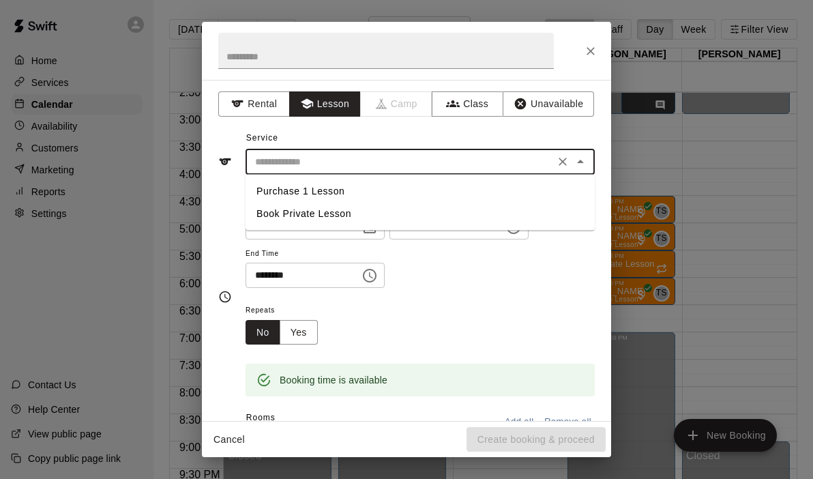
click at [332, 219] on li "Book Private Lesson" at bounding box center [419, 213] width 349 height 22
type input "**********"
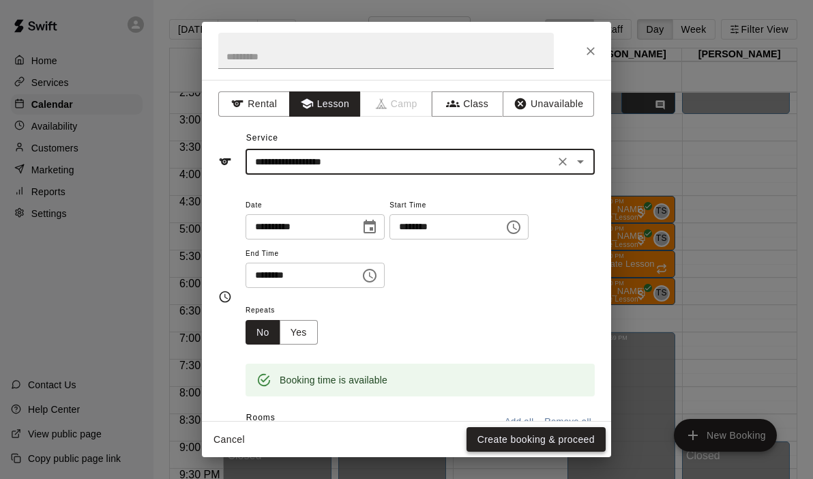
click at [545, 440] on button "Create booking & proceed" at bounding box center [535, 439] width 139 height 25
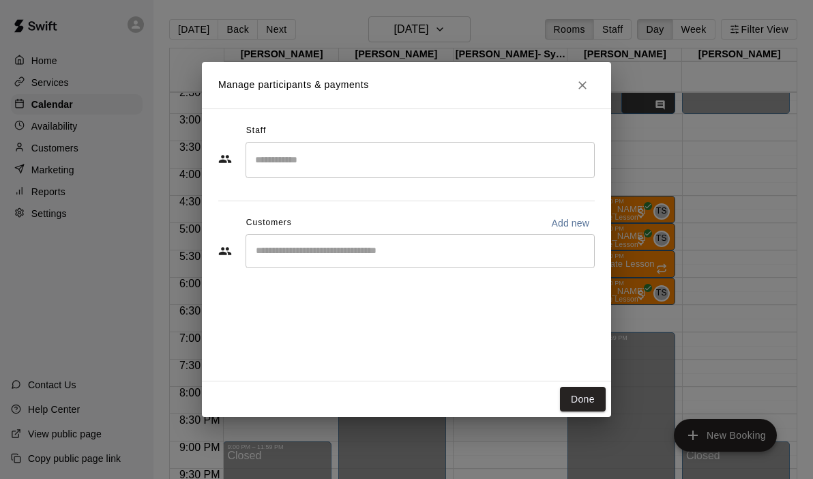
click at [406, 160] on input "Search staff" at bounding box center [420, 160] width 337 height 24
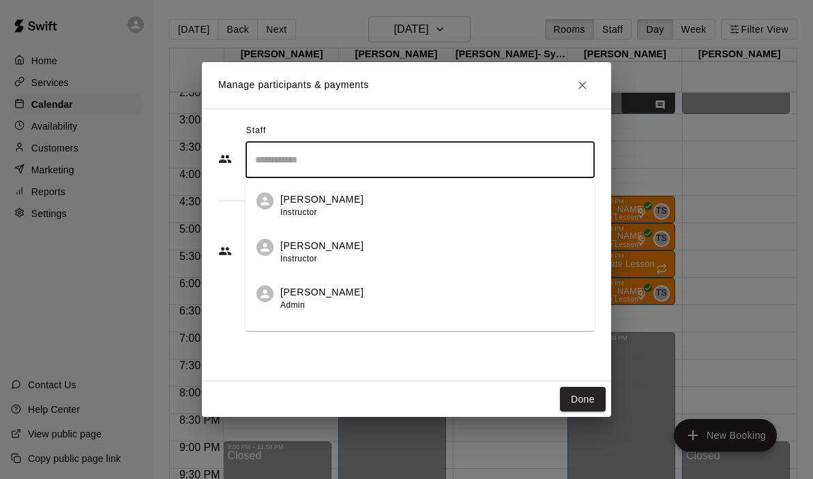
scroll to position [78, 0]
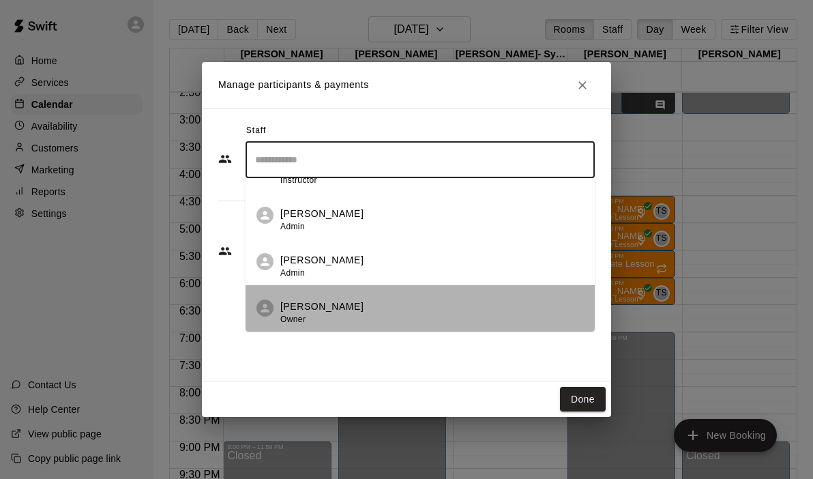
click at [331, 308] on p "[PERSON_NAME]" at bounding box center [321, 306] width 83 height 14
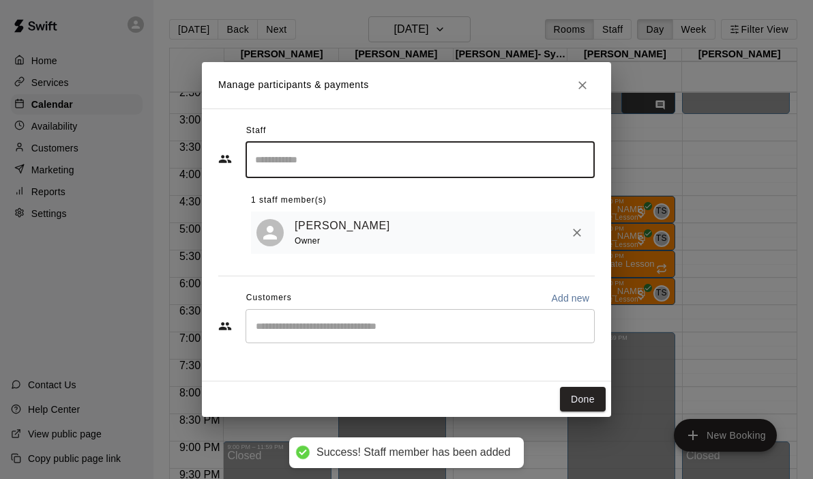
click at [318, 331] on input "Start typing to search customers..." at bounding box center [420, 326] width 337 height 14
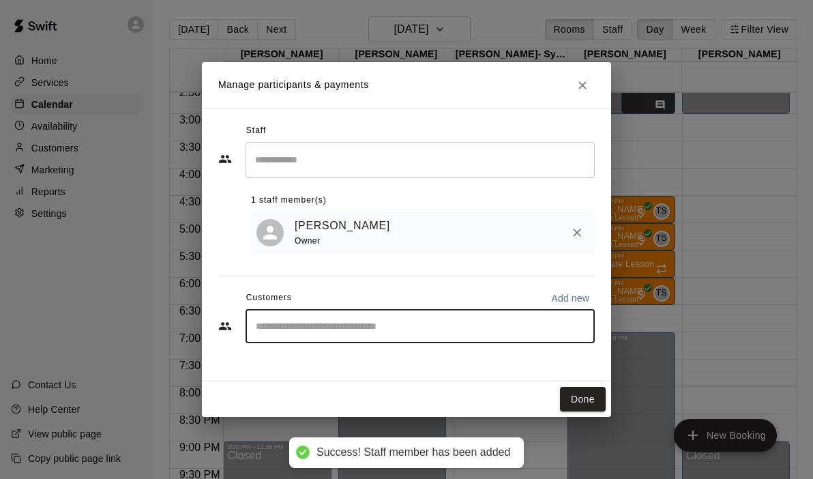
type input "*"
type input "**"
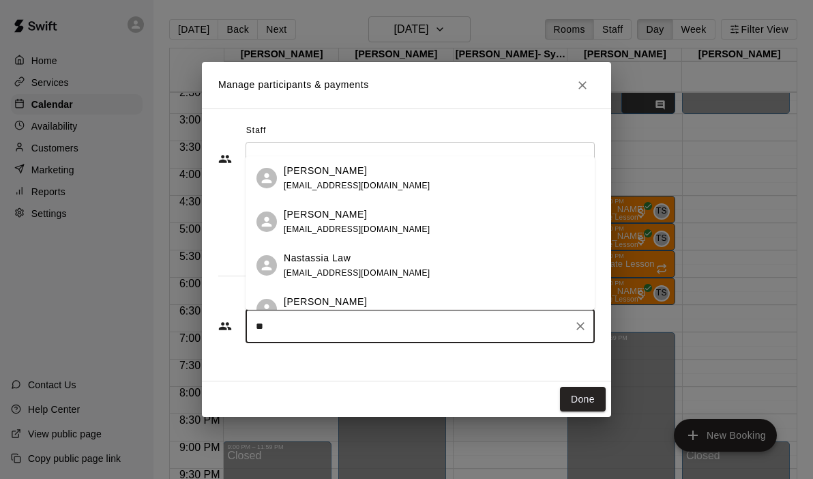
click at [329, 299] on p "JT Langston" at bounding box center [325, 301] width 83 height 14
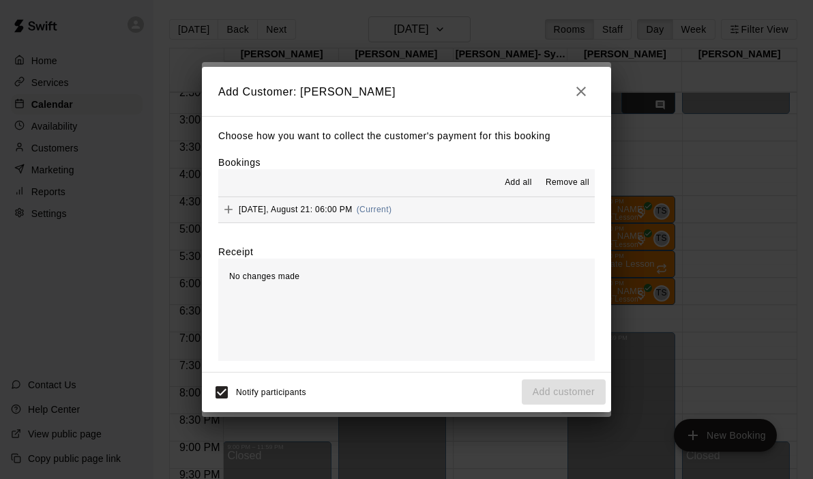
click at [461, 222] on hr at bounding box center [406, 222] width 376 height 1
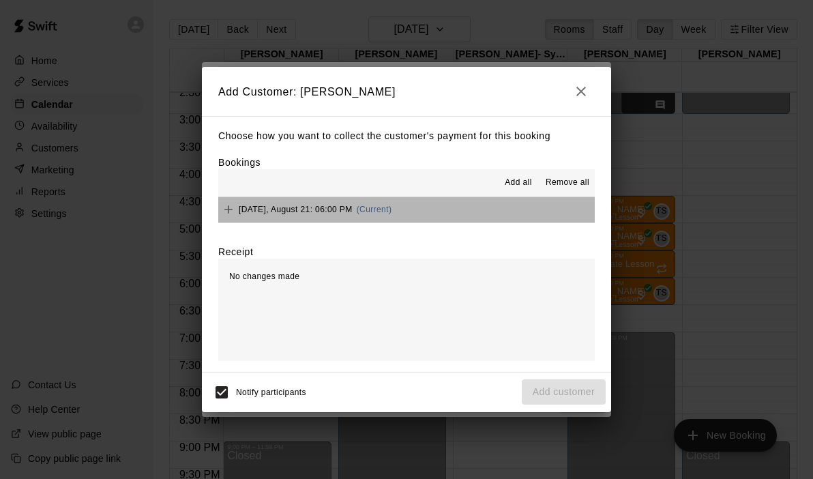
click at [461, 215] on button "Thursday, August 21: 06:00 PM (Current)" at bounding box center [406, 209] width 376 height 25
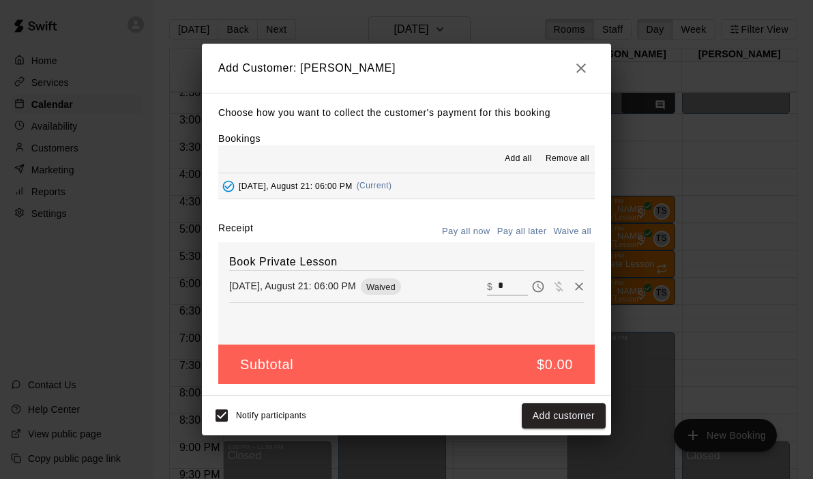
click at [512, 286] on input "*" at bounding box center [513, 286] width 30 height 18
type input "**"
click at [569, 408] on button "Checkout" at bounding box center [573, 415] width 64 height 25
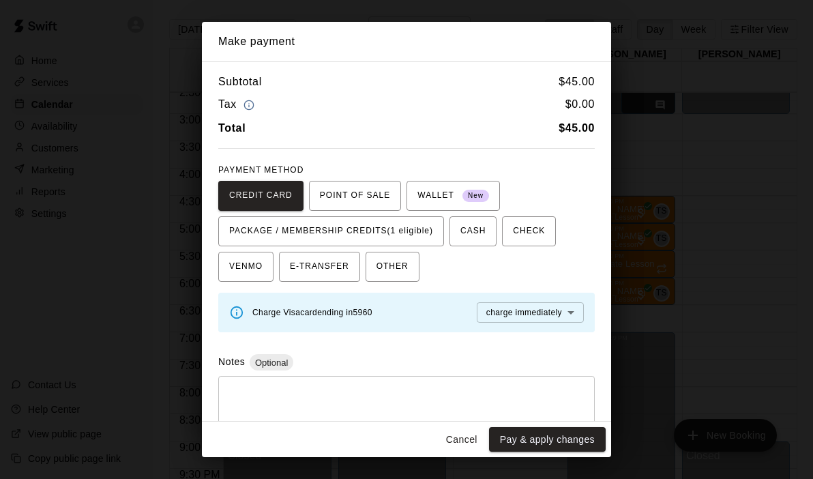
click at [463, 437] on button "Cancel" at bounding box center [462, 439] width 44 height 25
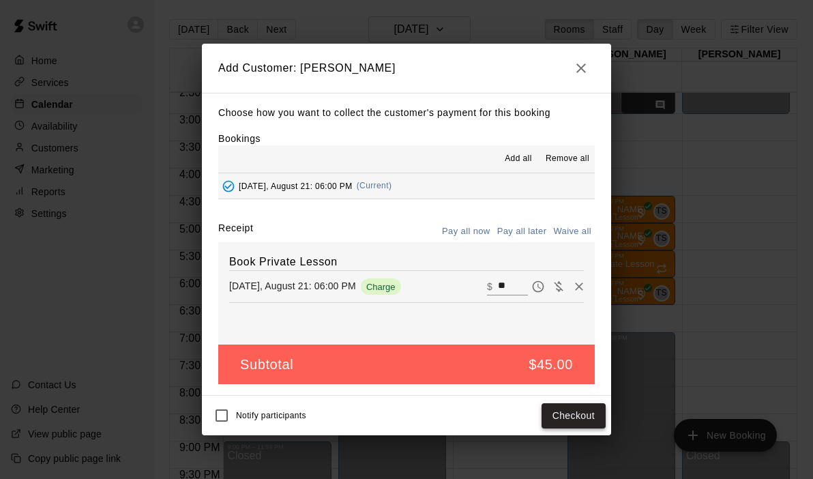
click at [573, 409] on button "Checkout" at bounding box center [573, 415] width 64 height 25
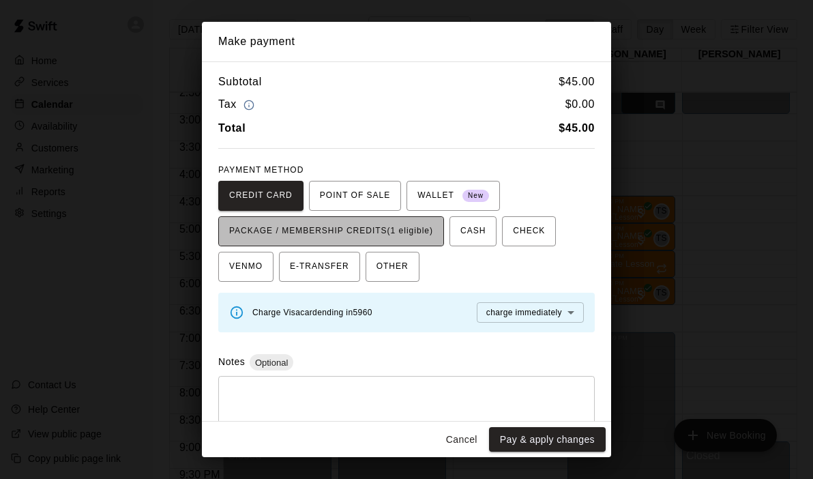
click at [408, 236] on span "PACKAGE / MEMBERSHIP CREDITS (1 eligible)" at bounding box center [331, 231] width 204 height 22
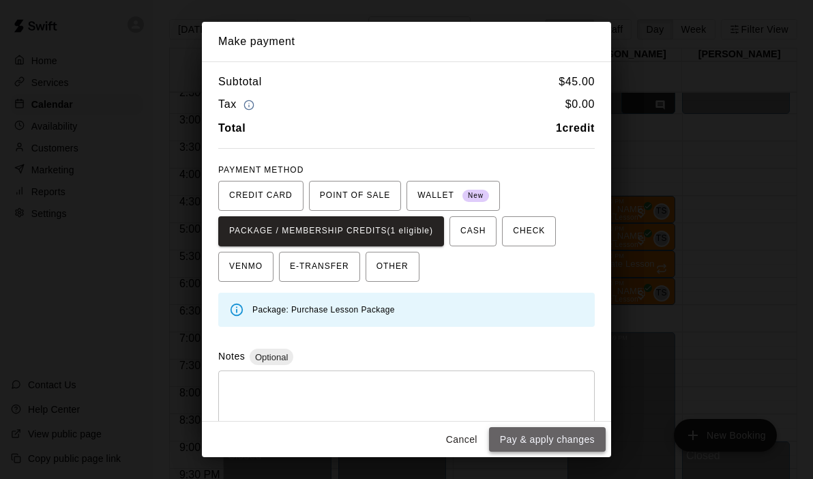
click at [524, 446] on button "Pay & apply changes" at bounding box center [547, 439] width 117 height 25
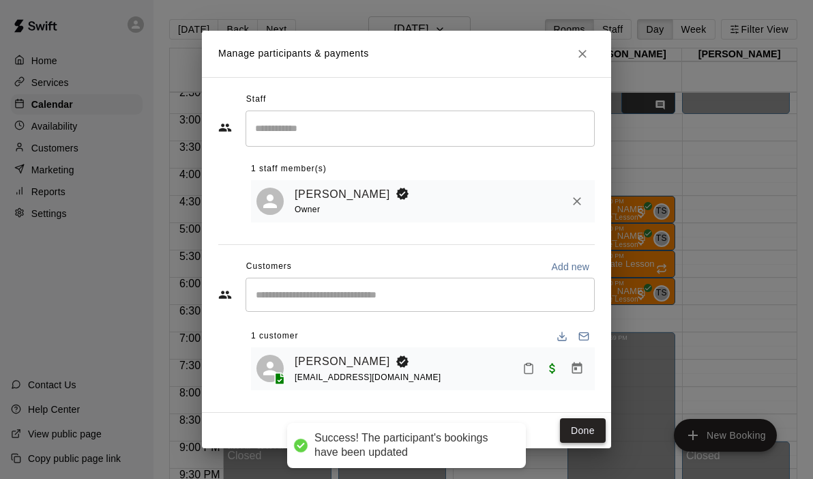
click at [579, 434] on button "Done" at bounding box center [583, 430] width 46 height 25
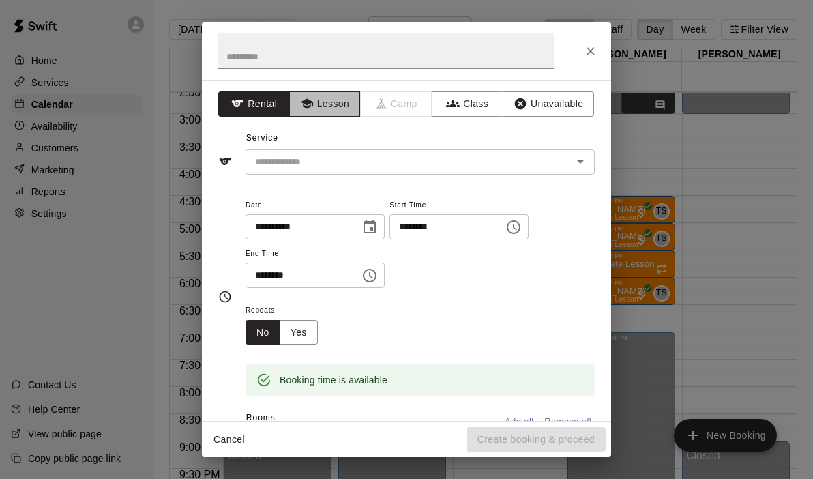
click at [316, 94] on button "Lesson" at bounding box center [325, 103] width 72 height 25
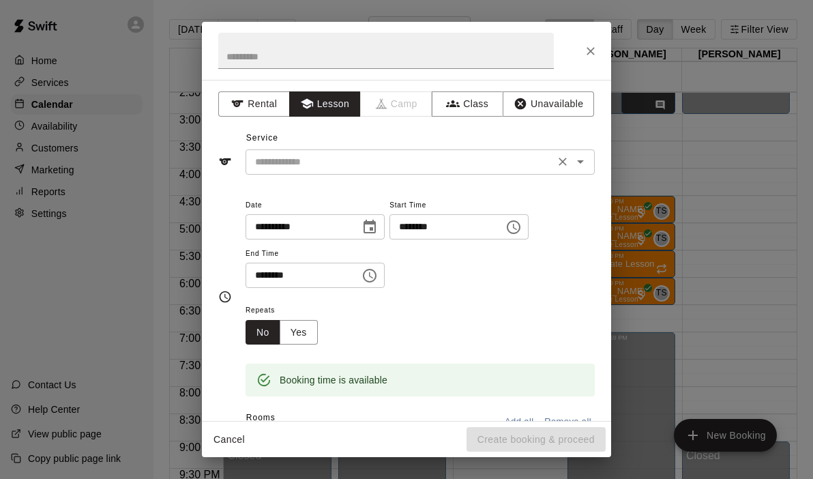
click at [583, 158] on icon "Open" at bounding box center [580, 161] width 16 height 16
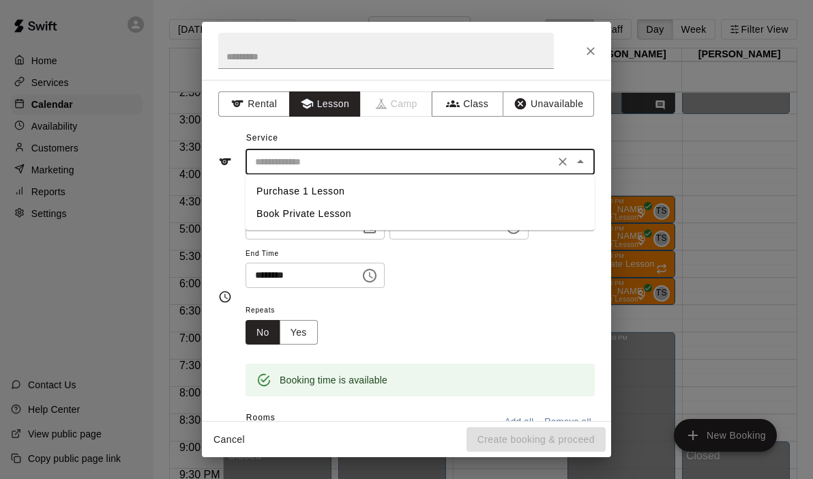
click at [348, 208] on li "Book Private Lesson" at bounding box center [419, 213] width 349 height 22
type input "**********"
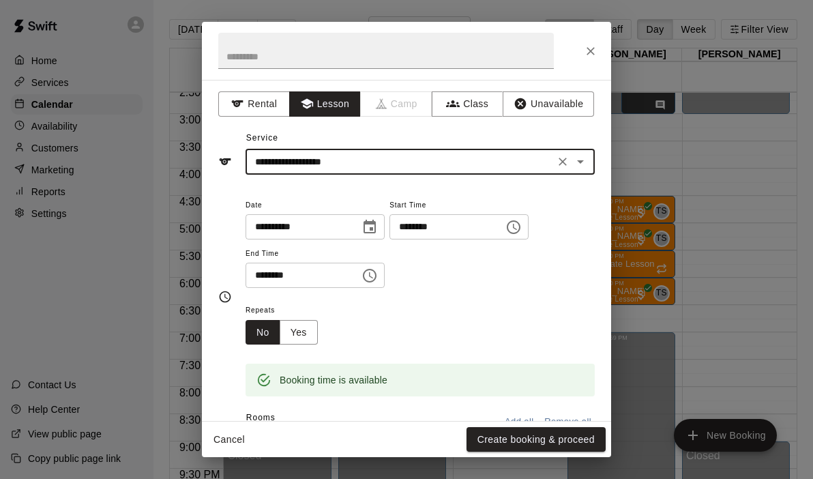
click at [496, 451] on div "Cancel Create booking & proceed" at bounding box center [406, 439] width 409 height 36
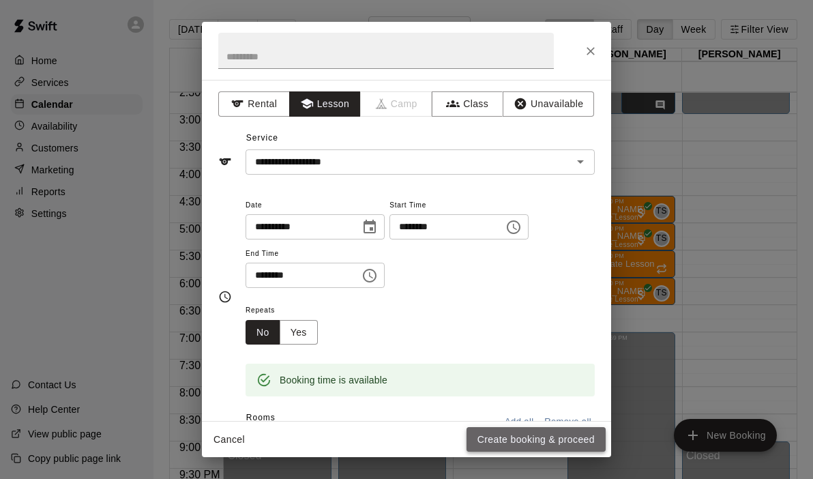
click at [494, 441] on button "Create booking & proceed" at bounding box center [535, 439] width 139 height 25
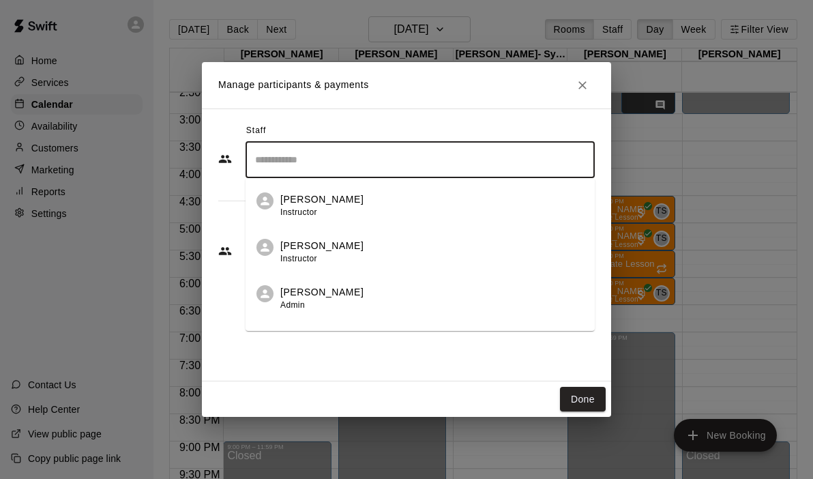
click at [299, 161] on input "Search staff" at bounding box center [420, 160] width 337 height 24
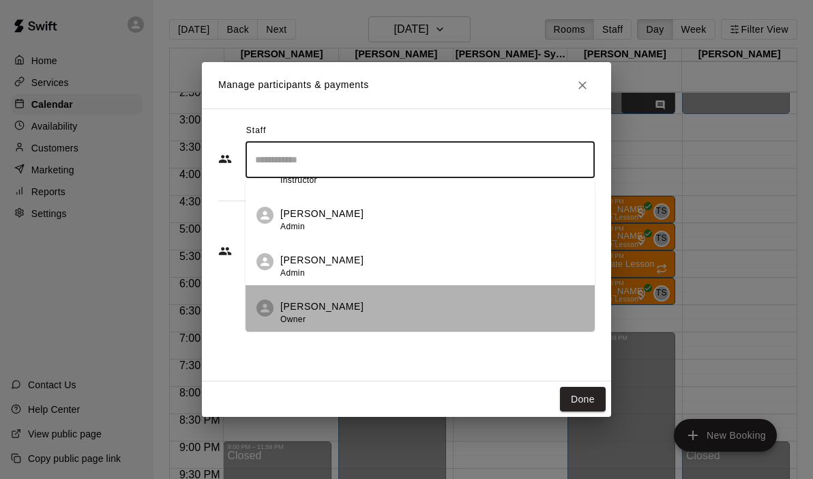
click at [293, 307] on p "[PERSON_NAME]" at bounding box center [321, 306] width 83 height 14
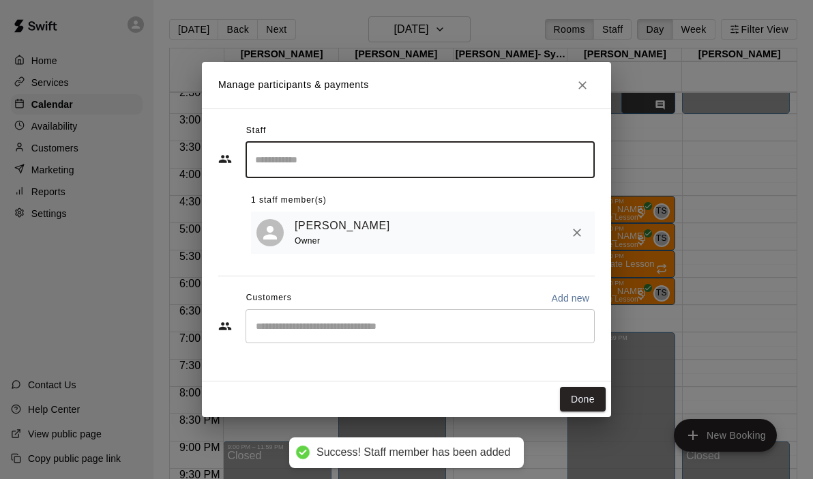
click at [292, 324] on input "Start typing to search customers..." at bounding box center [420, 326] width 337 height 14
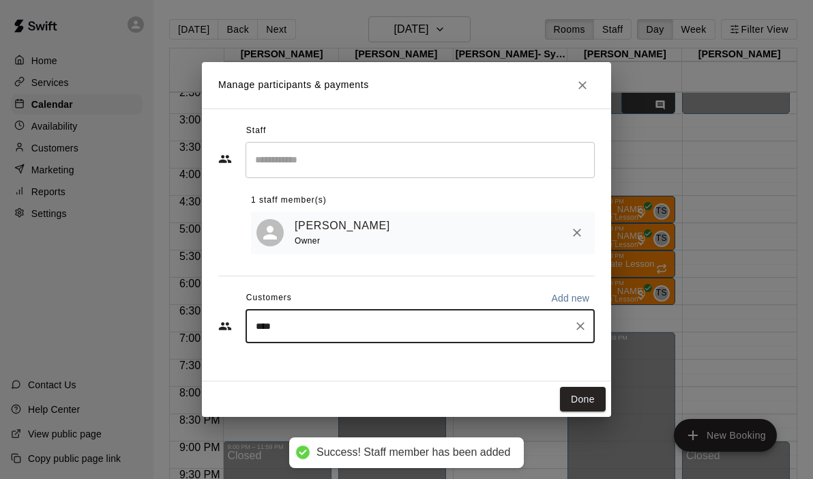
type input "*****"
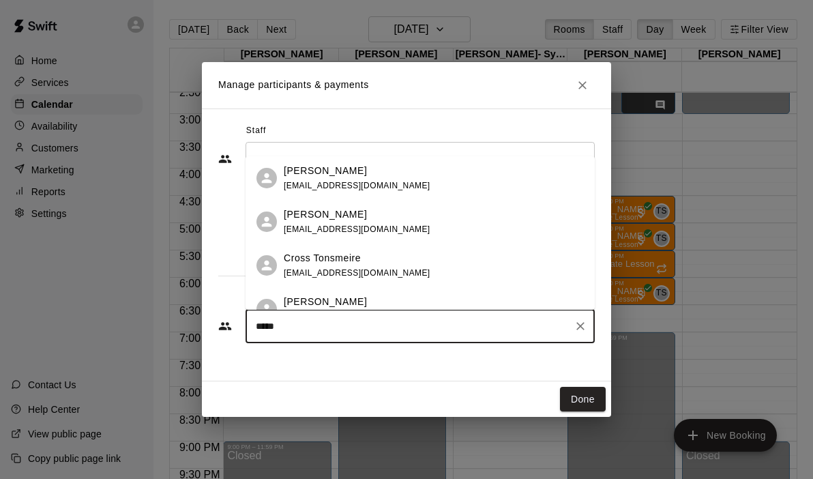
click at [374, 255] on div "Cross Tonsmeire crossyt@icloud.com" at bounding box center [434, 265] width 300 height 29
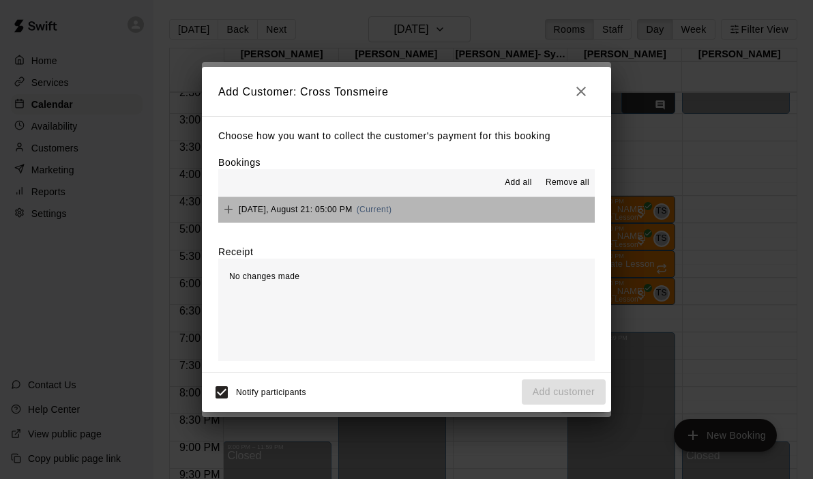
click at [477, 207] on button "Thursday, August 21: 05:00 PM (Current)" at bounding box center [406, 209] width 376 height 25
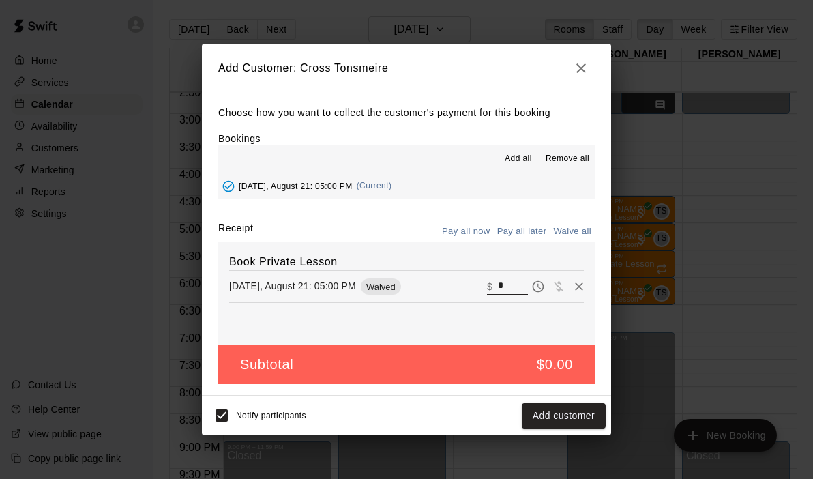
click at [509, 290] on input "*" at bounding box center [513, 286] width 30 height 18
type input "**"
click at [566, 422] on button "Checkout" at bounding box center [573, 415] width 64 height 25
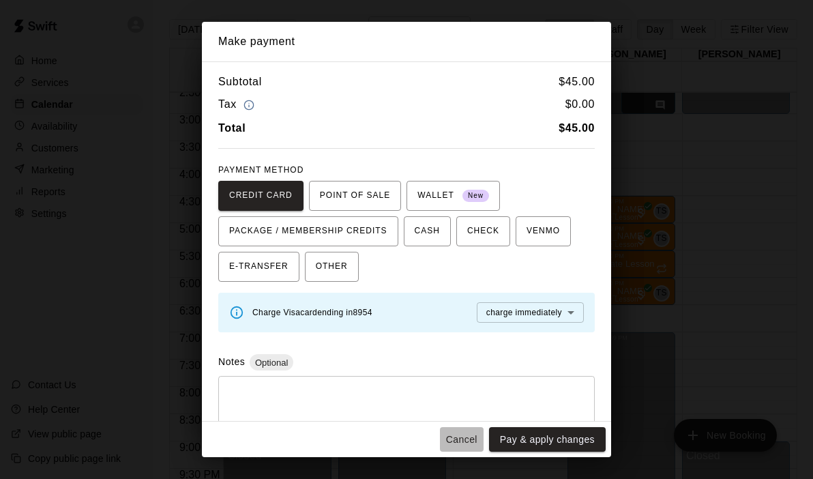
click at [457, 443] on button "Cancel" at bounding box center [462, 439] width 44 height 25
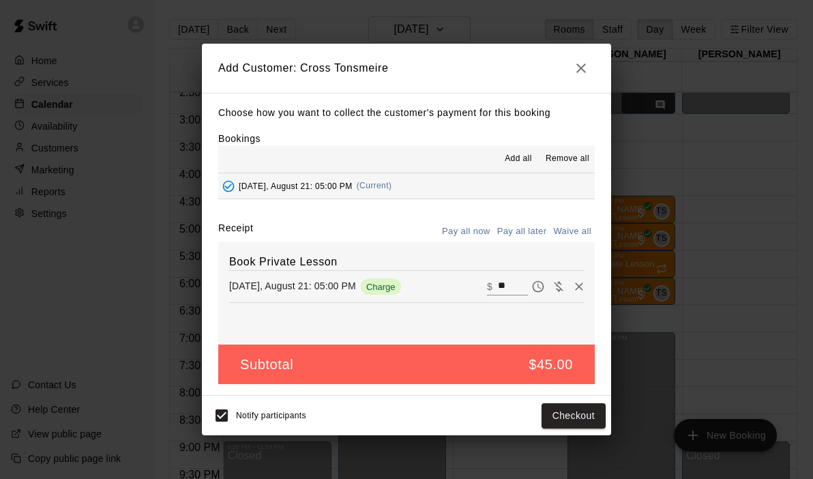
click at [586, 65] on icon "button" at bounding box center [581, 68] width 16 height 16
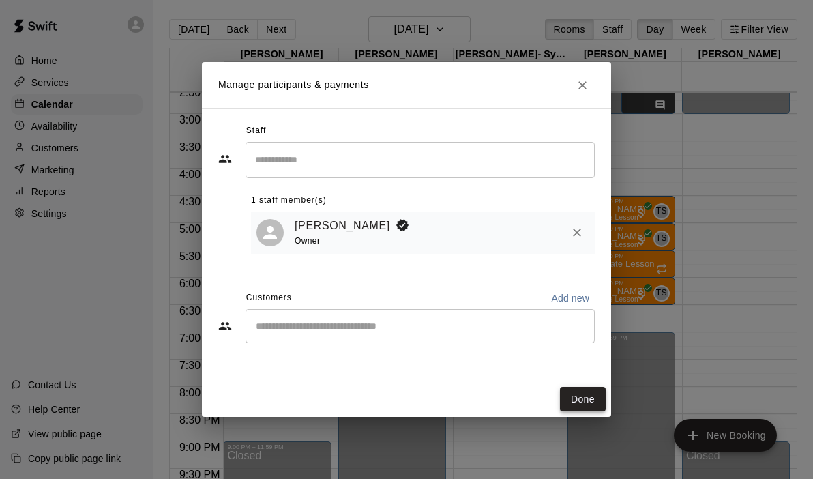
click at [584, 404] on button "Done" at bounding box center [583, 399] width 46 height 25
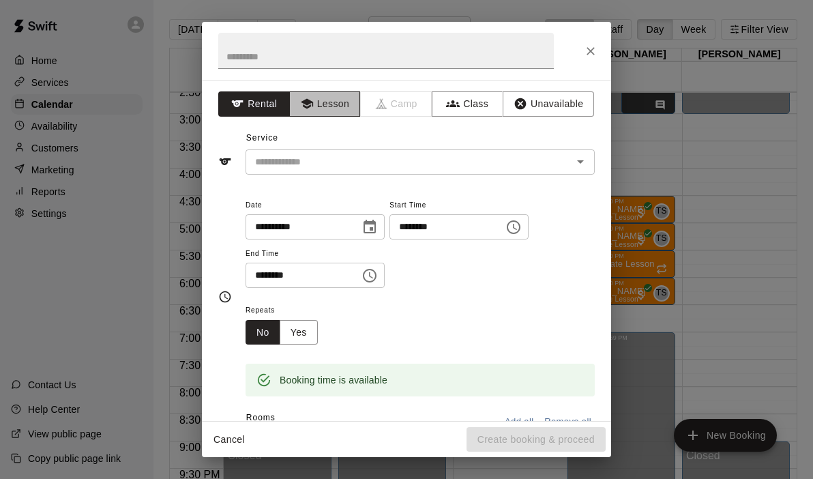
click at [316, 109] on button "Lesson" at bounding box center [325, 103] width 72 height 25
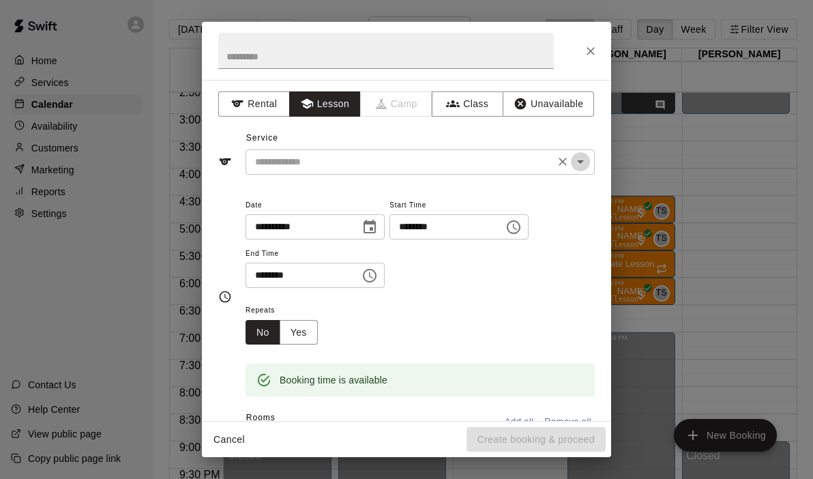
click at [578, 163] on icon "Open" at bounding box center [580, 161] width 16 height 16
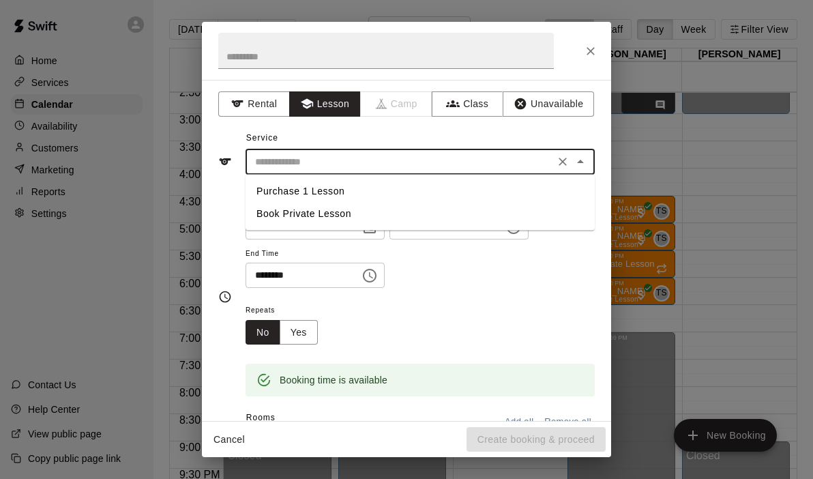
click at [369, 217] on li "Book Private Lesson" at bounding box center [419, 213] width 349 height 22
type input "**********"
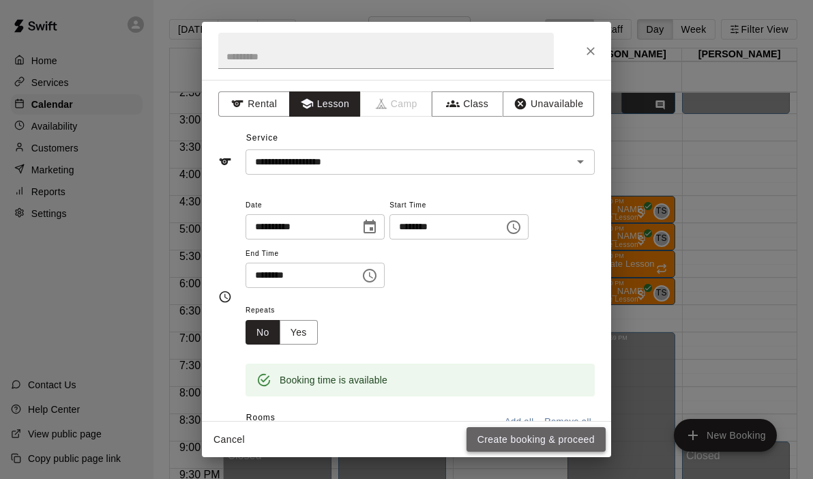
click at [525, 434] on button "Create booking & proceed" at bounding box center [535, 439] width 139 height 25
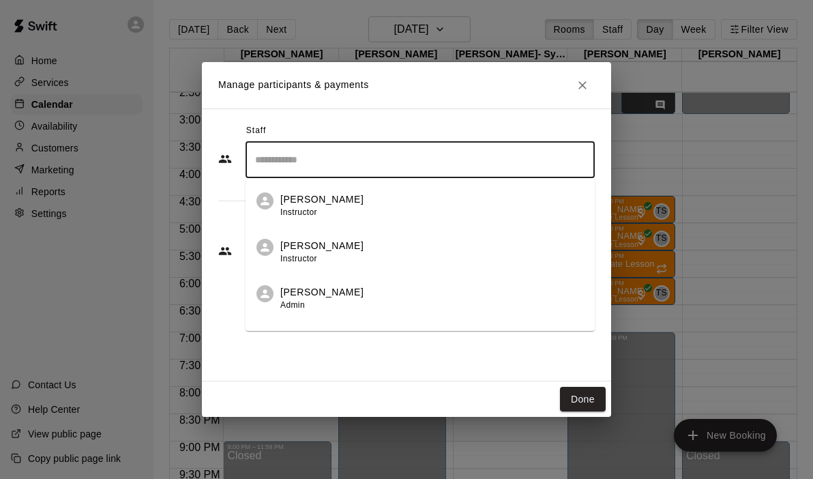
click at [457, 166] on input "Search staff" at bounding box center [420, 160] width 337 height 24
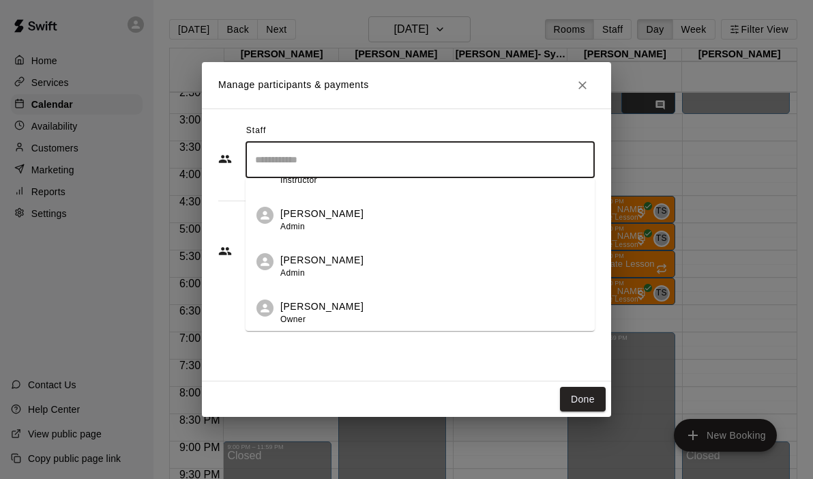
click at [371, 305] on div "Andrew Hill Owner" at bounding box center [431, 312] width 303 height 27
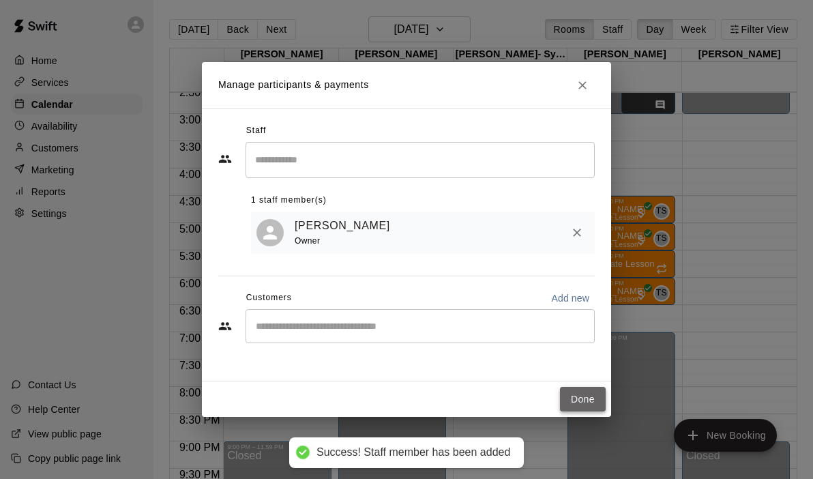
click at [584, 397] on button "Done" at bounding box center [583, 399] width 46 height 25
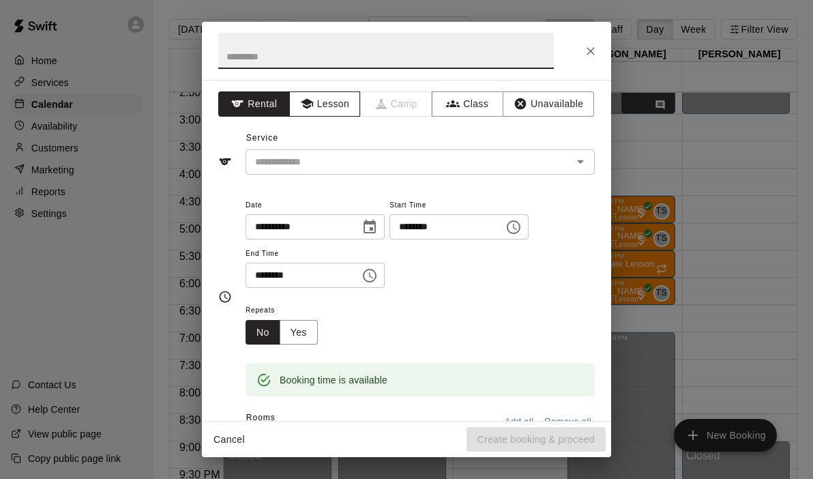
click at [327, 106] on button "Lesson" at bounding box center [325, 103] width 72 height 25
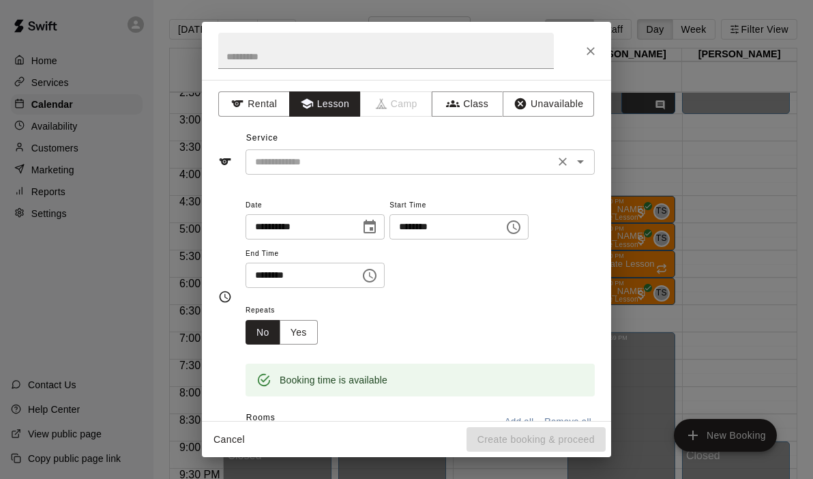
click at [581, 162] on icon "Open" at bounding box center [580, 161] width 7 height 3
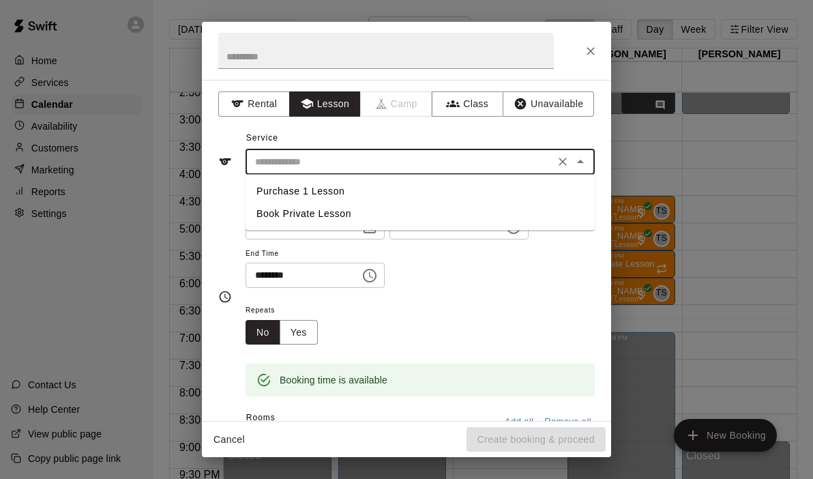
click at [354, 214] on li "Book Private Lesson" at bounding box center [419, 213] width 349 height 22
type input "**********"
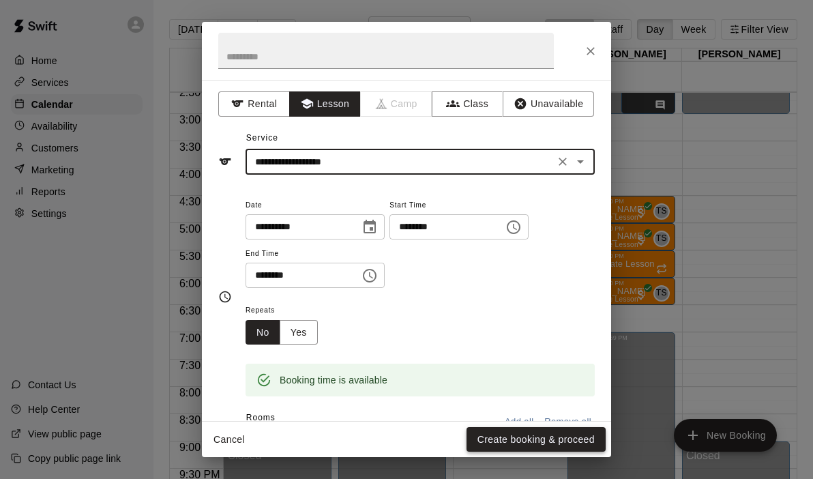
click at [524, 438] on button "Create booking & proceed" at bounding box center [535, 439] width 139 height 25
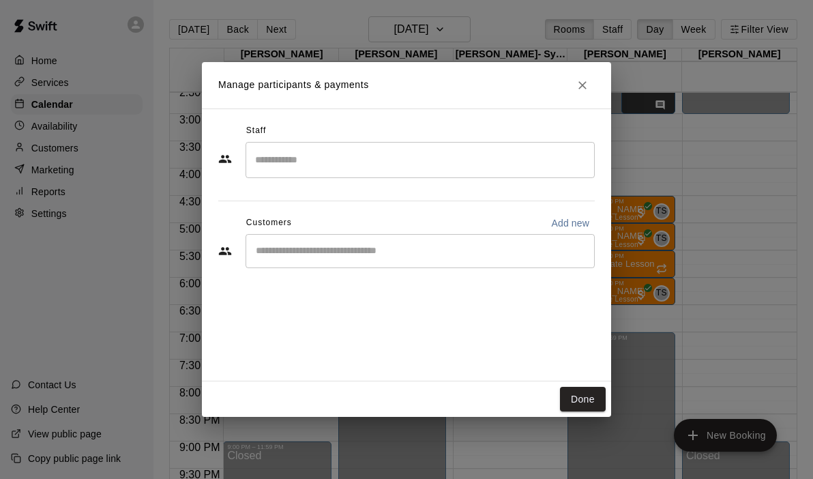
click at [309, 164] on input "Search staff" at bounding box center [420, 160] width 337 height 24
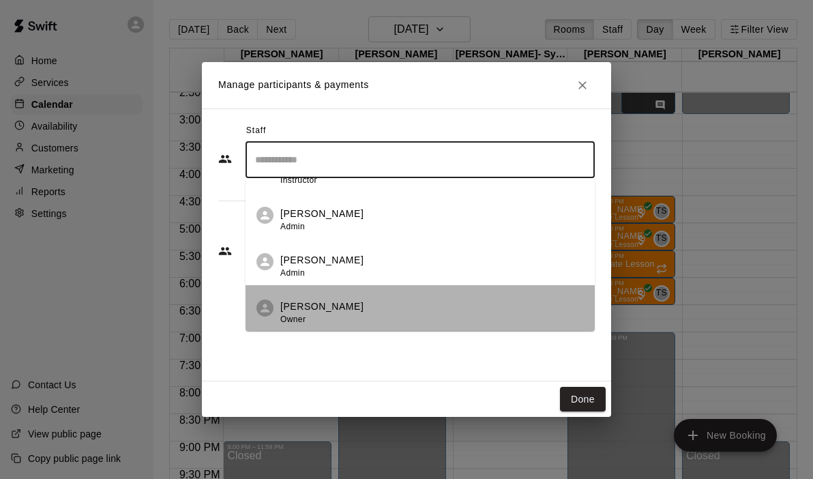
click at [297, 318] on span "Owner" at bounding box center [292, 319] width 25 height 10
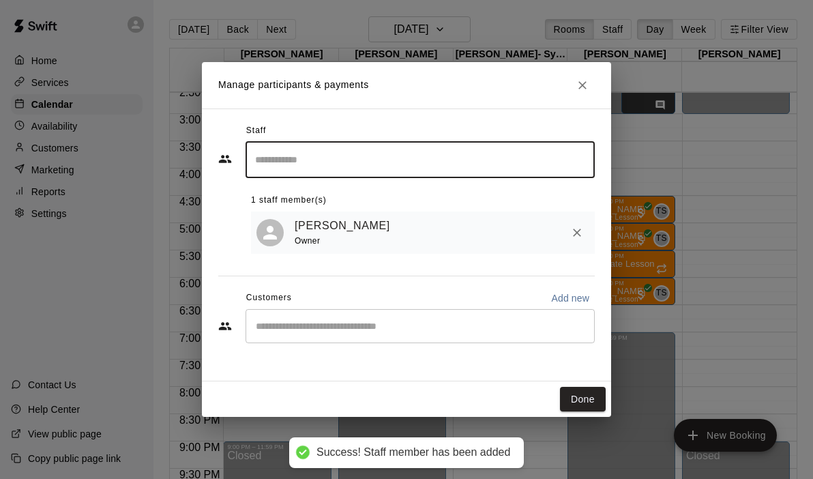
click at [299, 331] on input "Start typing to search customers..." at bounding box center [420, 326] width 337 height 14
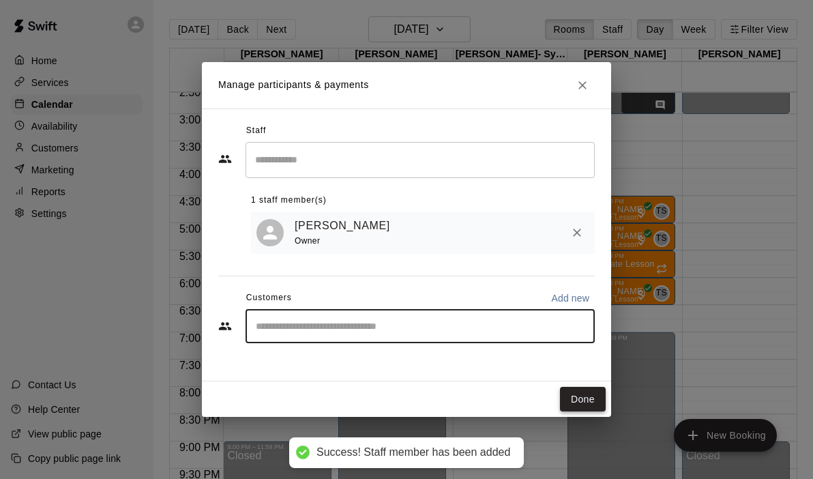
click at [594, 395] on button "Done" at bounding box center [583, 399] width 46 height 25
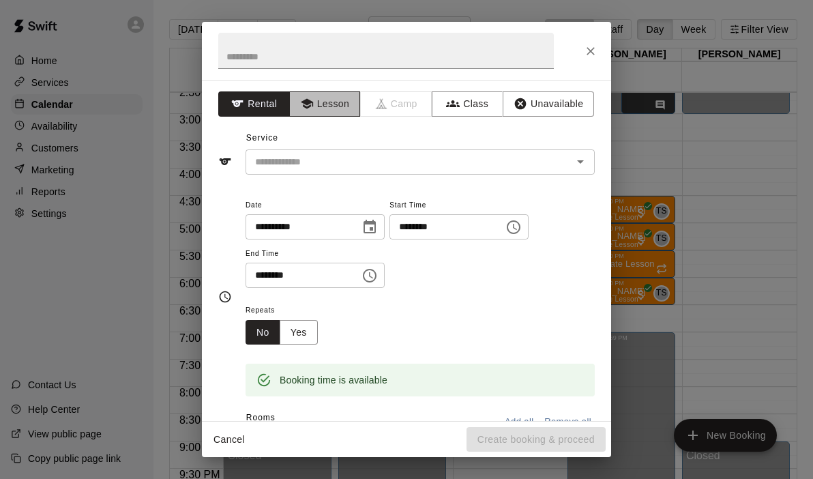
click at [314, 103] on button "Lesson" at bounding box center [325, 103] width 72 height 25
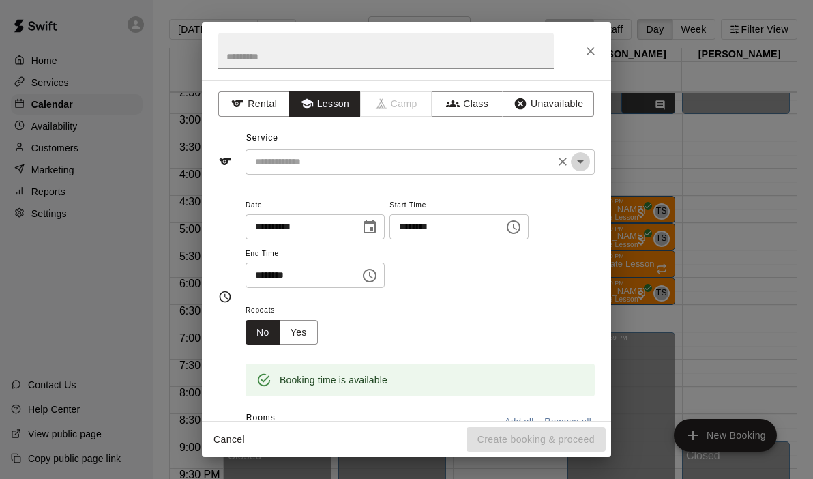
click at [571, 162] on button "Open" at bounding box center [580, 161] width 19 height 19
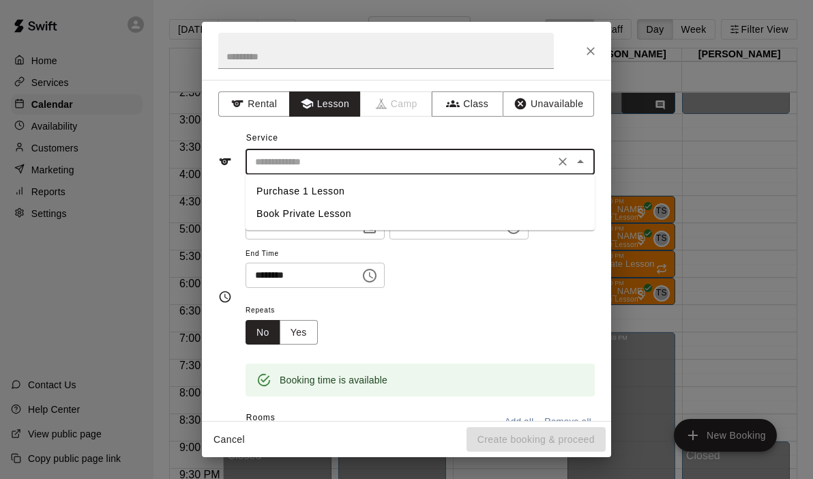
click at [311, 214] on li "Book Private Lesson" at bounding box center [419, 213] width 349 height 22
type input "**********"
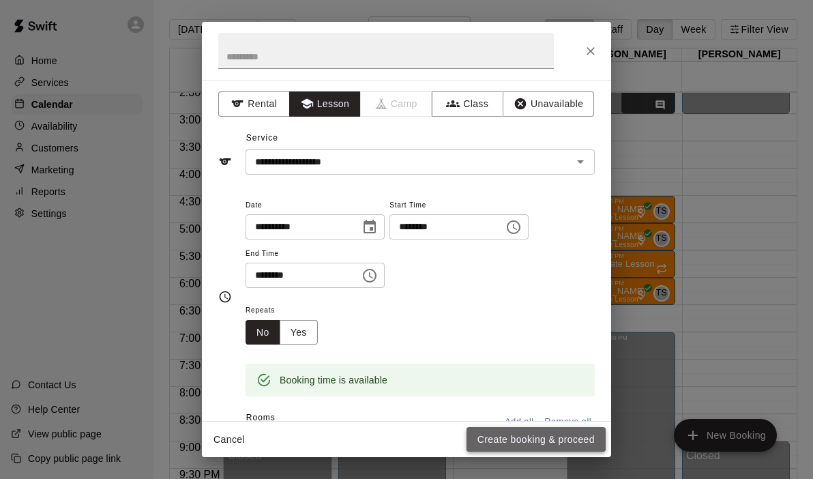
click at [510, 434] on button "Create booking & proceed" at bounding box center [535, 439] width 139 height 25
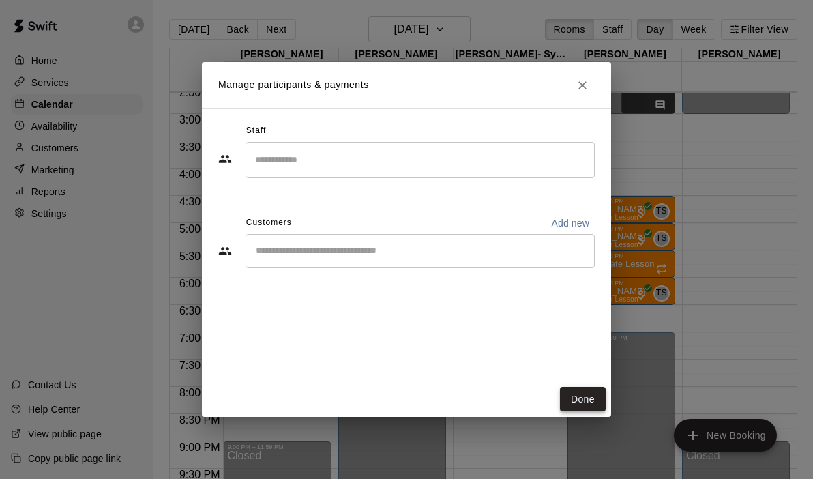
click at [581, 401] on button "Done" at bounding box center [583, 399] width 46 height 25
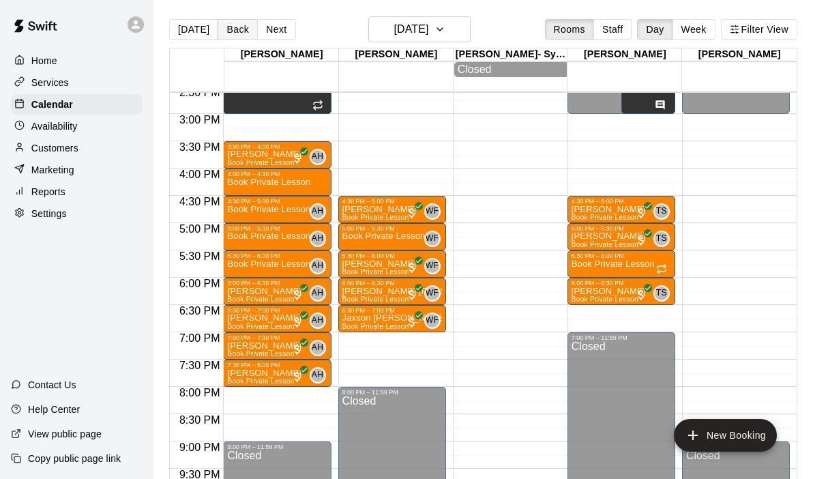
click at [237, 33] on button "Back" at bounding box center [237, 29] width 40 height 20
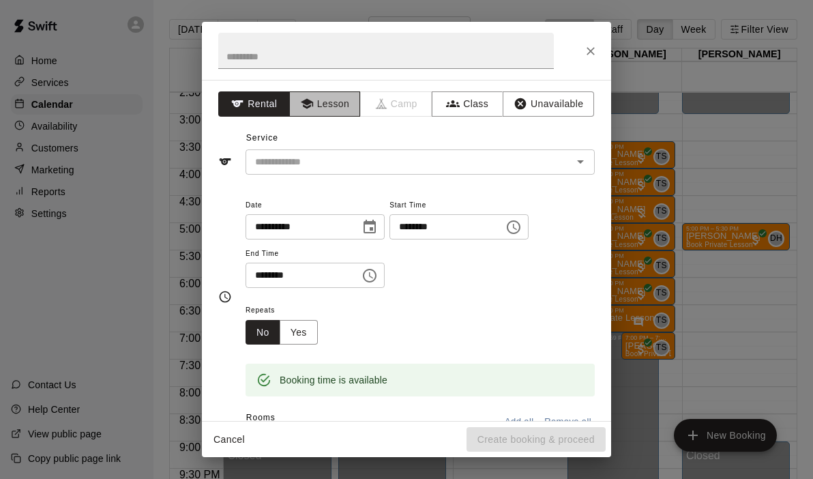
click at [336, 98] on button "Lesson" at bounding box center [325, 103] width 72 height 25
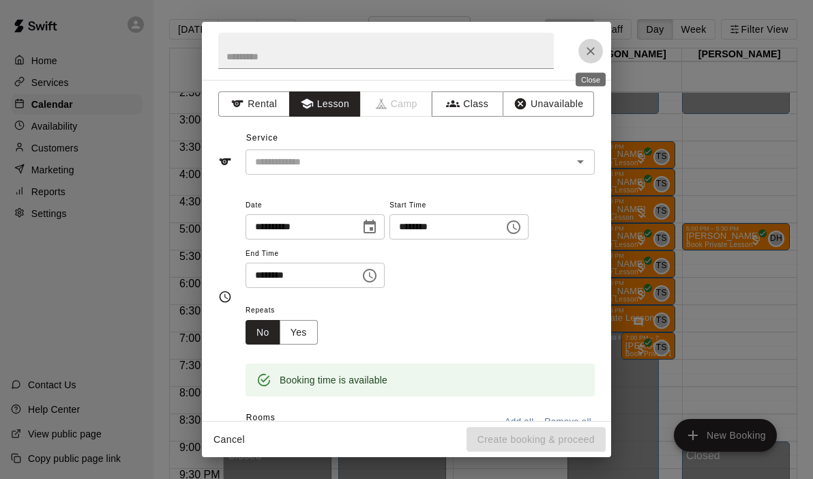
click at [590, 49] on icon "Close" at bounding box center [591, 51] width 14 height 14
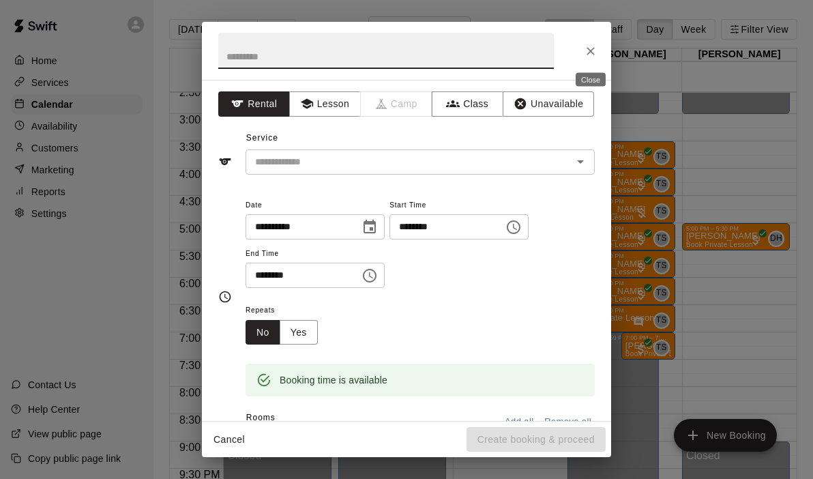
click at [592, 48] on icon "Close" at bounding box center [590, 51] width 8 height 8
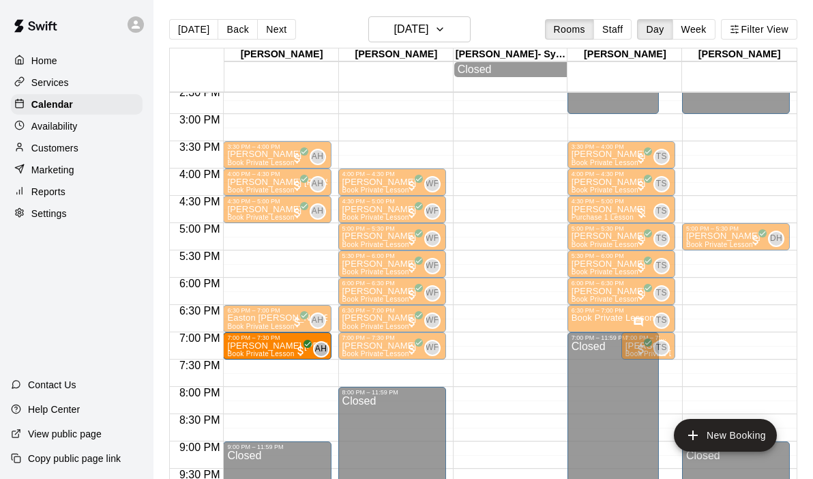
drag, startPoint x: 281, startPoint y: 291, endPoint x: 276, endPoint y: 346, distance: 54.7
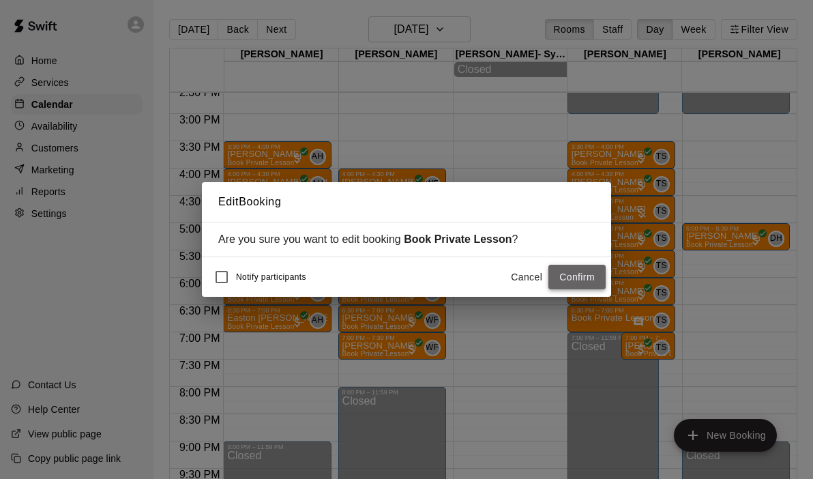
click at [575, 283] on button "Confirm" at bounding box center [576, 276] width 57 height 25
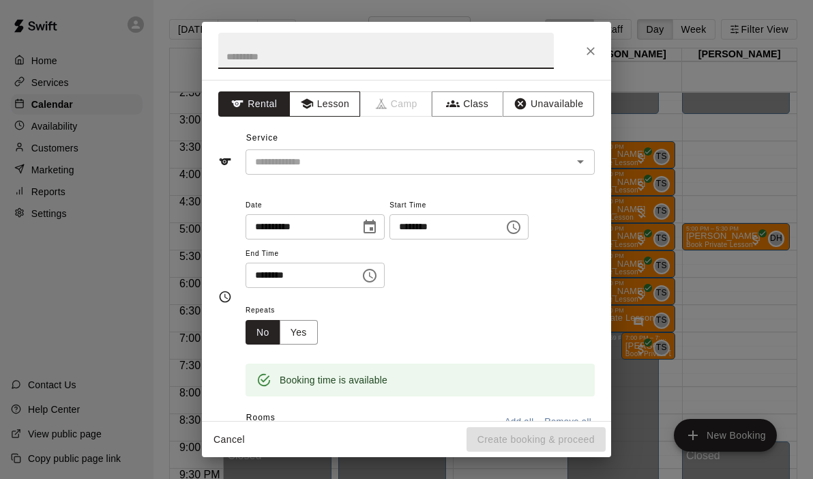
click at [327, 107] on button "Lesson" at bounding box center [325, 103] width 72 height 25
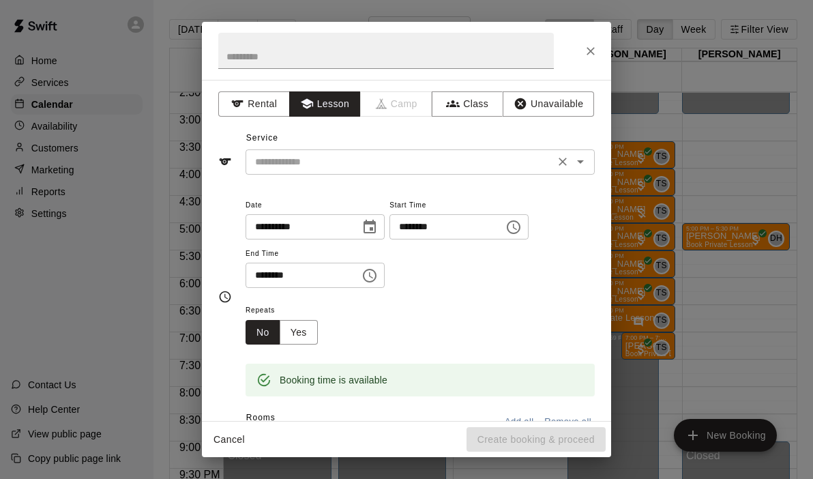
click at [581, 164] on icon "Open" at bounding box center [580, 161] width 16 height 16
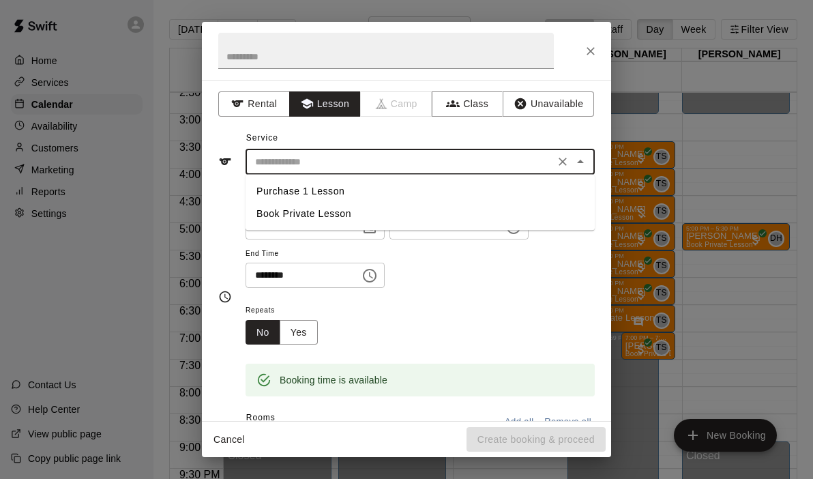
click at [315, 214] on li "Book Private Lesson" at bounding box center [419, 213] width 349 height 22
type input "**********"
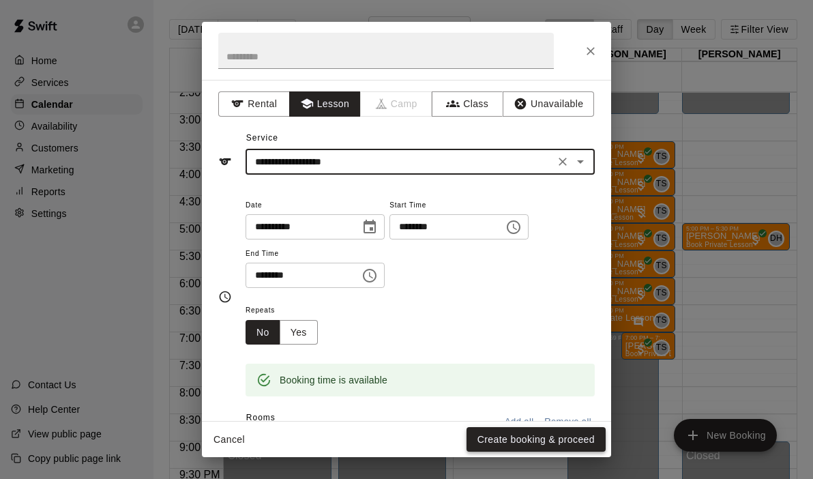
click at [539, 431] on button "Create booking & proceed" at bounding box center [535, 439] width 139 height 25
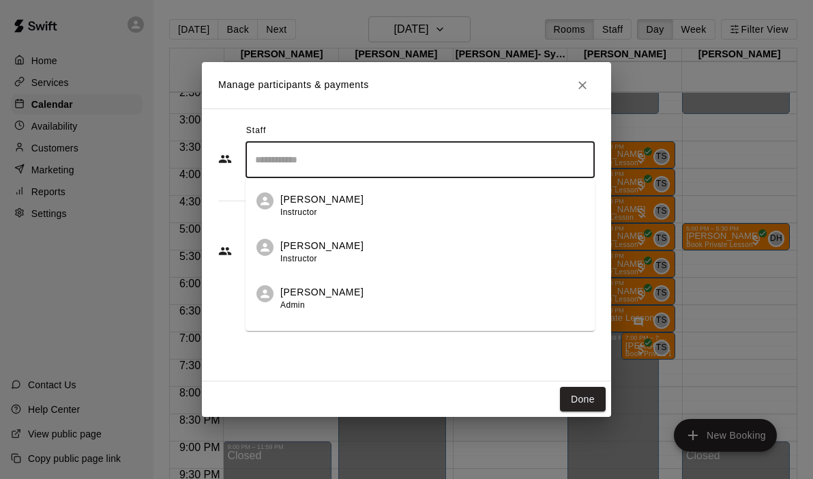
click at [395, 162] on input "Search staff" at bounding box center [420, 160] width 337 height 24
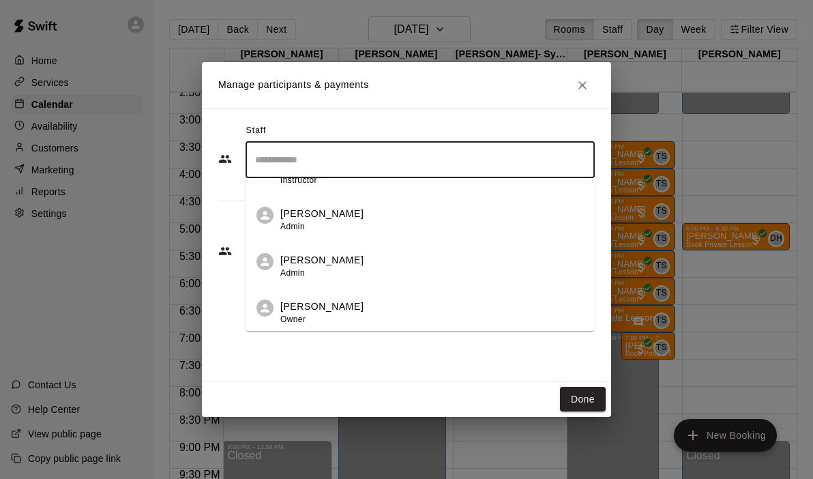
click at [332, 316] on div "Andrew Hill Owner" at bounding box center [321, 312] width 83 height 27
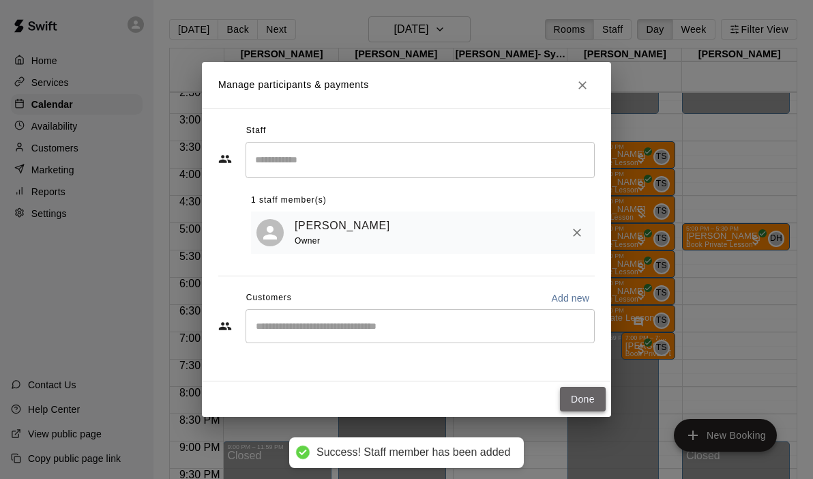
click at [585, 405] on button "Done" at bounding box center [583, 399] width 46 height 25
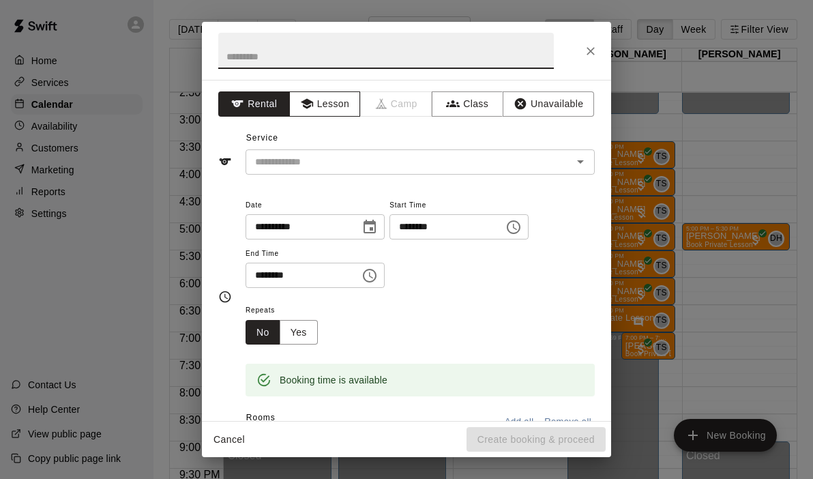
click at [320, 112] on button "Lesson" at bounding box center [325, 103] width 72 height 25
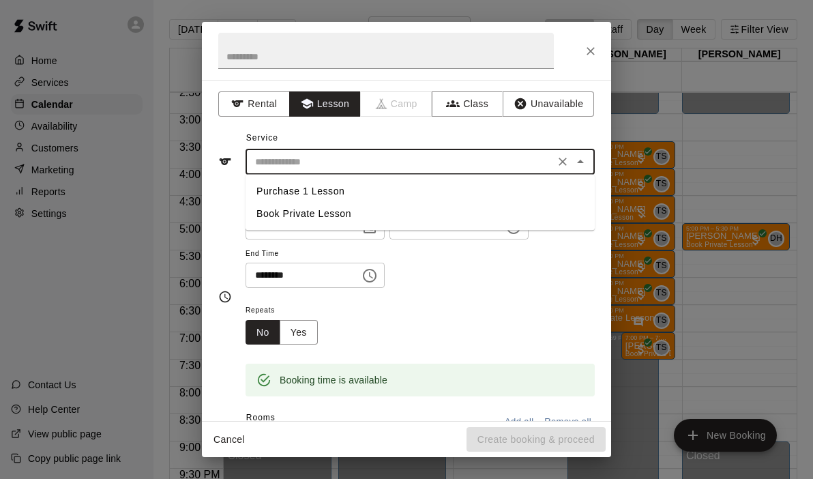
click at [545, 163] on input "text" at bounding box center [399, 161] width 301 height 17
click at [462, 213] on li "Book Private Lesson" at bounding box center [419, 213] width 349 height 22
type input "**********"
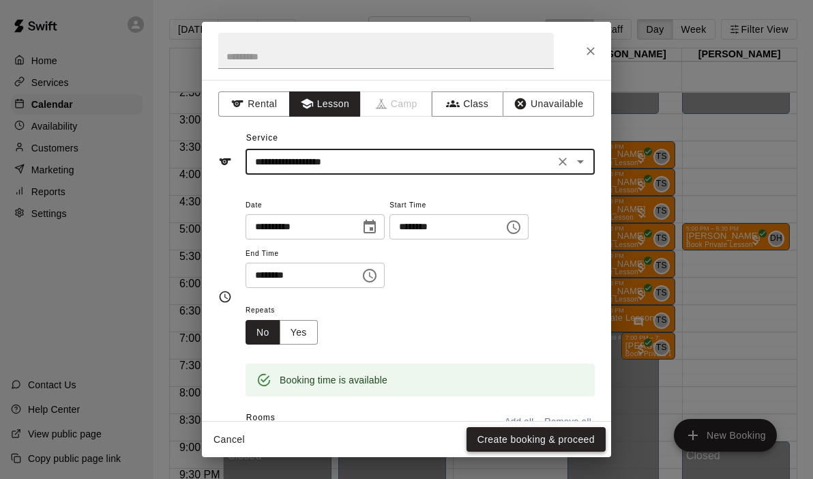
click at [536, 442] on button "Create booking & proceed" at bounding box center [535, 439] width 139 height 25
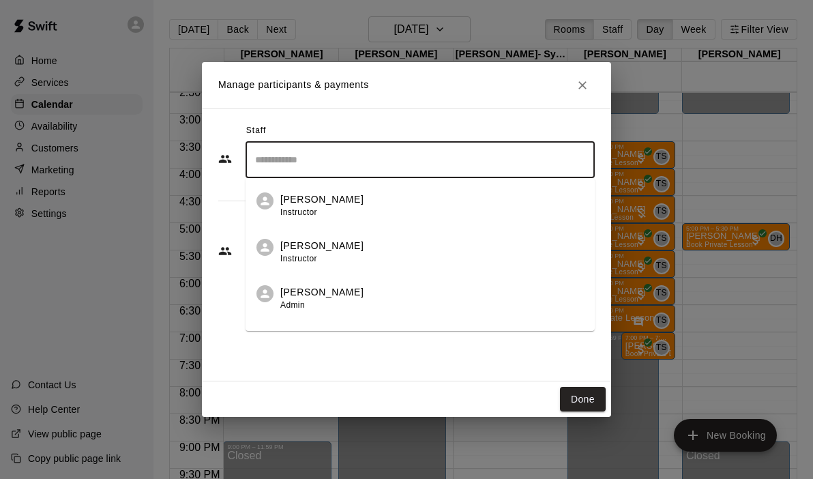
click at [474, 162] on input "Search staff" at bounding box center [420, 160] width 337 height 24
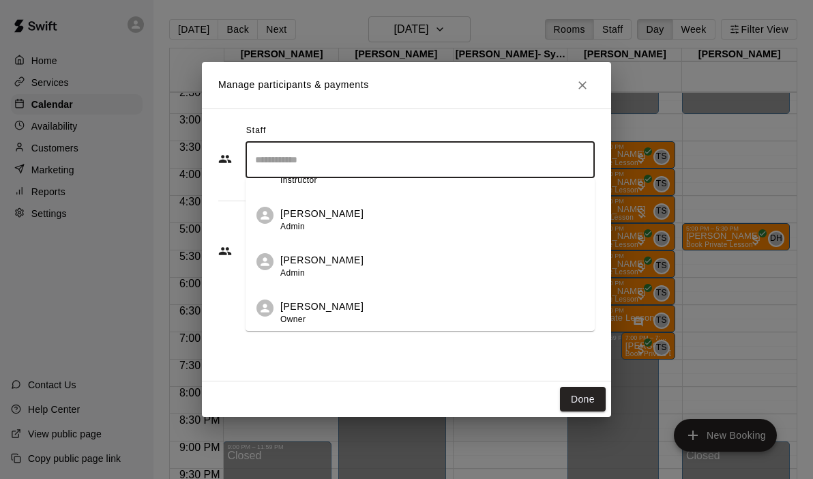
click at [383, 337] on div "Staff ​ Brock Hill Instructor DJ Hess Instructor Trae Santos Admin Will Fulmer …" at bounding box center [406, 244] width 409 height 273
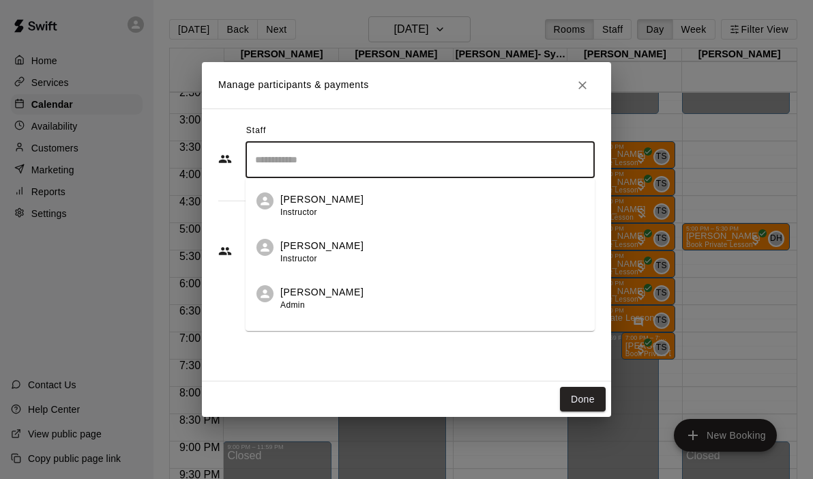
click at [361, 169] on input "Search staff" at bounding box center [420, 160] width 337 height 24
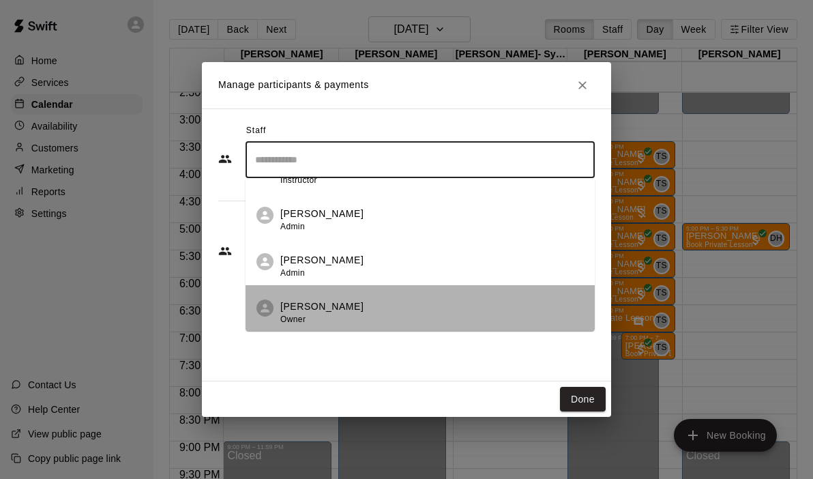
click at [335, 299] on div "Andrew Hill Owner" at bounding box center [431, 312] width 303 height 27
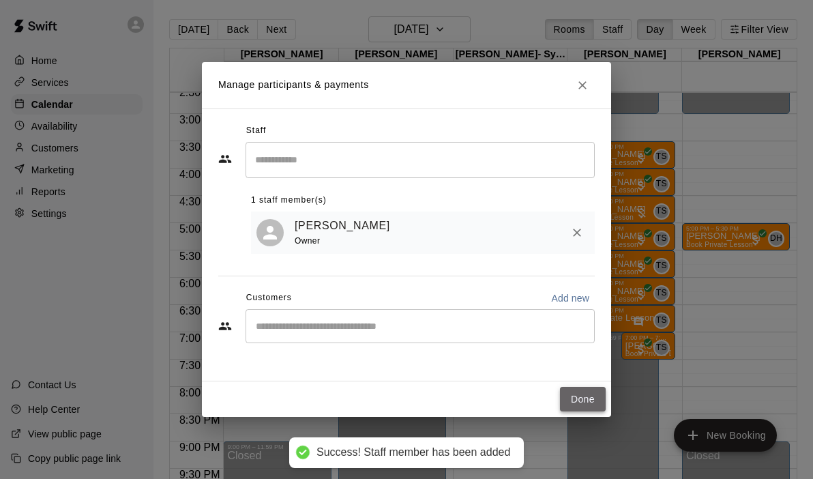
click at [586, 393] on button "Done" at bounding box center [583, 399] width 46 height 25
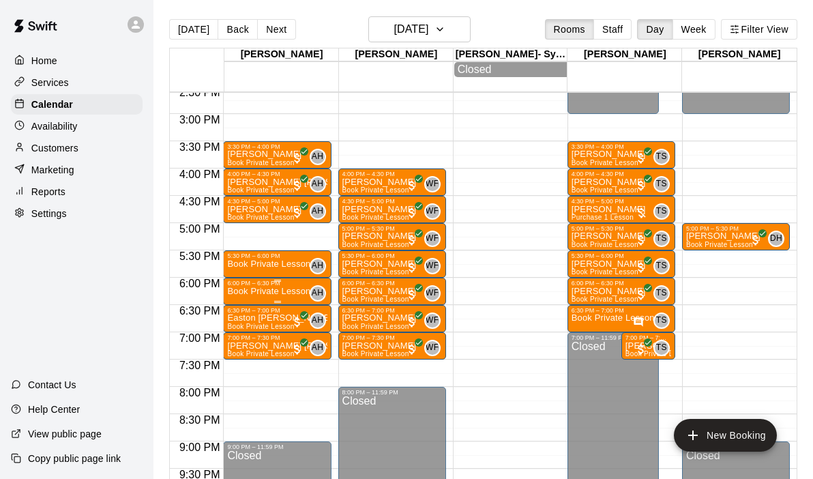
click at [272, 291] on p "Book Private Lesson" at bounding box center [268, 291] width 83 height 0
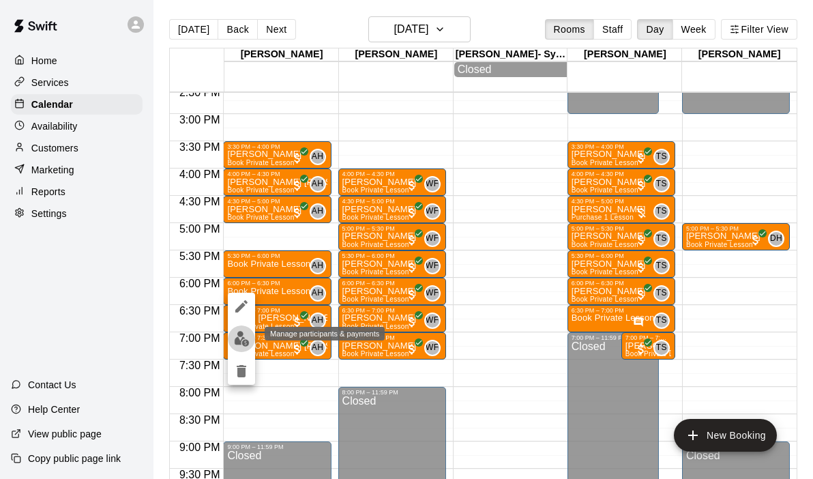
click at [249, 343] on img "edit" at bounding box center [242, 339] width 16 height 16
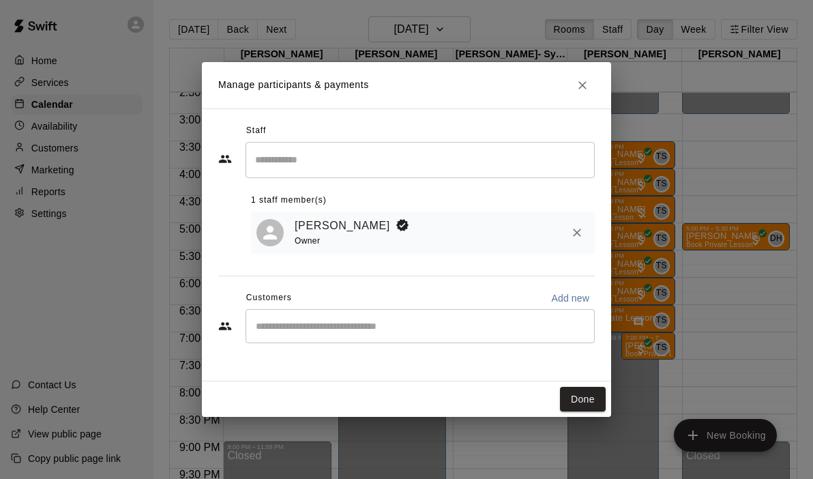
click at [336, 333] on input "Start typing to search customers..." at bounding box center [420, 326] width 337 height 14
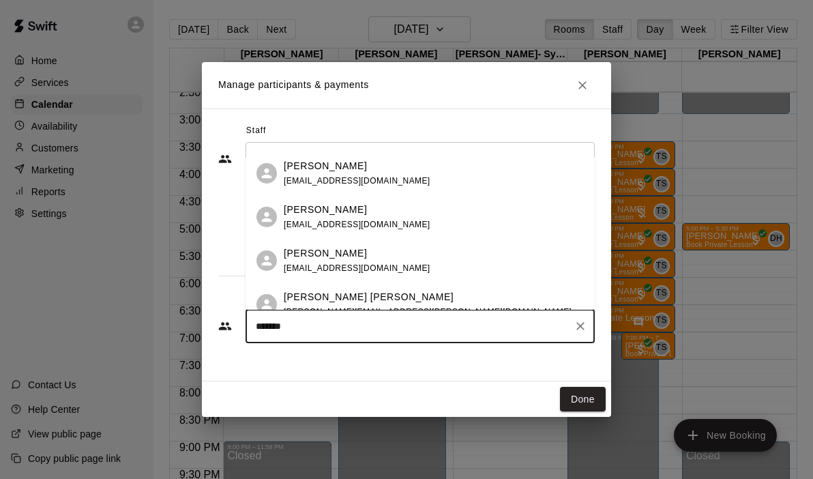
scroll to position [0, 0]
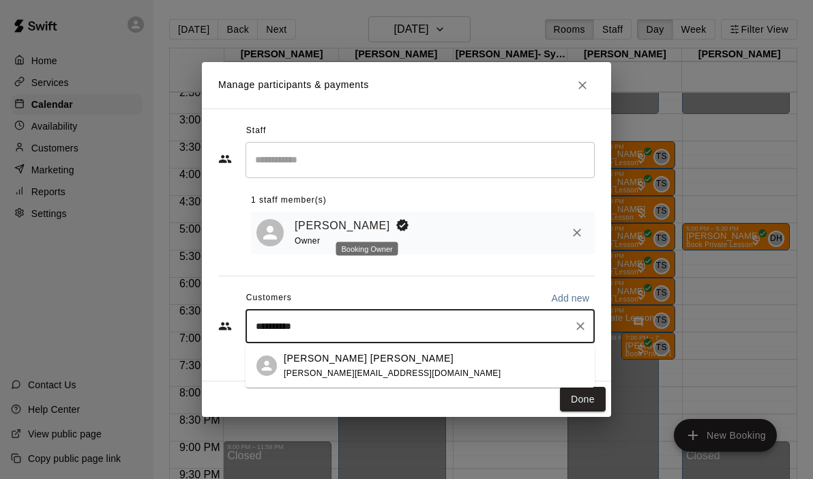
type input "**********"
click at [333, 363] on p "Jackson Kauhn" at bounding box center [369, 358] width 170 height 14
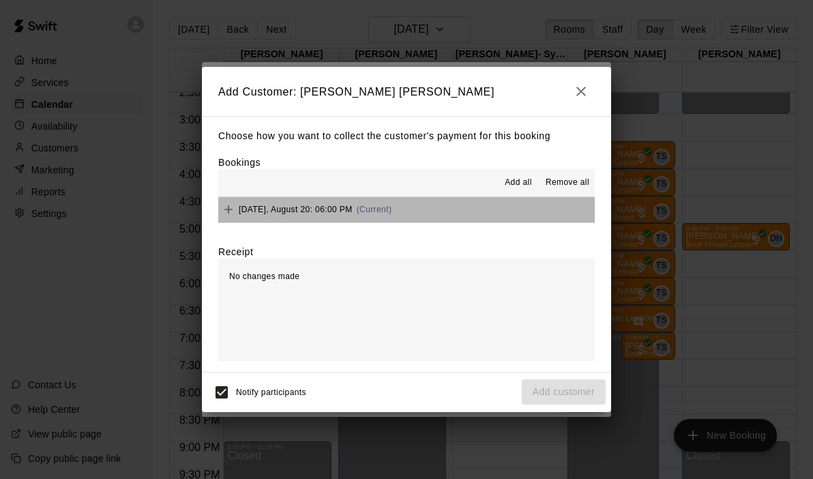
click at [444, 208] on button "Wednesday, August 20: 06:00 PM (Current)" at bounding box center [406, 209] width 376 height 25
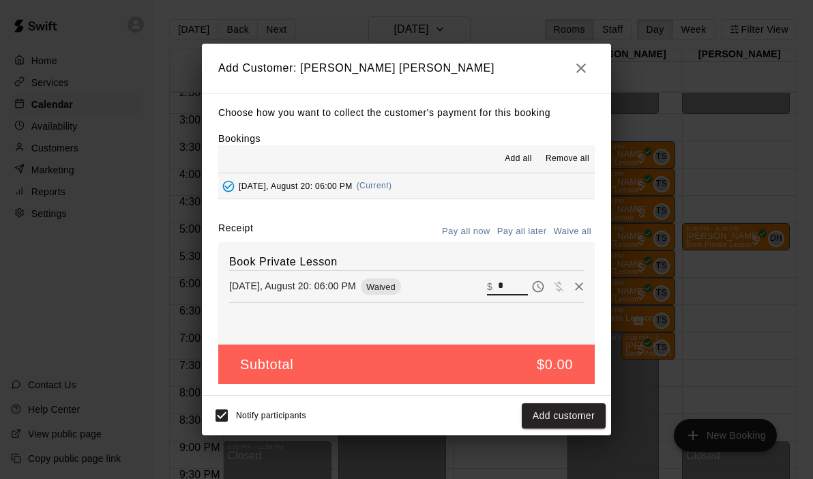
click at [516, 287] on input "*" at bounding box center [513, 286] width 30 height 18
type input "**"
click at [566, 418] on button "Checkout" at bounding box center [573, 415] width 64 height 25
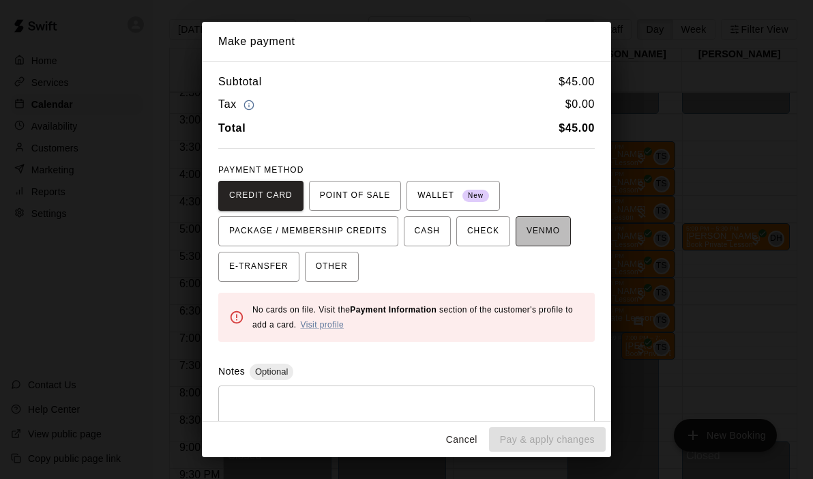
click at [535, 235] on span "VENMO" at bounding box center [542, 231] width 33 height 22
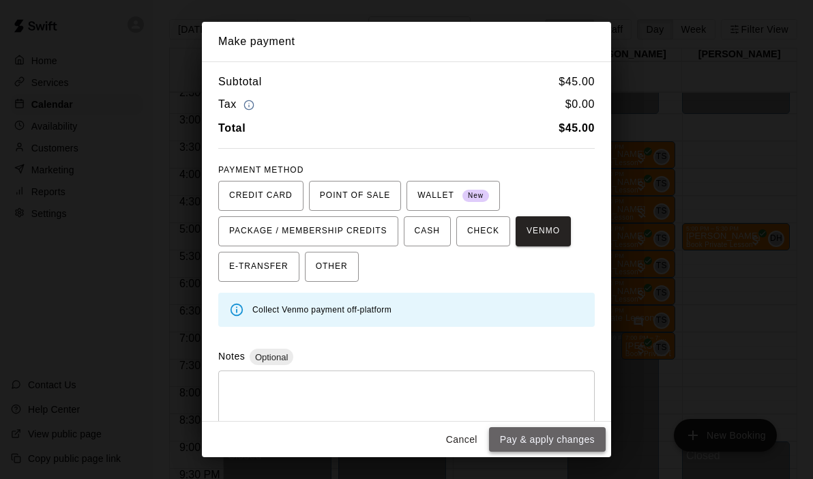
click at [524, 448] on button "Pay & apply changes" at bounding box center [547, 439] width 117 height 25
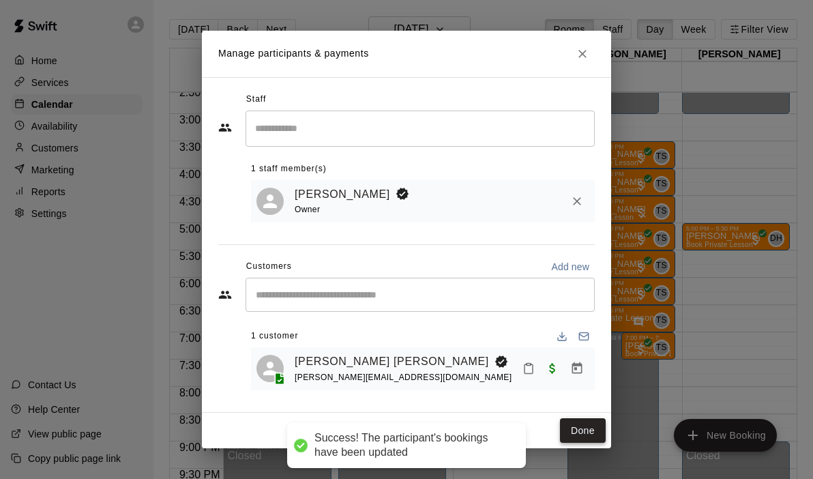
click at [575, 433] on button "Done" at bounding box center [583, 430] width 46 height 25
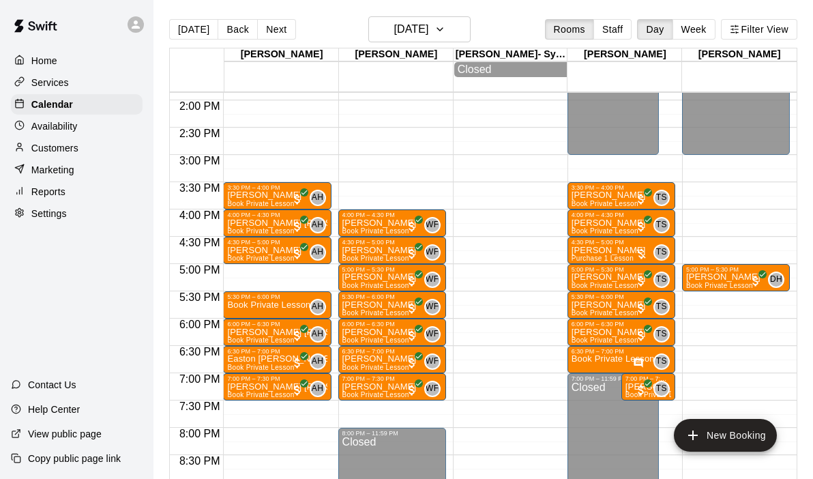
scroll to position [758, 0]
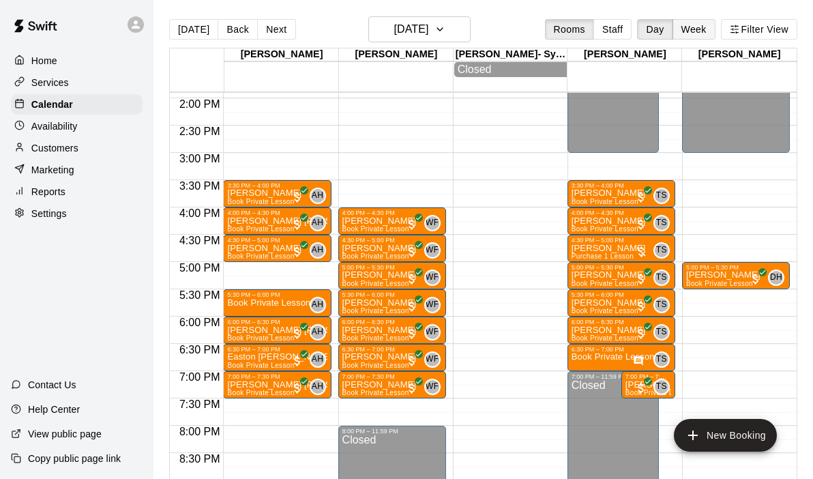
click at [712, 33] on button "Week" at bounding box center [693, 29] width 43 height 20
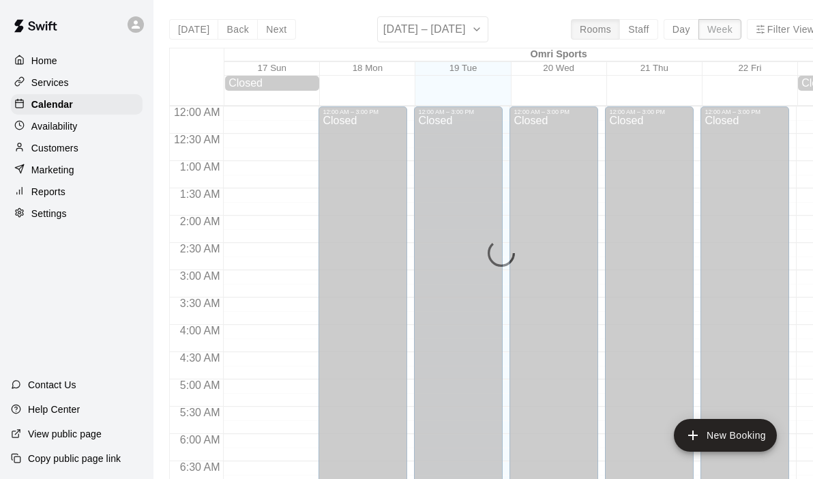
scroll to position [480, 0]
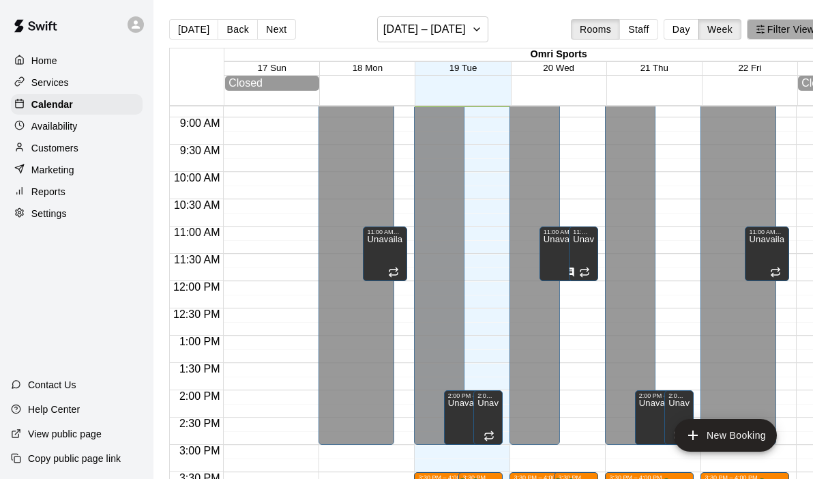
click at [781, 36] on button "Filter View" at bounding box center [784, 29] width 76 height 20
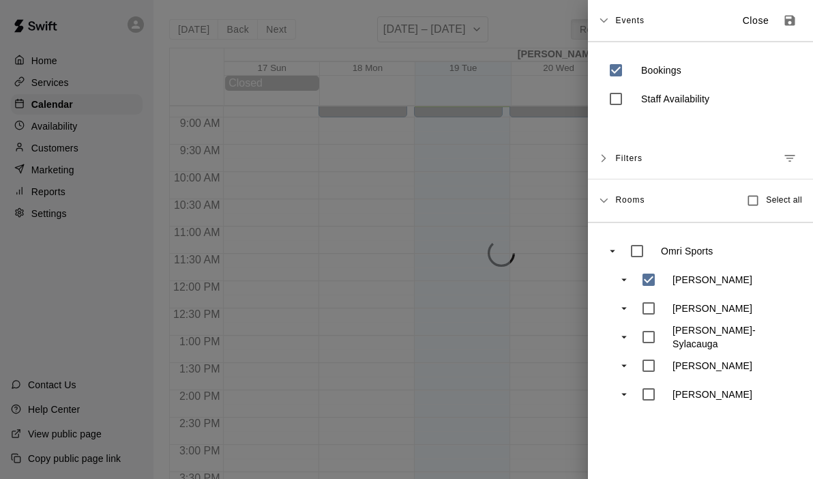
click at [515, 246] on div at bounding box center [406, 239] width 813 height 479
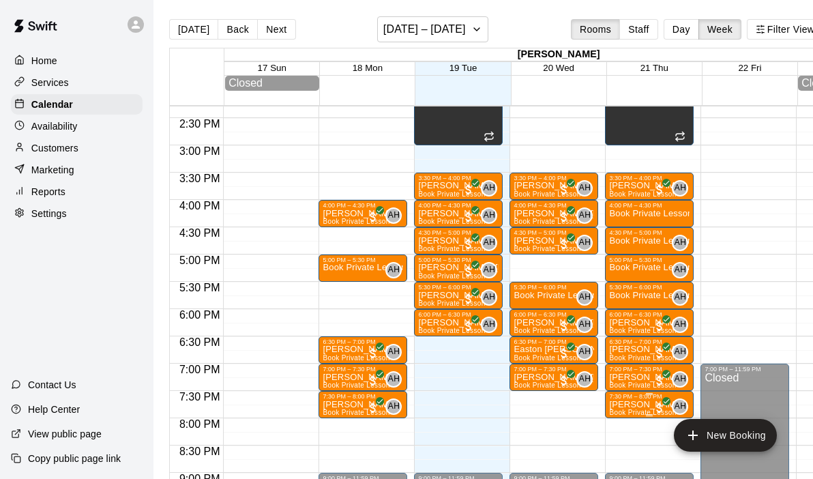
scroll to position [773, 0]
